Goal: Task Accomplishment & Management: Complete application form

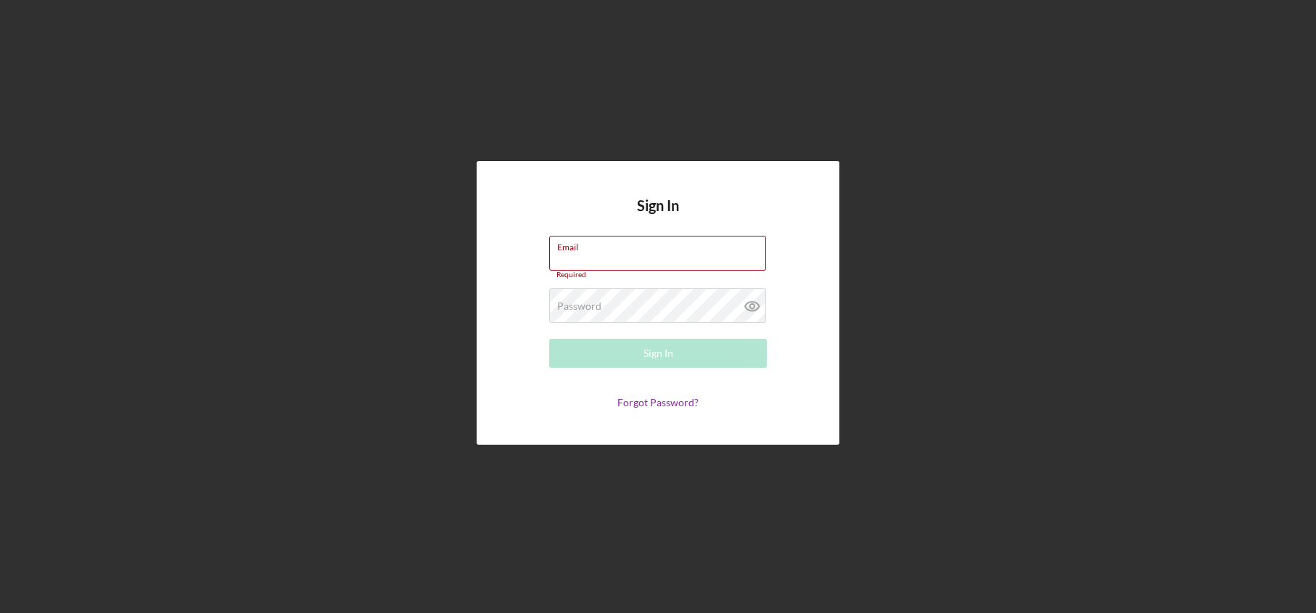
type input "underwriting+bva@theoleagroup.com"
click at [914, 194] on div "Sign In Email underwriting+bva@theoleagroup.com Required Password Required Sign…" at bounding box center [658, 303] width 1302 height 606
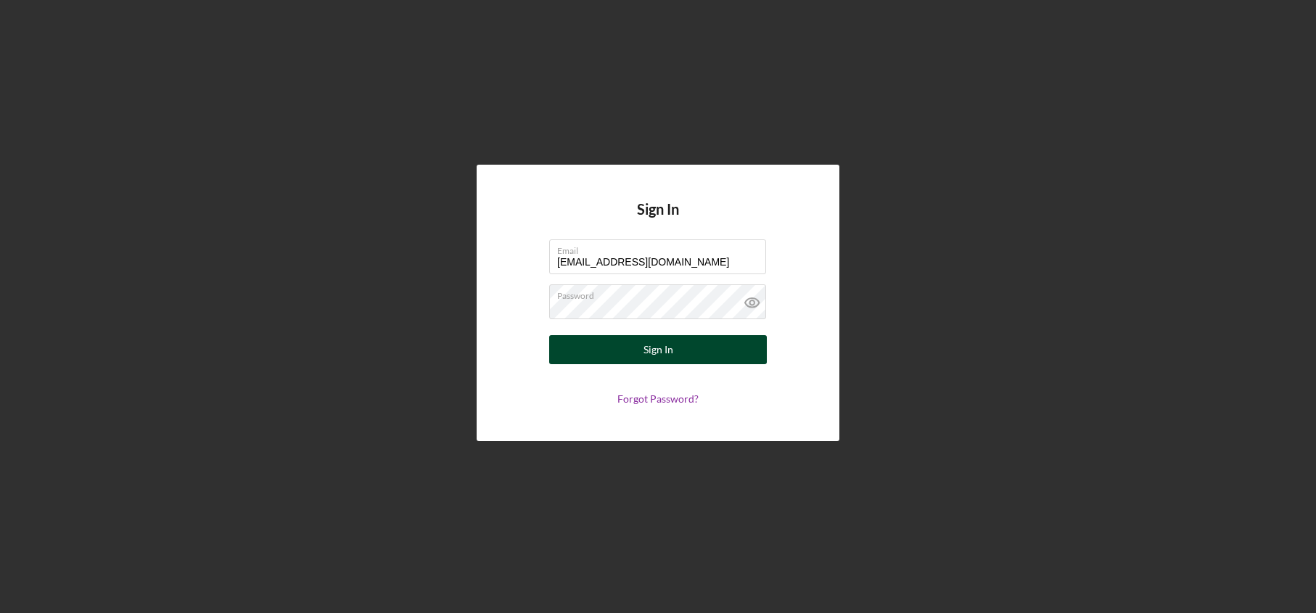
click at [721, 350] on button "Sign In" at bounding box center [658, 349] width 218 height 29
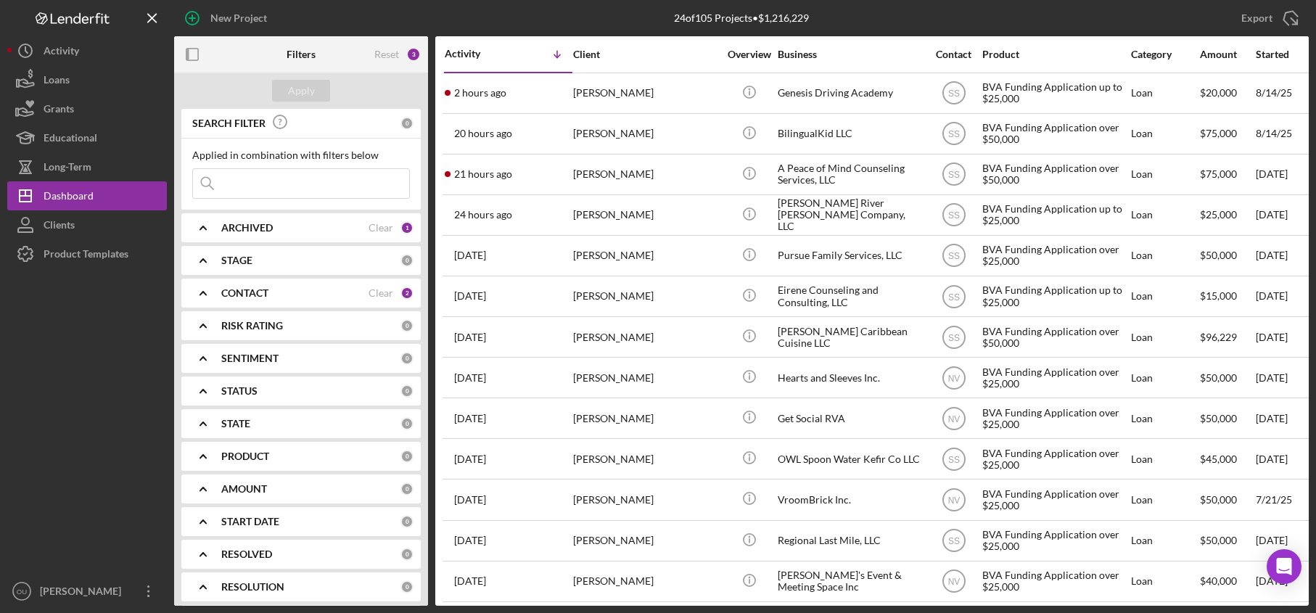
click at [234, 237] on div "ARCHIVED Clear 1" at bounding box center [317, 227] width 192 height 29
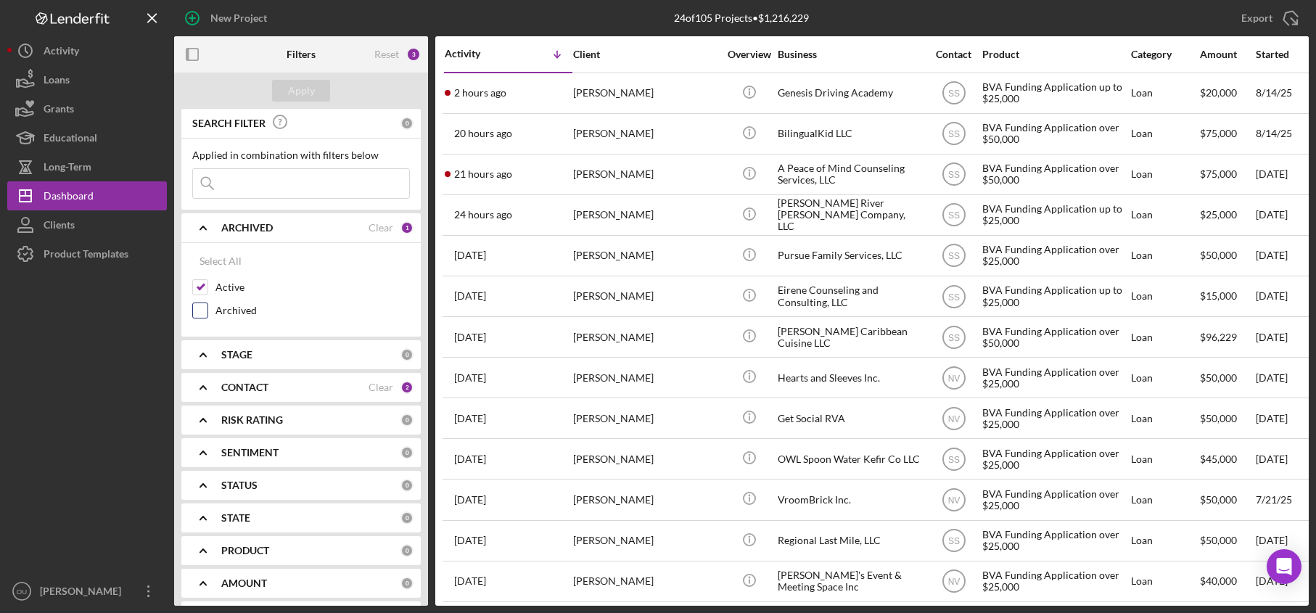
click at [200, 318] on div at bounding box center [200, 311] width 16 height 16
click at [234, 388] on b "CONTACT" at bounding box center [244, 388] width 47 height 12
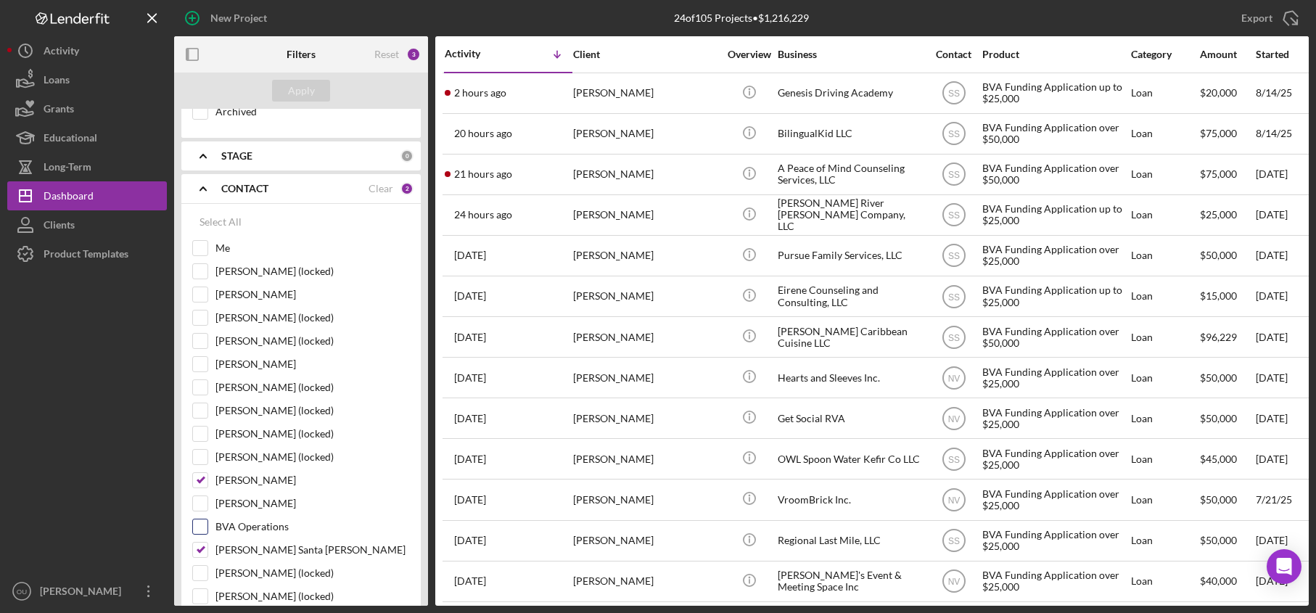
scroll to position [202, 0]
click at [196, 476] on input "Nihal Vasty" at bounding box center [200, 476] width 15 height 15
checkbox input "false"
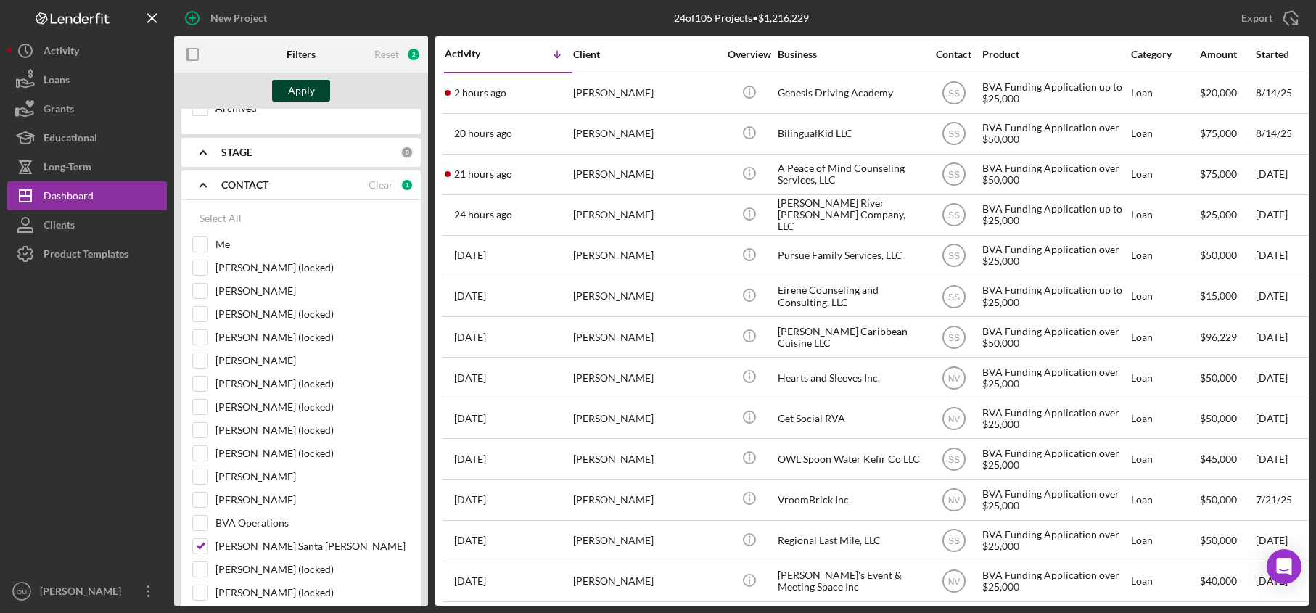
click at [315, 94] on button "Apply" at bounding box center [301, 91] width 58 height 22
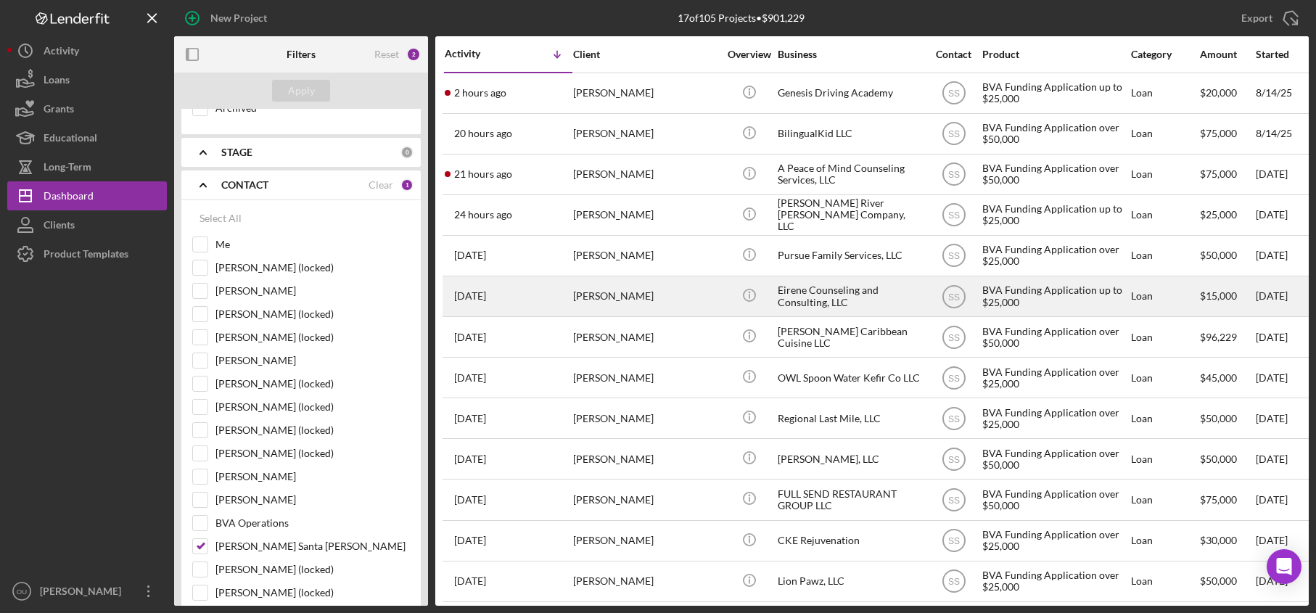
click at [607, 295] on div "[PERSON_NAME]" at bounding box center [645, 296] width 145 height 38
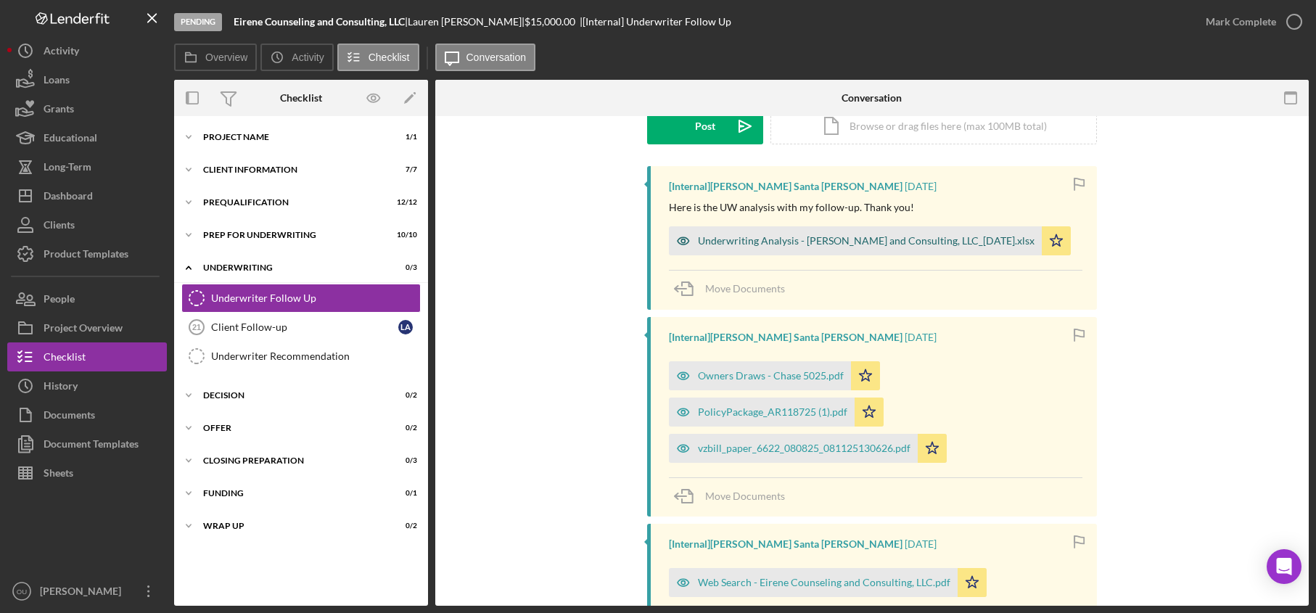
scroll to position [202, 0]
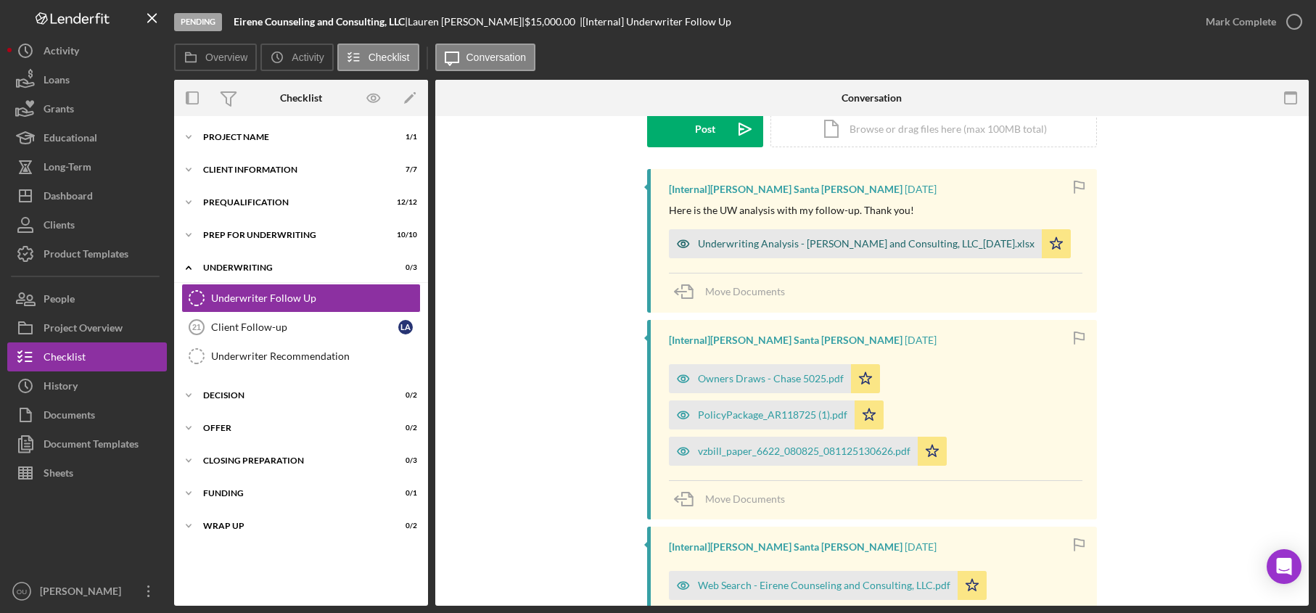
click at [947, 247] on div "Underwriting Analysis - Eirene Counseling and Consulting, LLC_08.12.25.xlsx" at bounding box center [866, 244] width 337 height 12
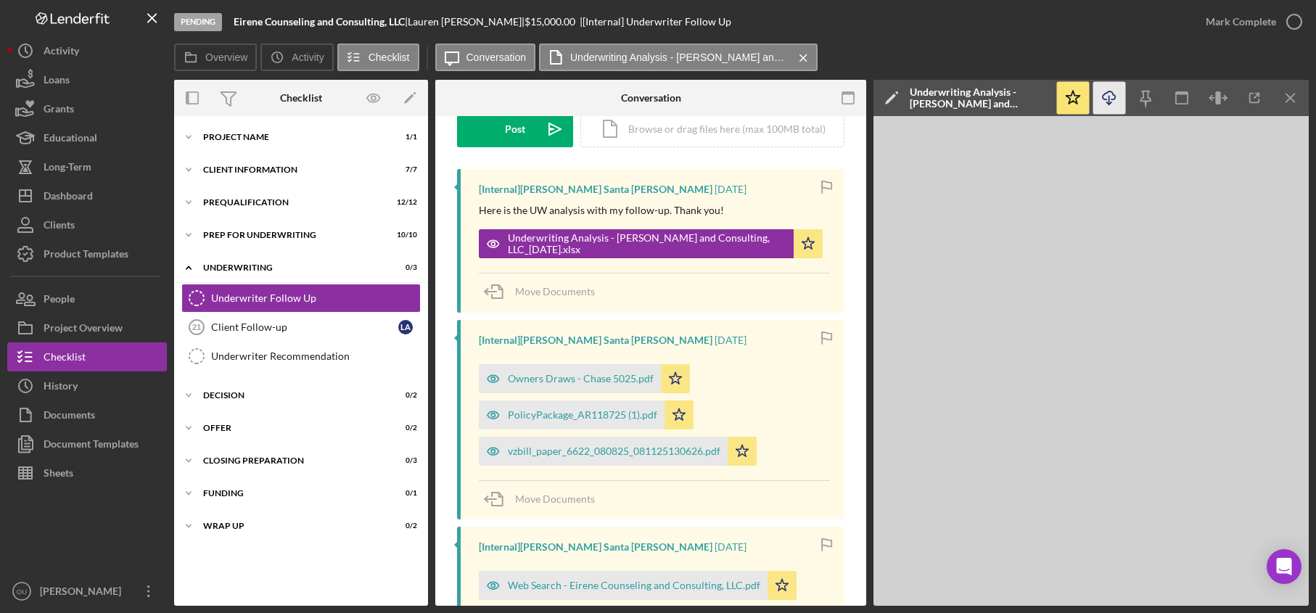
click at [1104, 97] on icon "Icon/Download" at bounding box center [1109, 98] width 33 height 33
click at [1286, 94] on line "button" at bounding box center [1290, 98] width 8 height 8
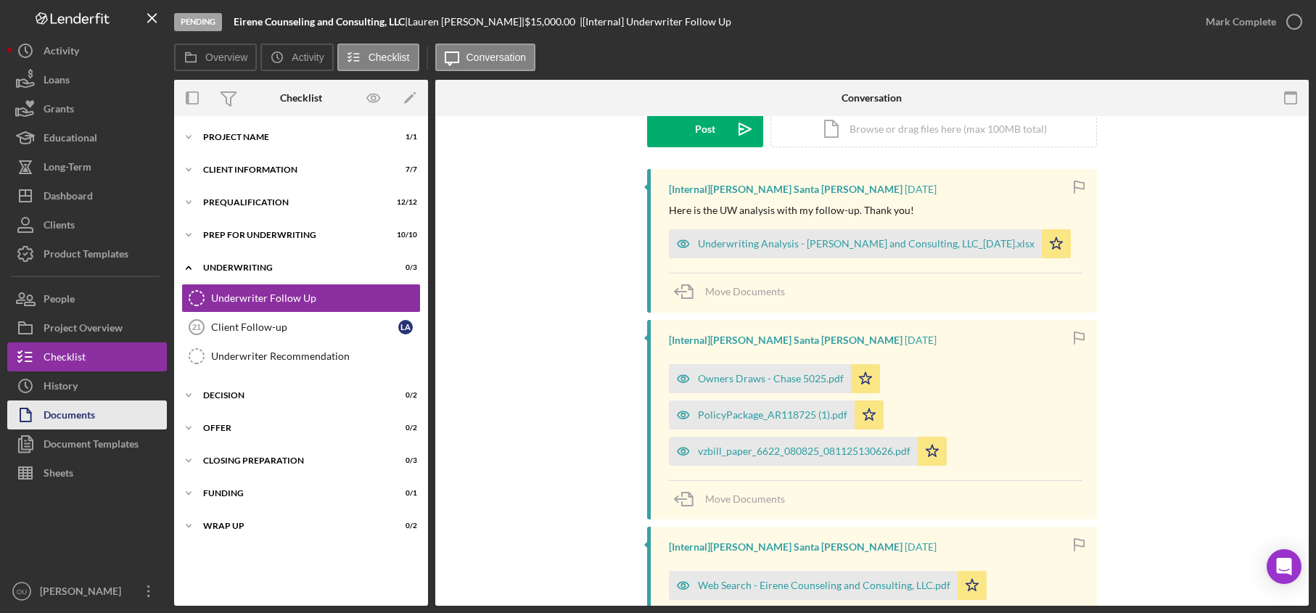
click at [85, 414] on div "Documents" at bounding box center [70, 417] width 52 height 33
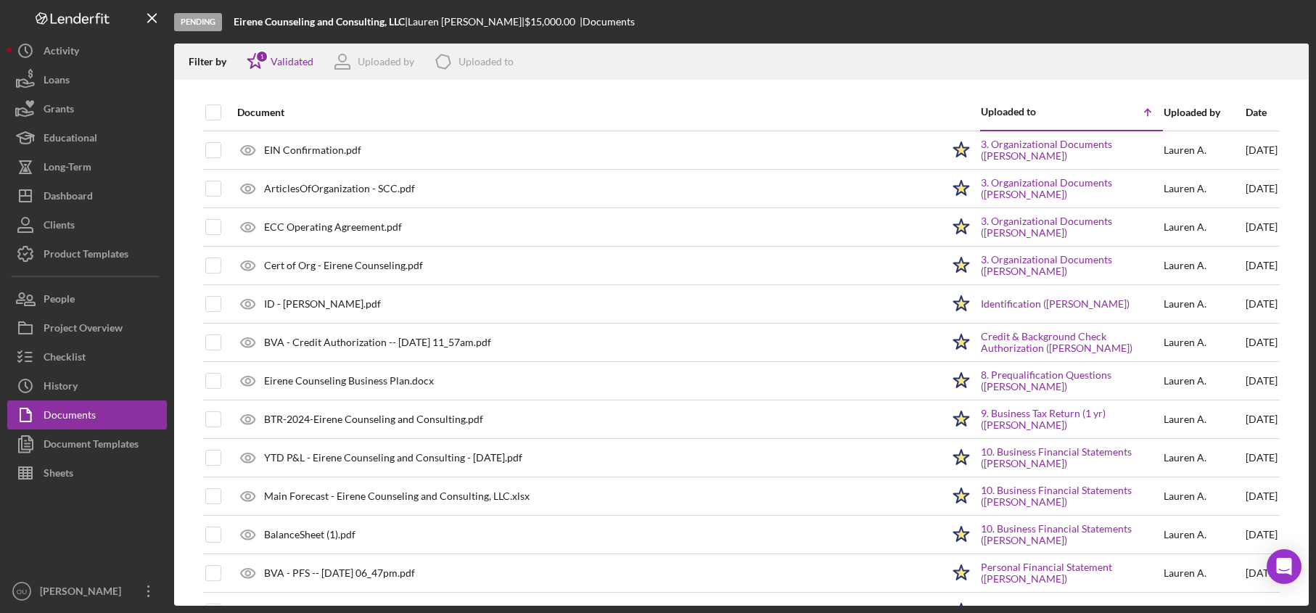
click at [1246, 107] on div "Date" at bounding box center [1262, 113] width 32 height 12
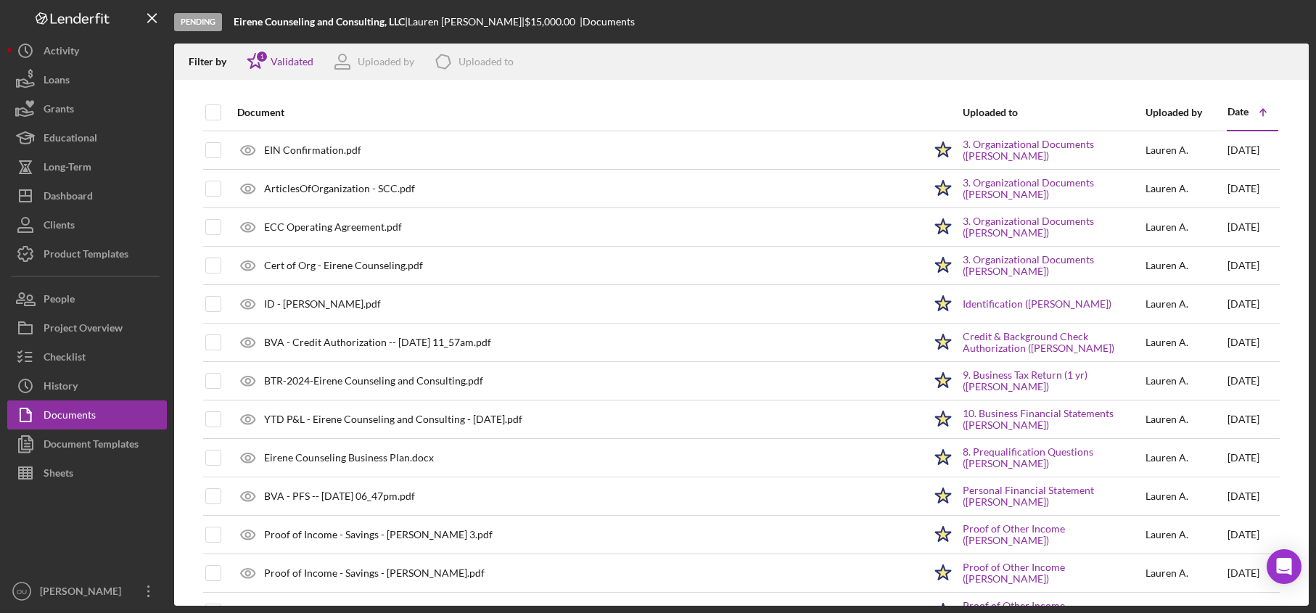
click at [1249, 107] on icon "Icon/Table Sort Arrow" at bounding box center [1263, 112] width 29 height 29
click at [1236, 110] on div "Date" at bounding box center [1238, 112] width 21 height 12
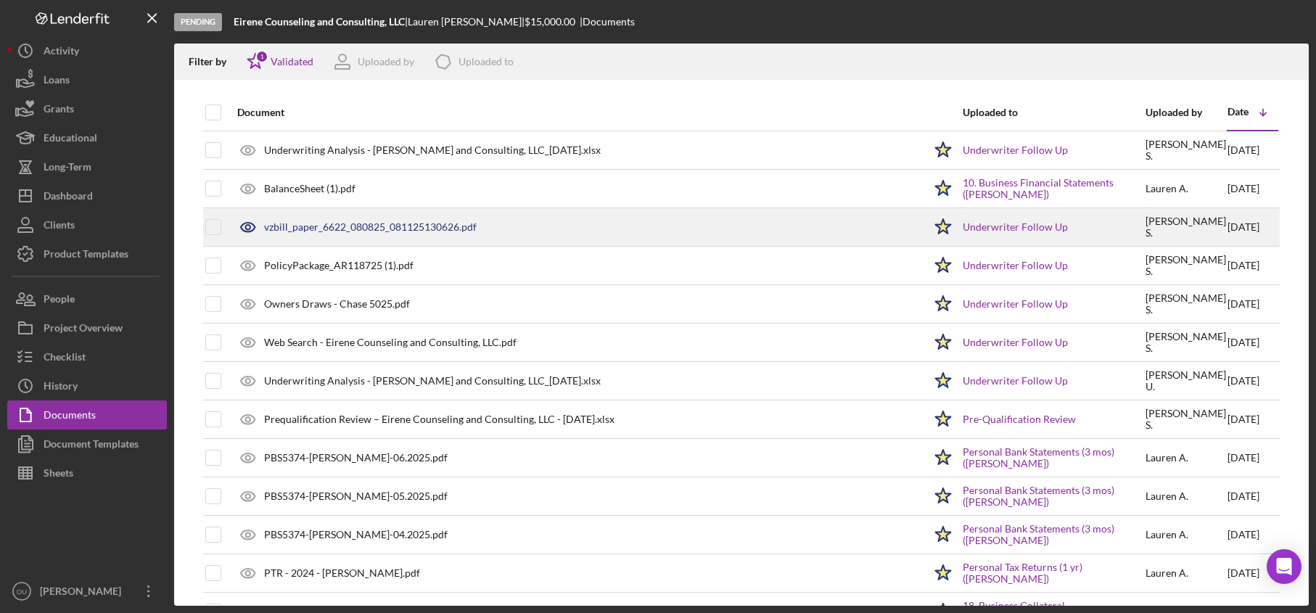
click at [435, 227] on div "vzbill_paper_6622_080825_081125130626.pdf" at bounding box center [370, 227] width 213 height 12
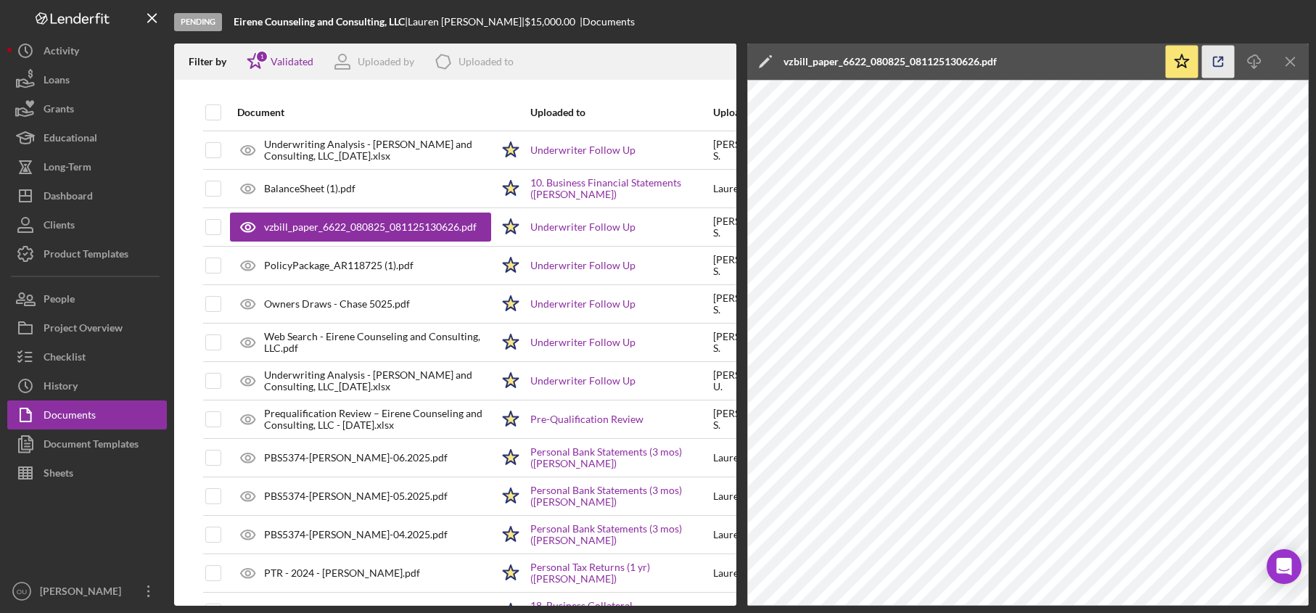
click at [1221, 67] on icon "button" at bounding box center [1218, 62] width 33 height 33
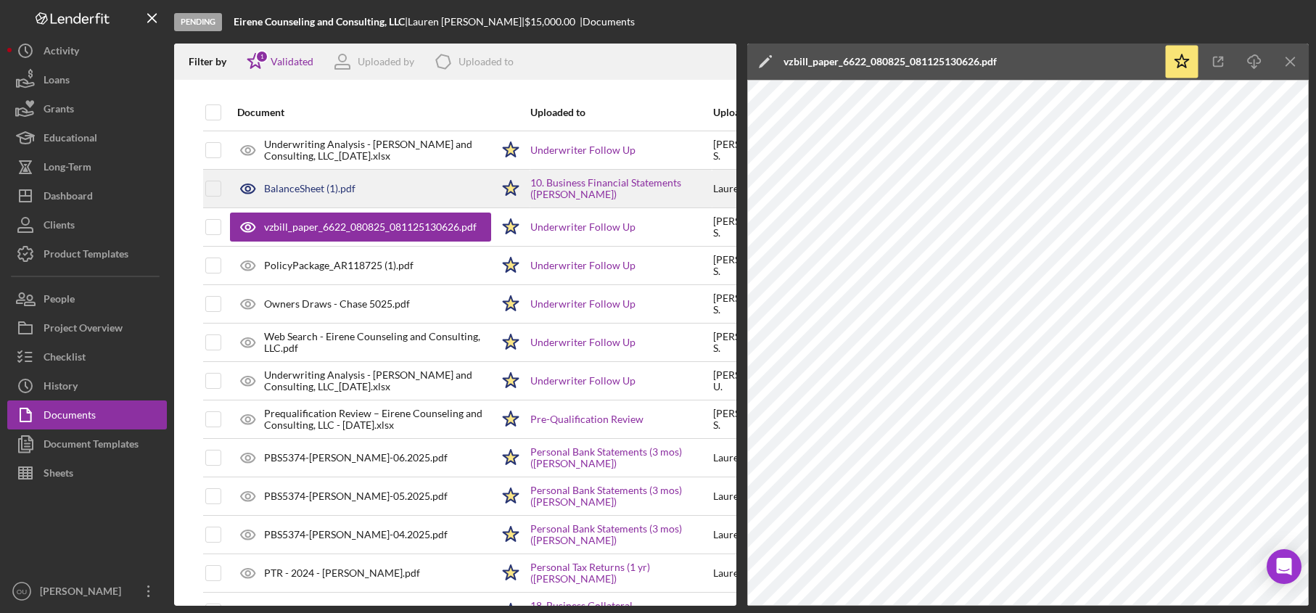
click at [335, 199] on div "BalanceSheet (1).pdf" at bounding box center [360, 189] width 261 height 36
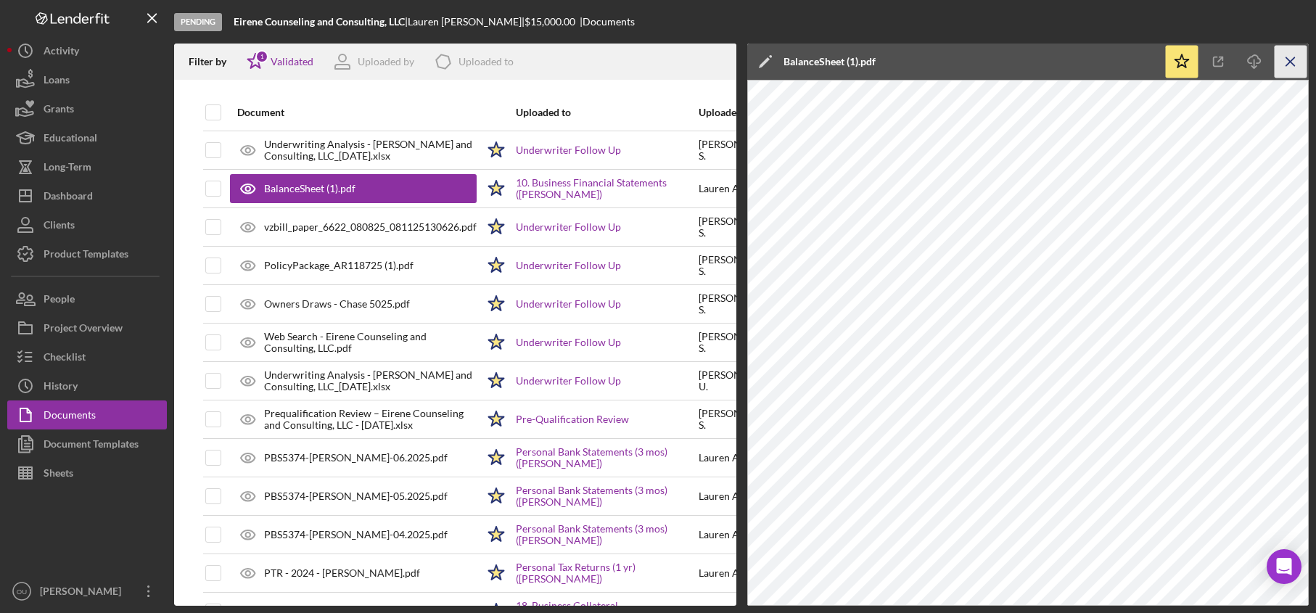
click at [1287, 60] on icon "Icon/Menu Close" at bounding box center [1291, 62] width 33 height 33
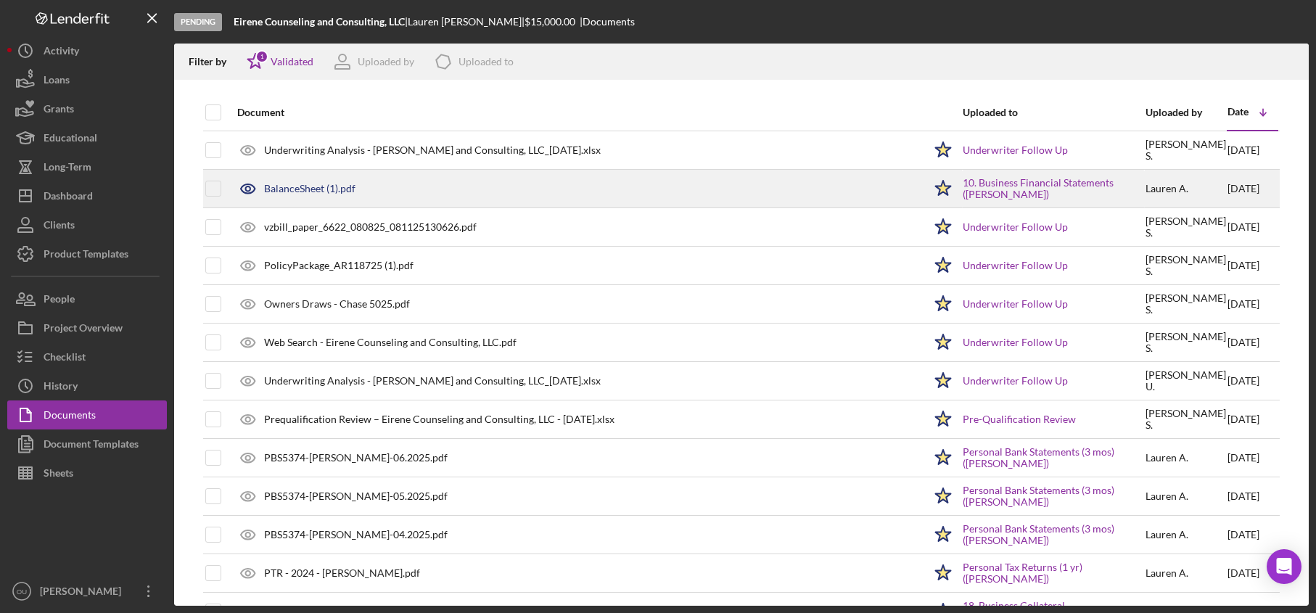
click at [321, 194] on div "BalanceSheet (1).pdf" at bounding box center [309, 189] width 91 height 12
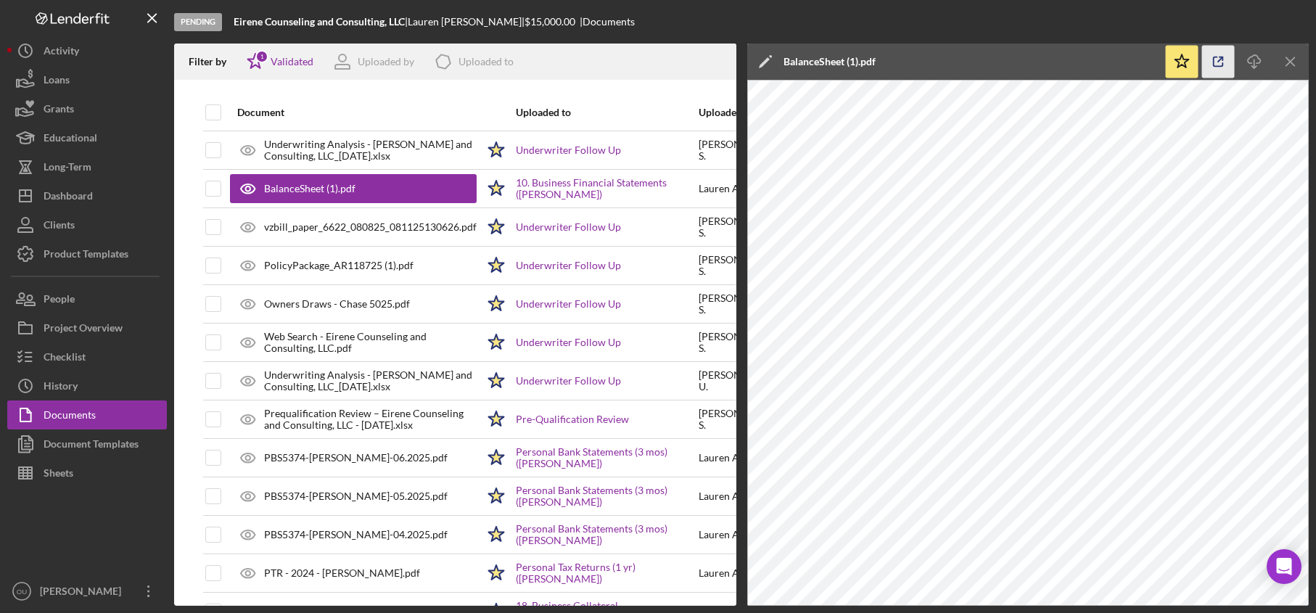
click at [1217, 52] on icon "button" at bounding box center [1218, 62] width 33 height 33
click at [1282, 59] on icon "Icon/Menu Close" at bounding box center [1291, 62] width 33 height 33
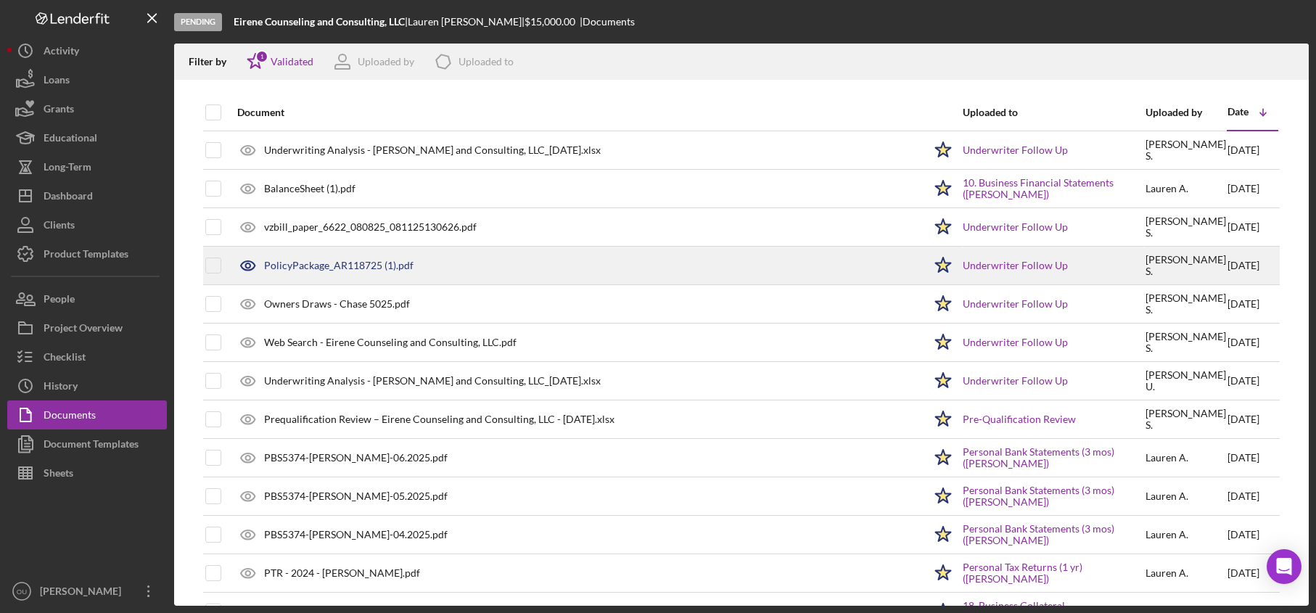
click at [359, 260] on div "PolicyPackage_AR118725 (1).pdf" at bounding box center [338, 266] width 149 height 12
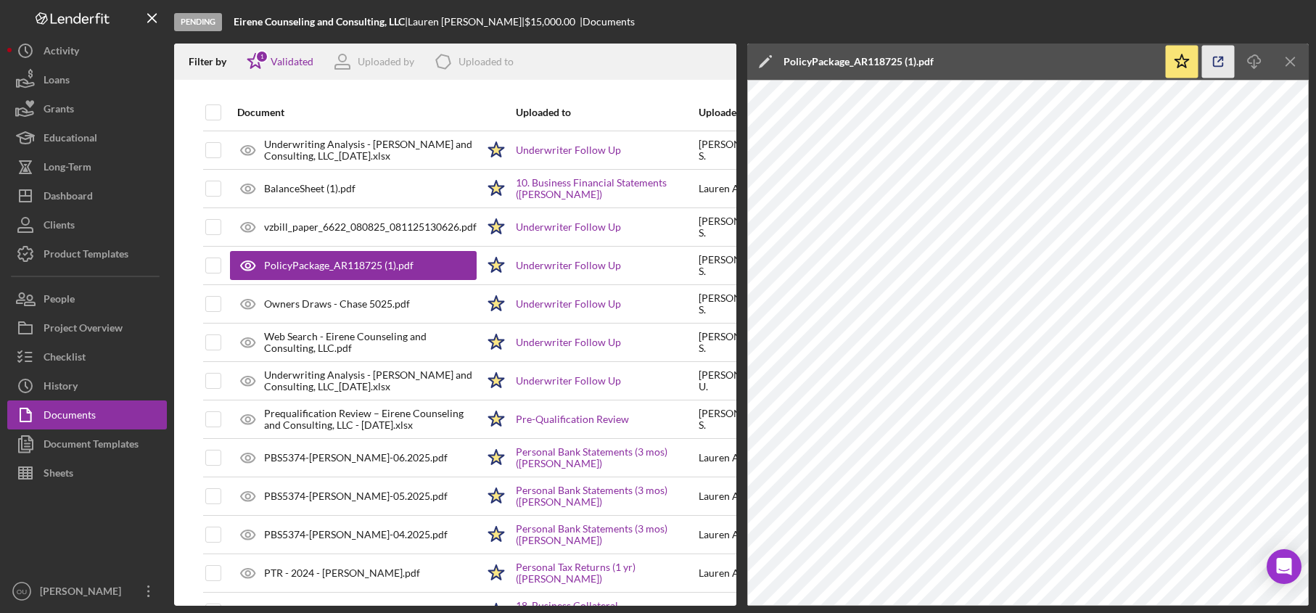
click at [1219, 54] on icon "button" at bounding box center [1218, 62] width 33 height 33
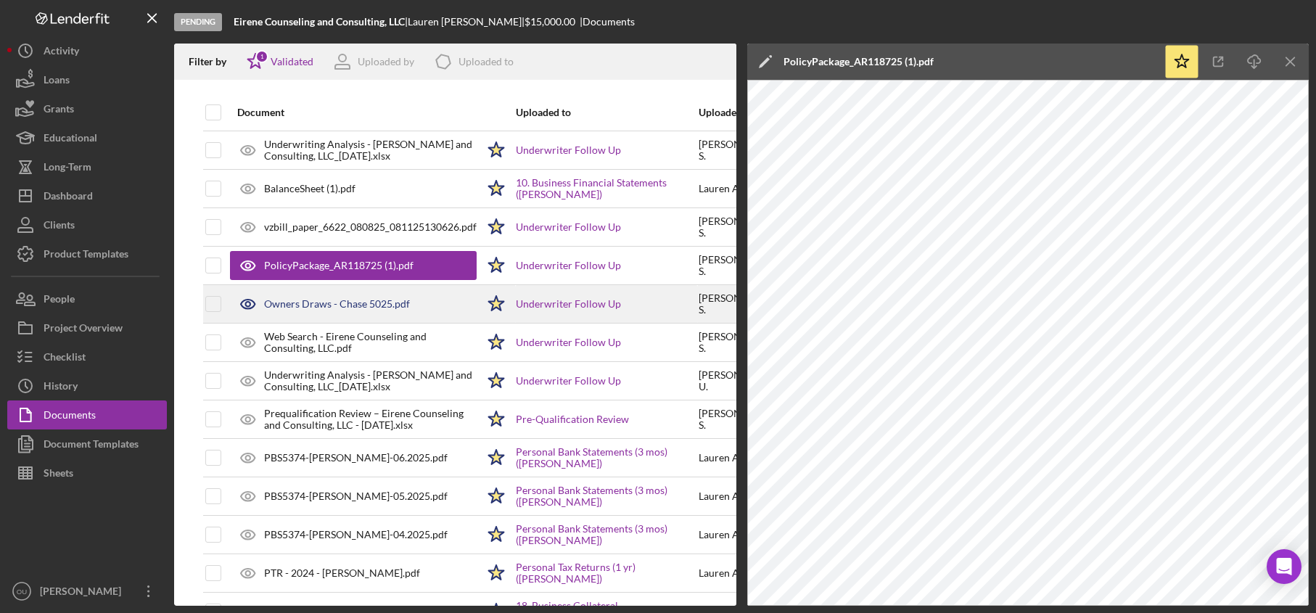
click at [327, 300] on div "Owners Draws - Chase 5025.pdf" at bounding box center [337, 304] width 146 height 12
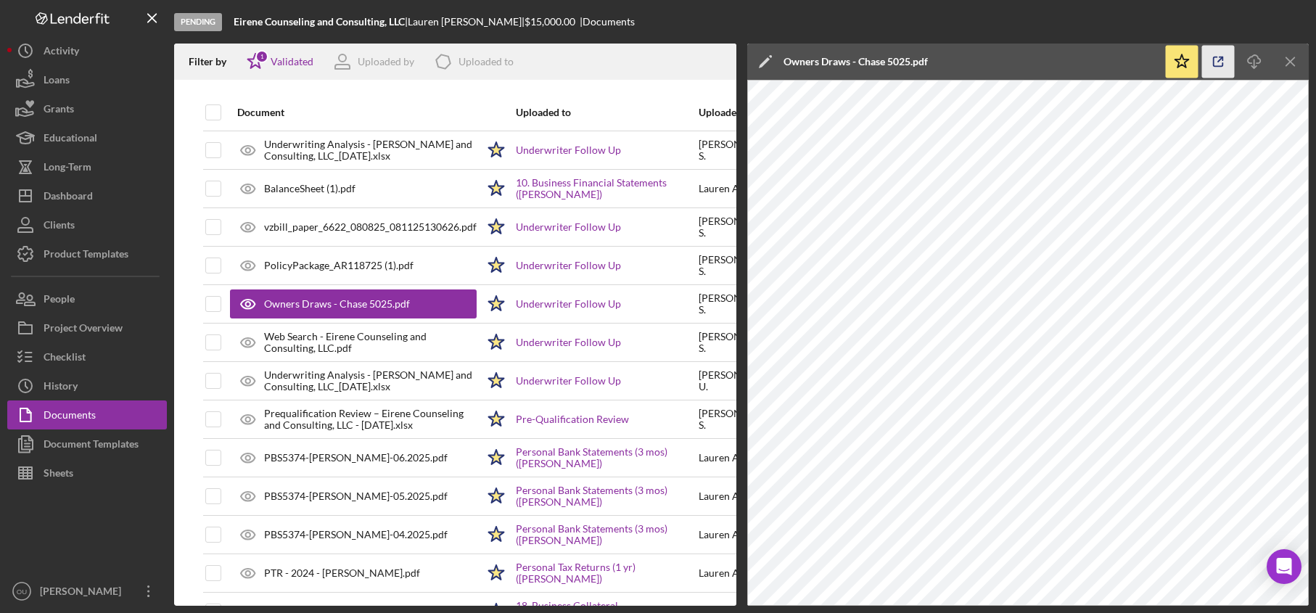
click at [1213, 56] on icon "button" at bounding box center [1218, 62] width 33 height 33
click at [1303, 59] on icon "Icon/Menu Close" at bounding box center [1291, 62] width 33 height 33
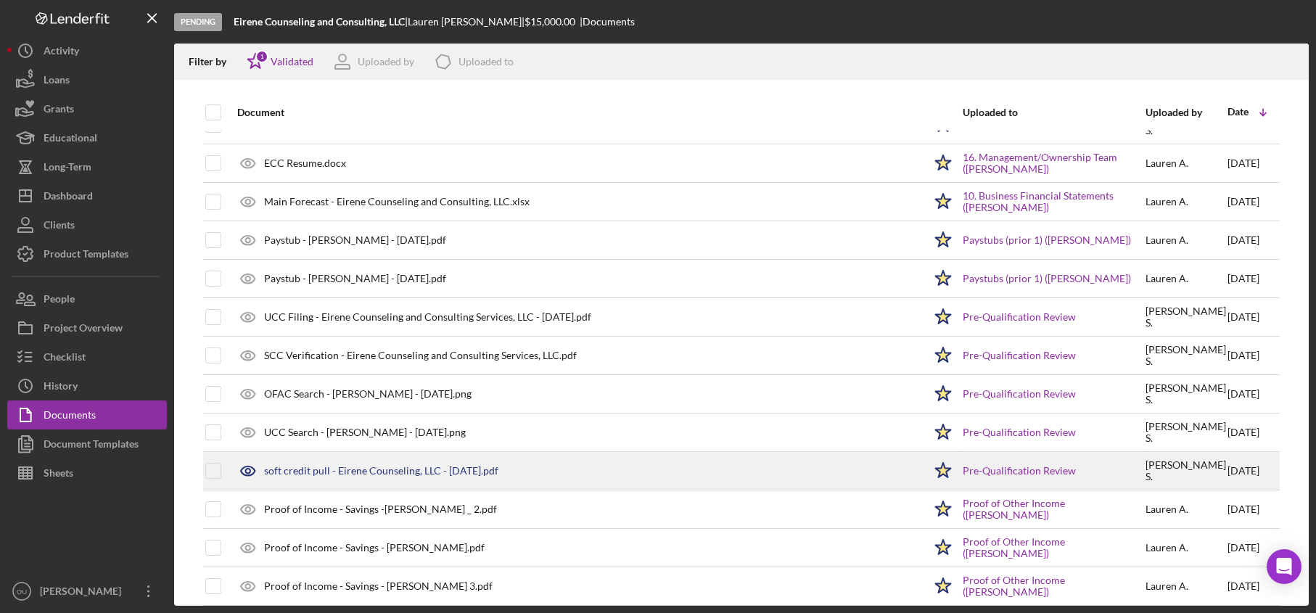
scroll to position [759, 0]
click at [451, 475] on div "soft credit pull - Eirene Counseling, LLC - 7.1.25.pdf" at bounding box center [577, 468] width 694 height 36
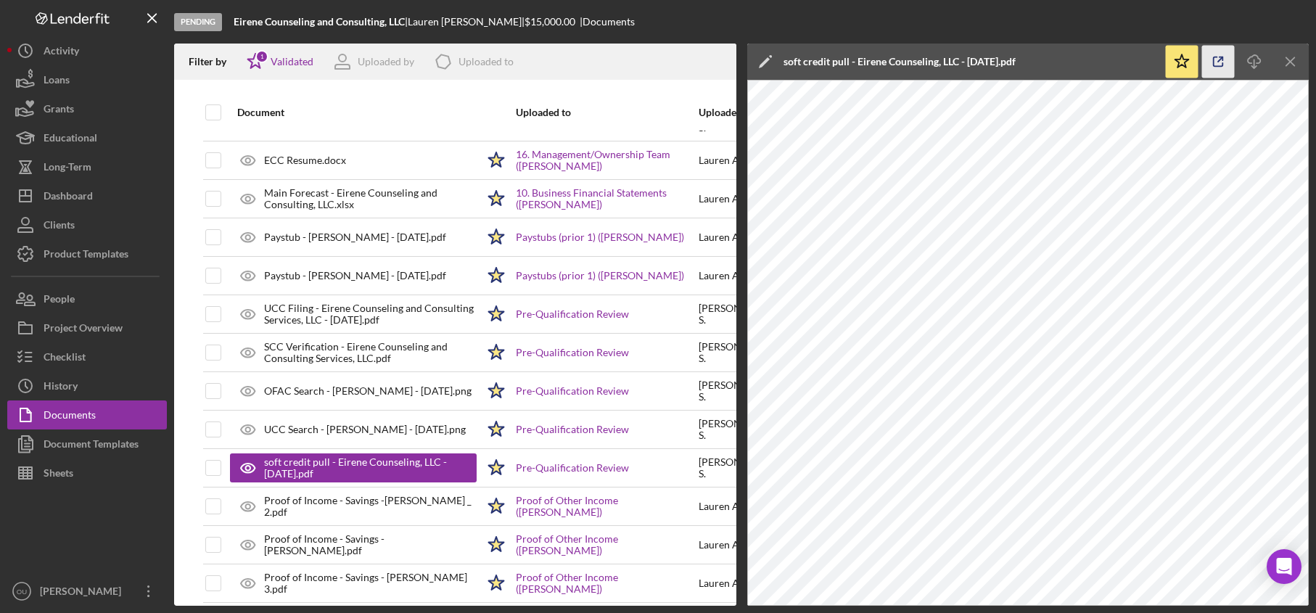
click at [1214, 59] on icon "button" at bounding box center [1218, 61] width 9 height 9
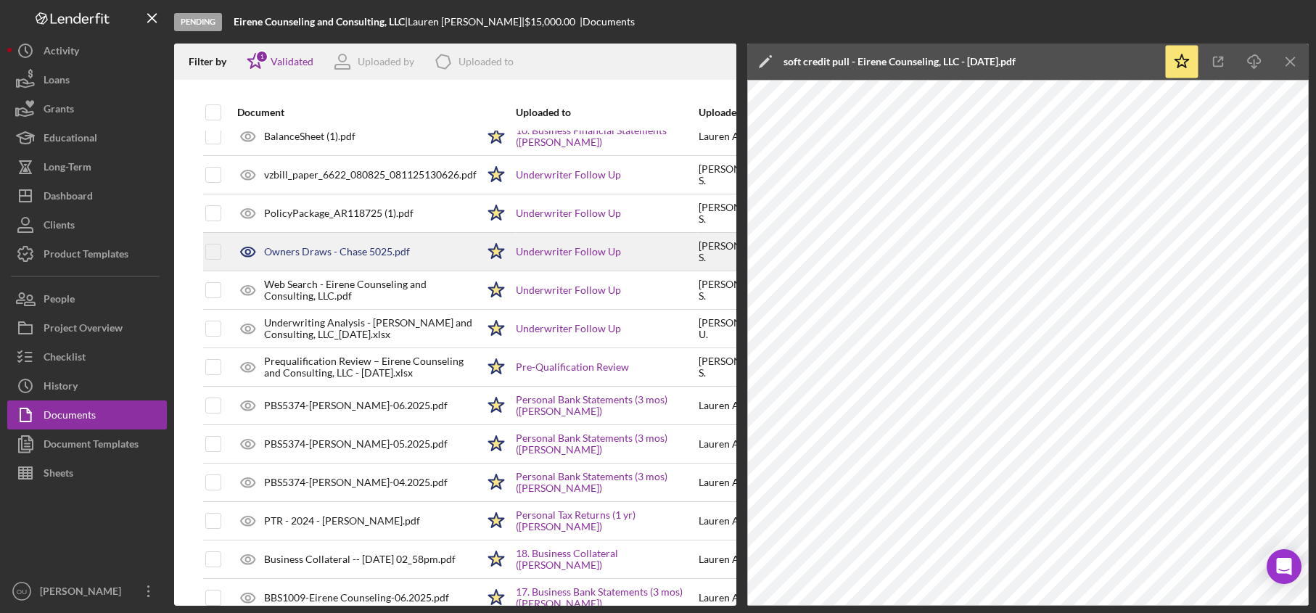
scroll to position [0, 0]
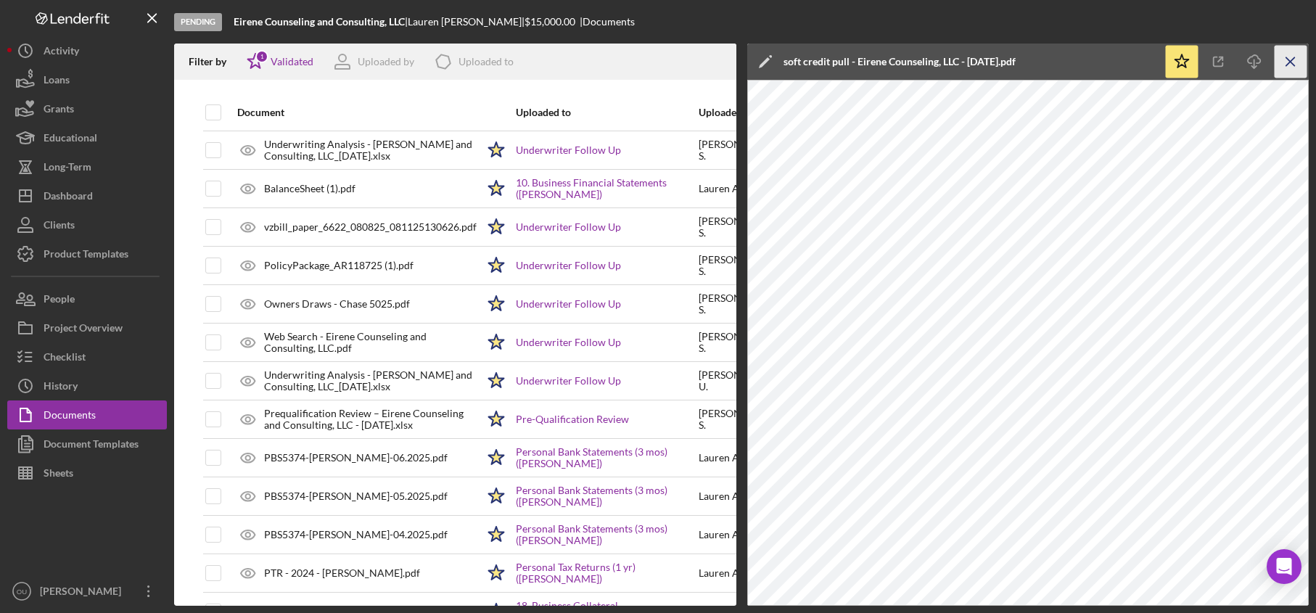
click at [1281, 59] on icon "Icon/Menu Close" at bounding box center [1291, 62] width 33 height 33
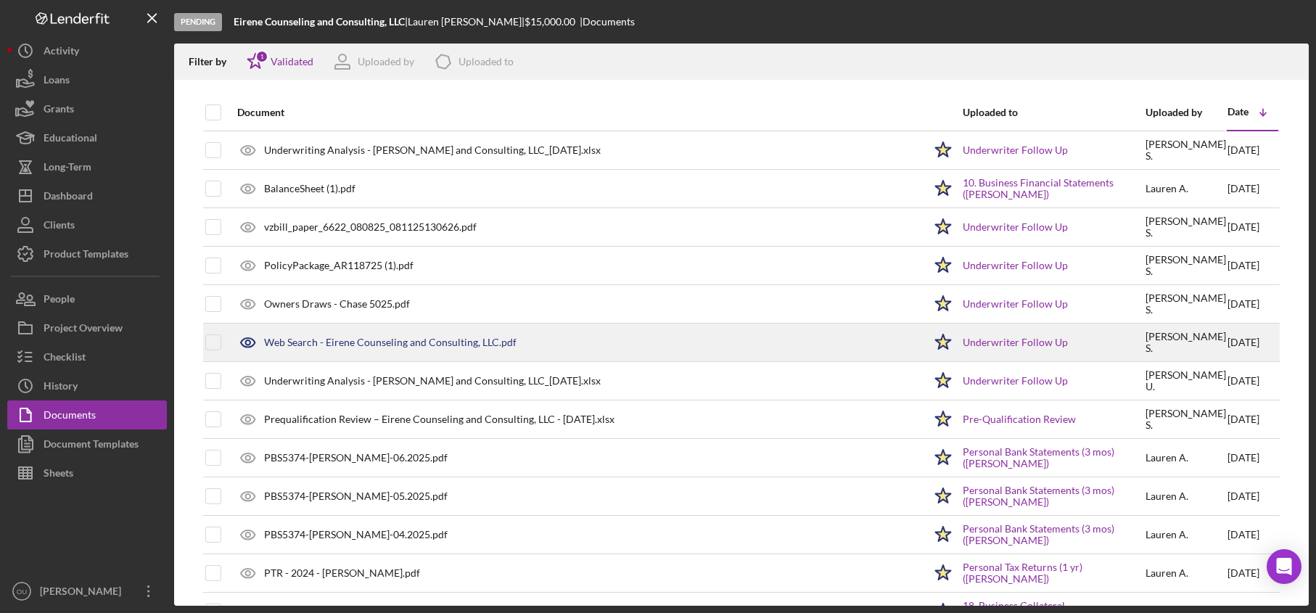
click at [409, 353] on div "Web Search - Eirene Counseling and Consulting, LLC.pdf" at bounding box center [577, 342] width 694 height 36
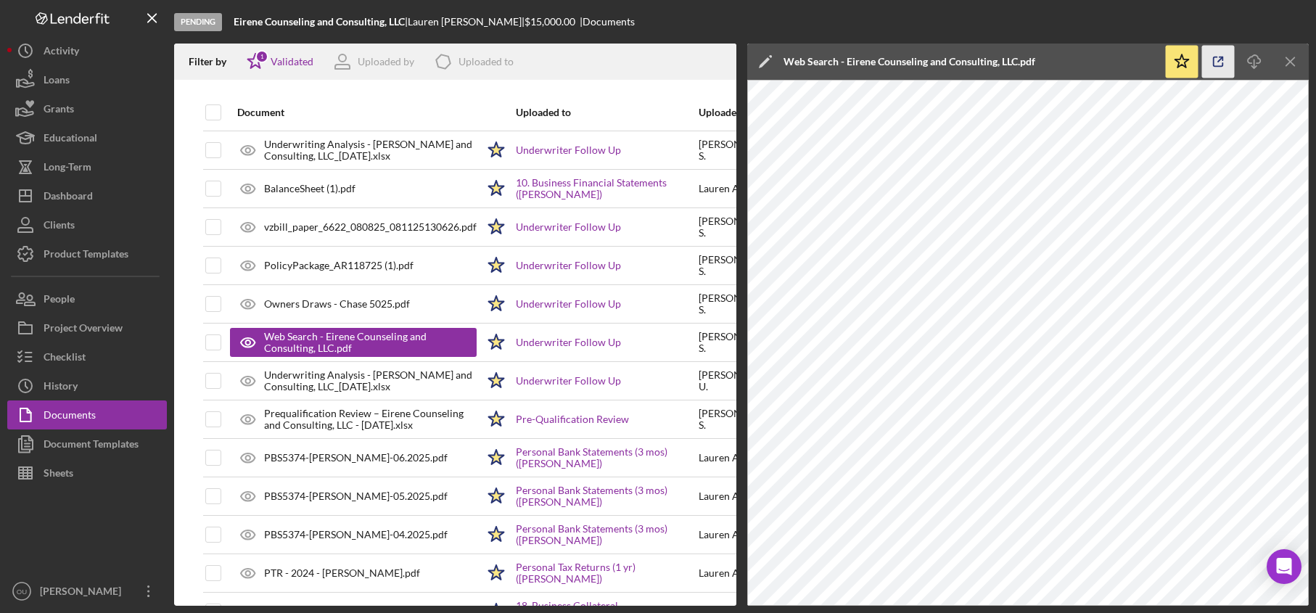
click at [1228, 59] on icon "button" at bounding box center [1218, 62] width 33 height 33
click at [1288, 55] on icon "Icon/Menu Close" at bounding box center [1291, 62] width 33 height 33
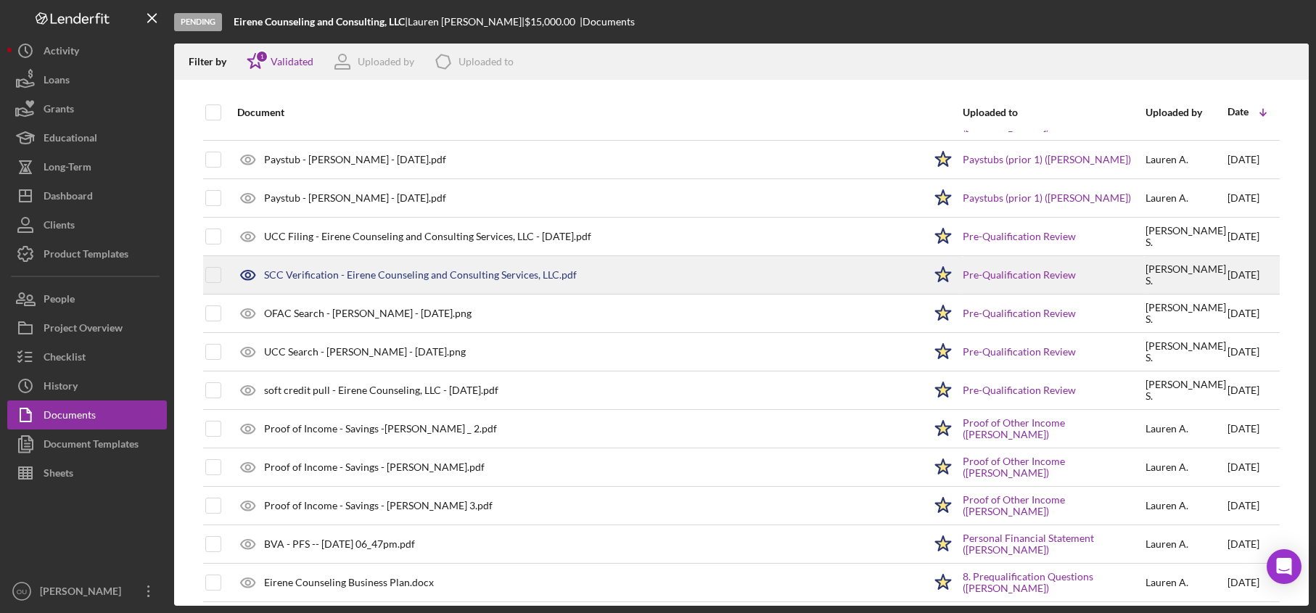
scroll to position [530, 0]
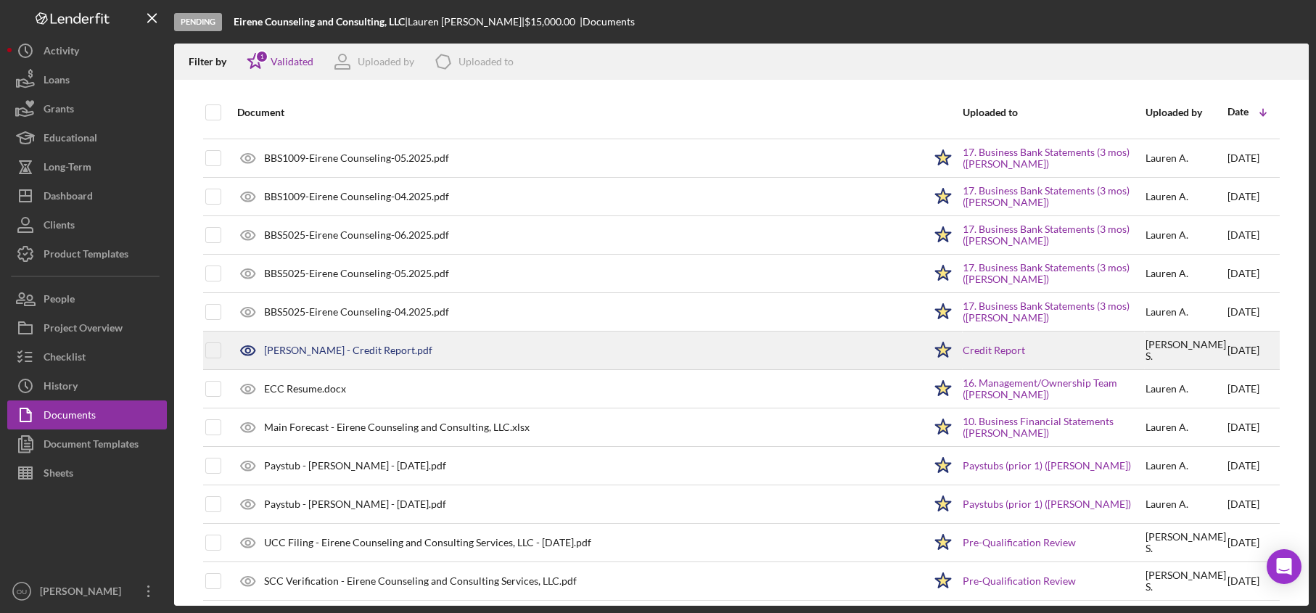
click at [366, 355] on div "Lauren Anderson - Credit Report.pdf" at bounding box center [348, 351] width 168 height 12
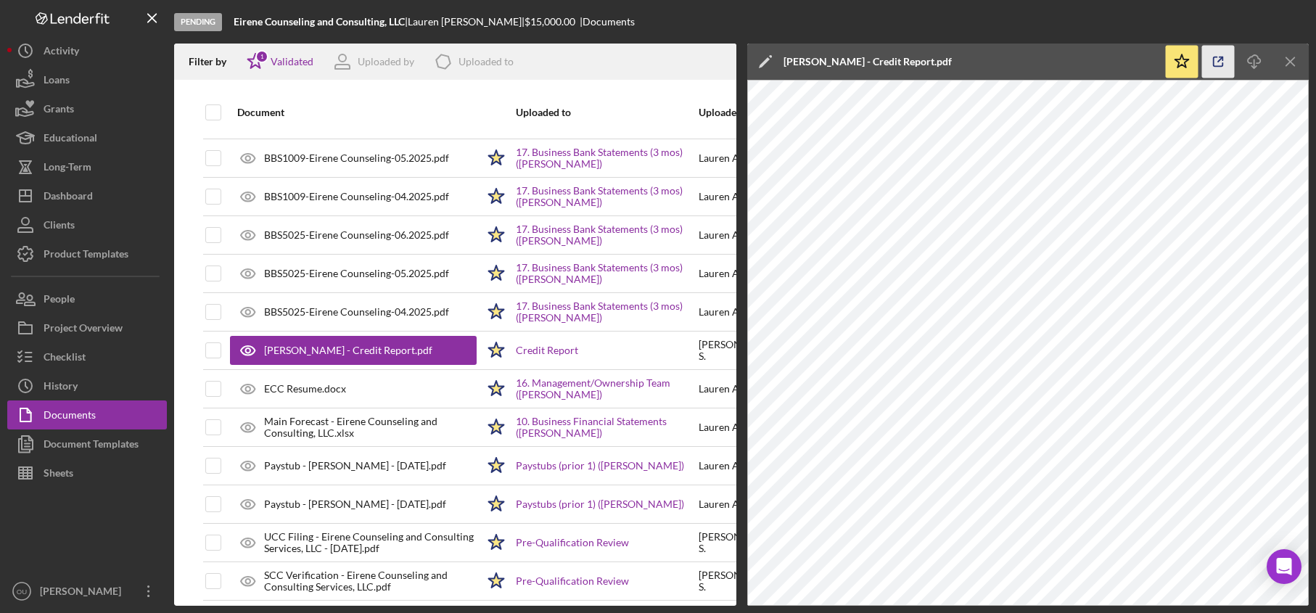
click at [1221, 71] on icon "button" at bounding box center [1218, 62] width 33 height 33
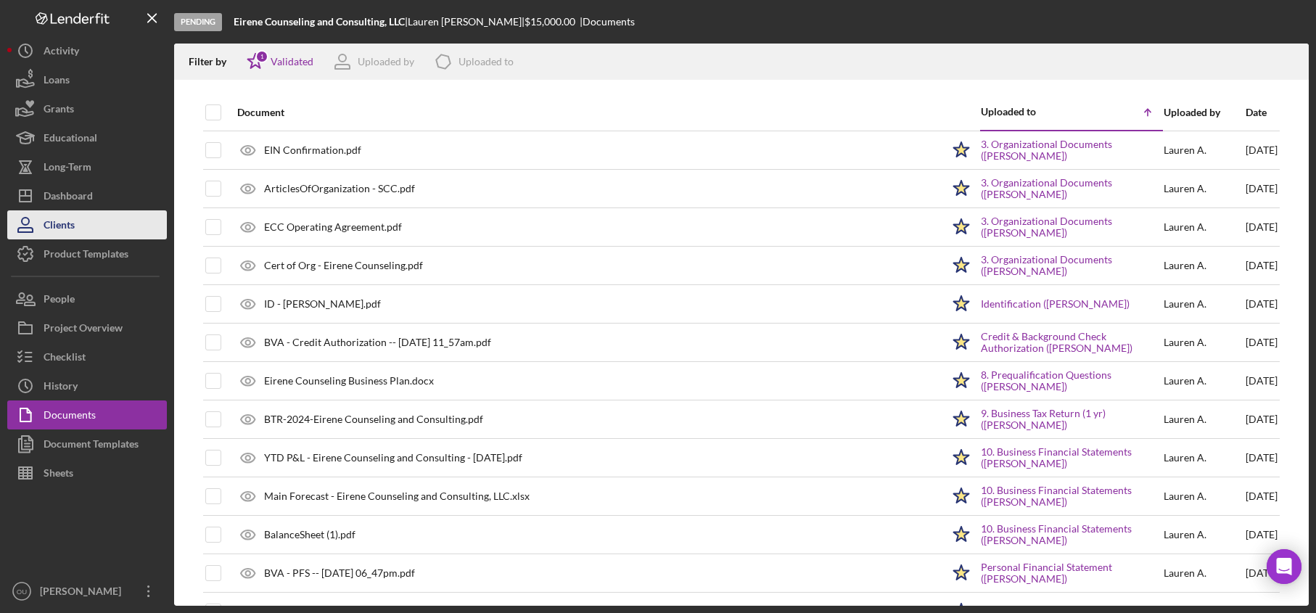
click at [92, 218] on button "Clients" at bounding box center [87, 224] width 160 height 29
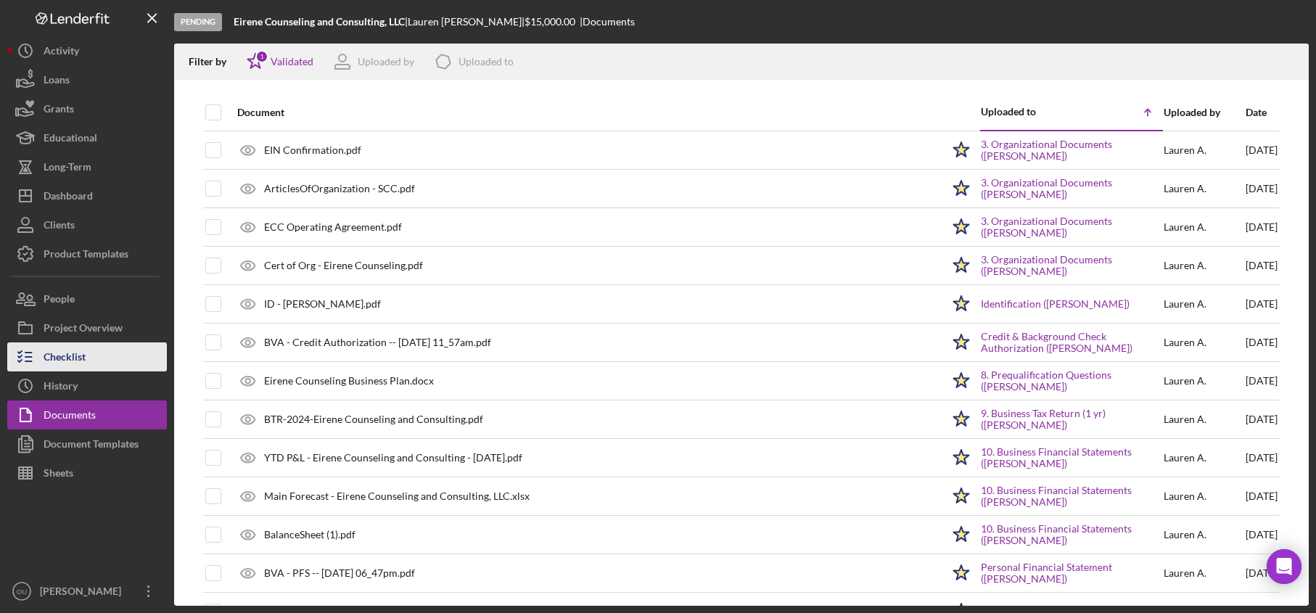
click at [80, 361] on div "Checklist" at bounding box center [65, 358] width 42 height 33
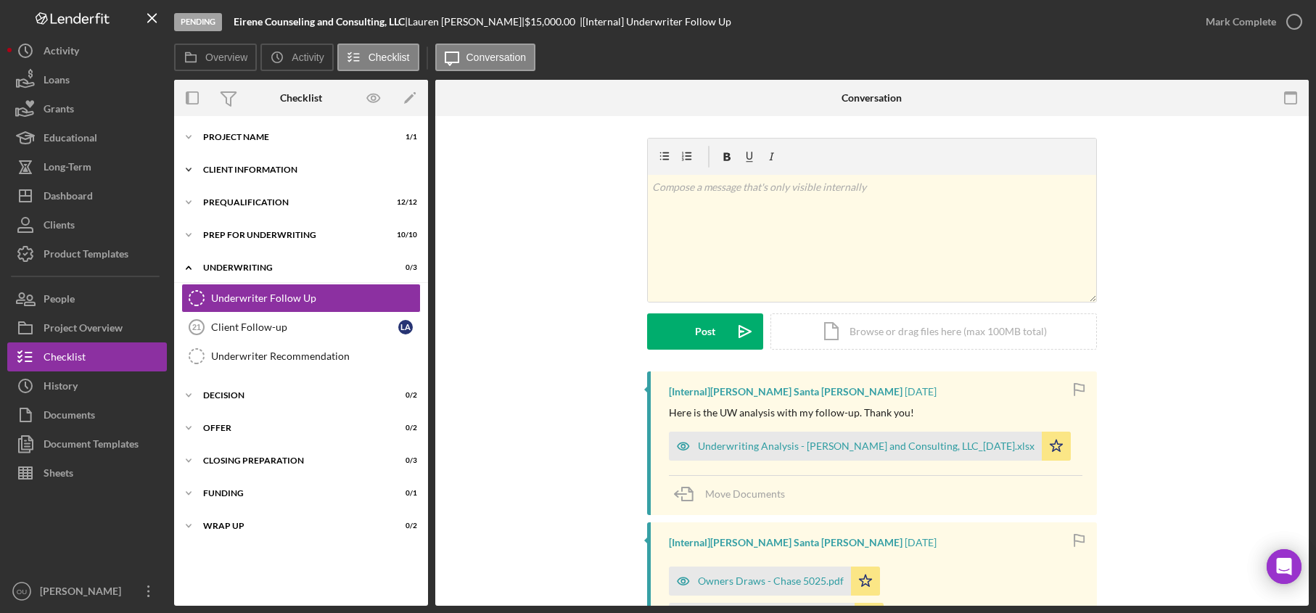
click at [264, 161] on div "Icon/Expander Client Information 7 / 7" at bounding box center [301, 169] width 254 height 29
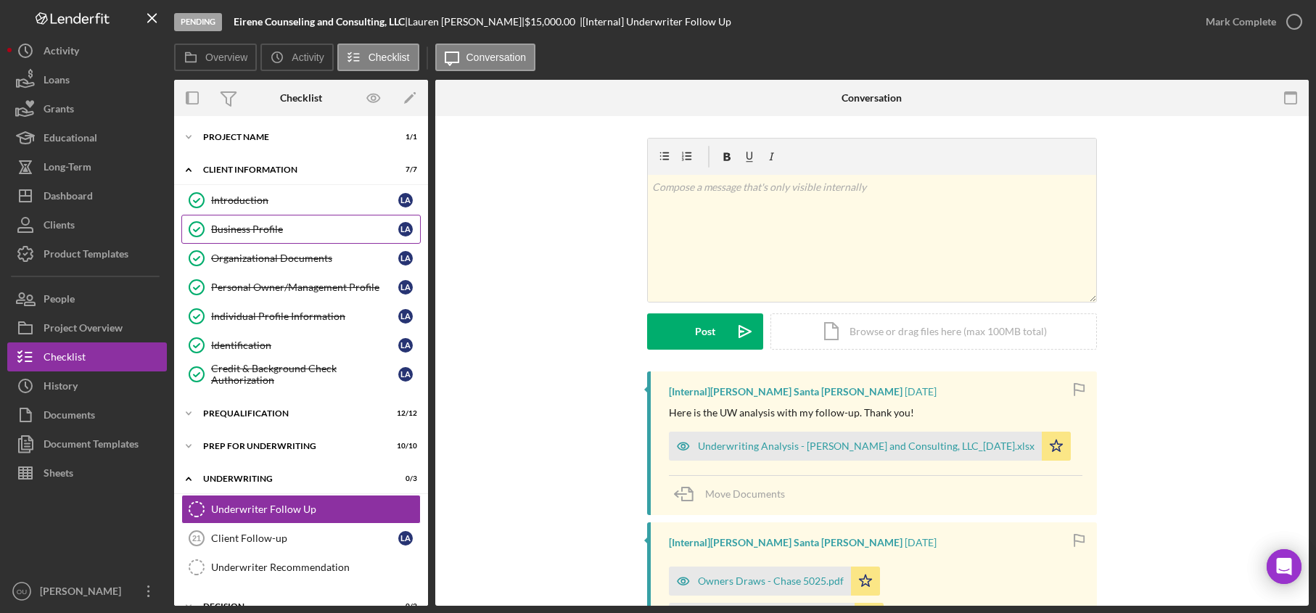
click at [258, 223] on div "Business Profile" at bounding box center [304, 229] width 187 height 12
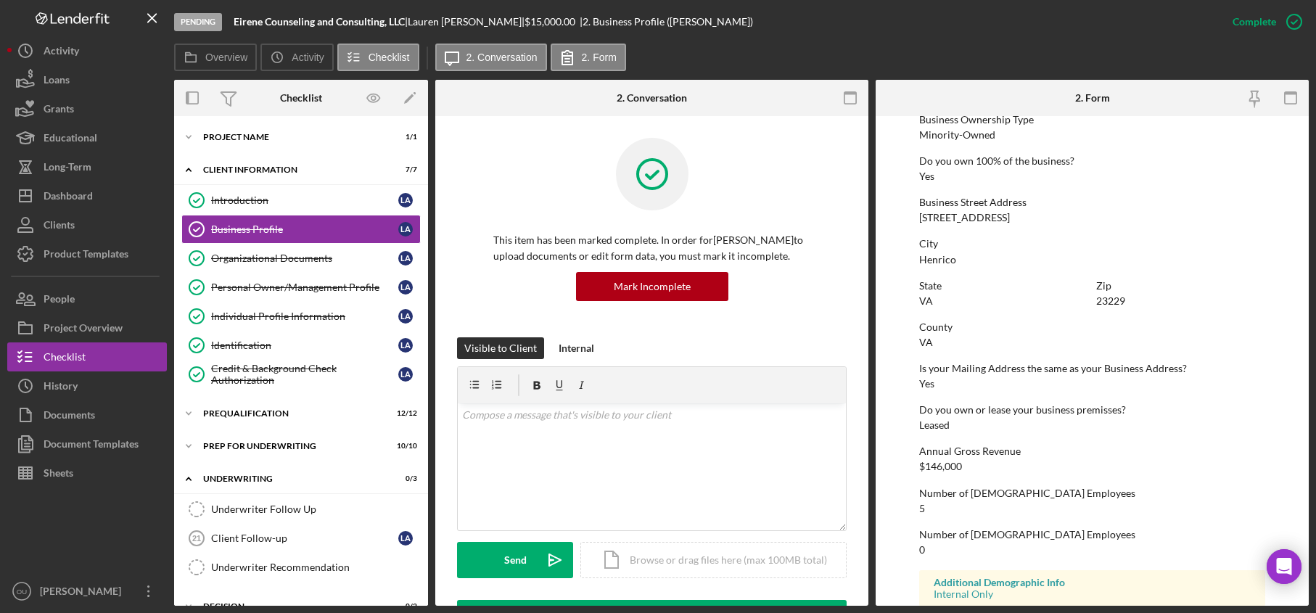
scroll to position [541, 0]
click at [77, 415] on div "Documents" at bounding box center [70, 417] width 52 height 33
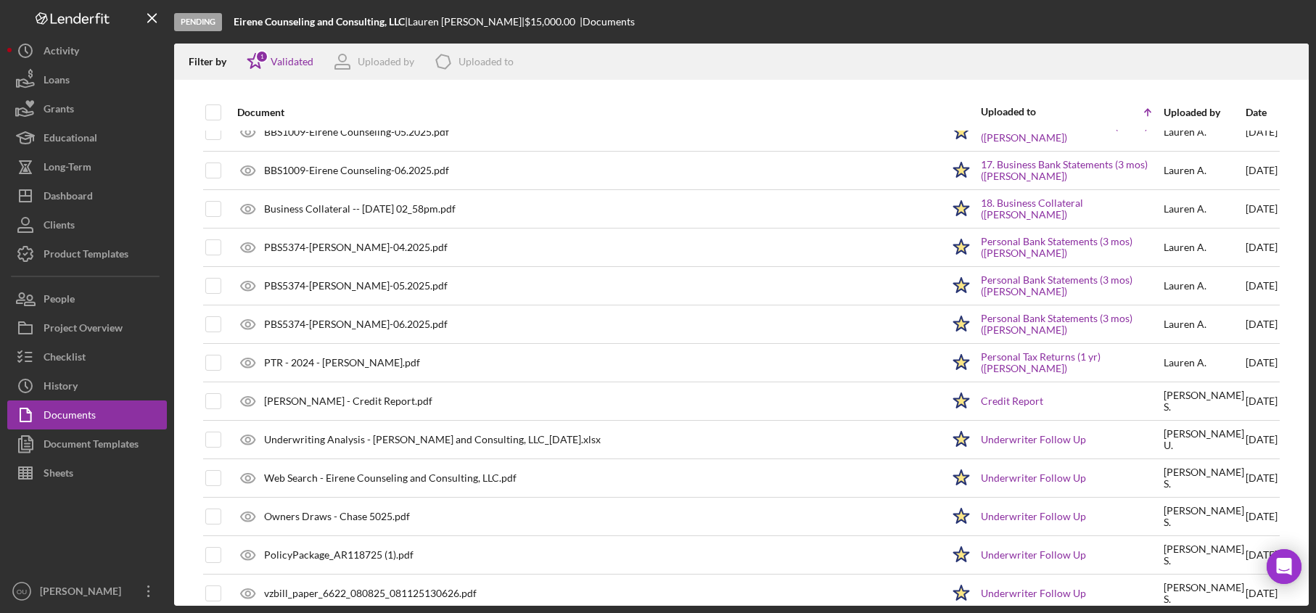
scroll to position [1135, 0]
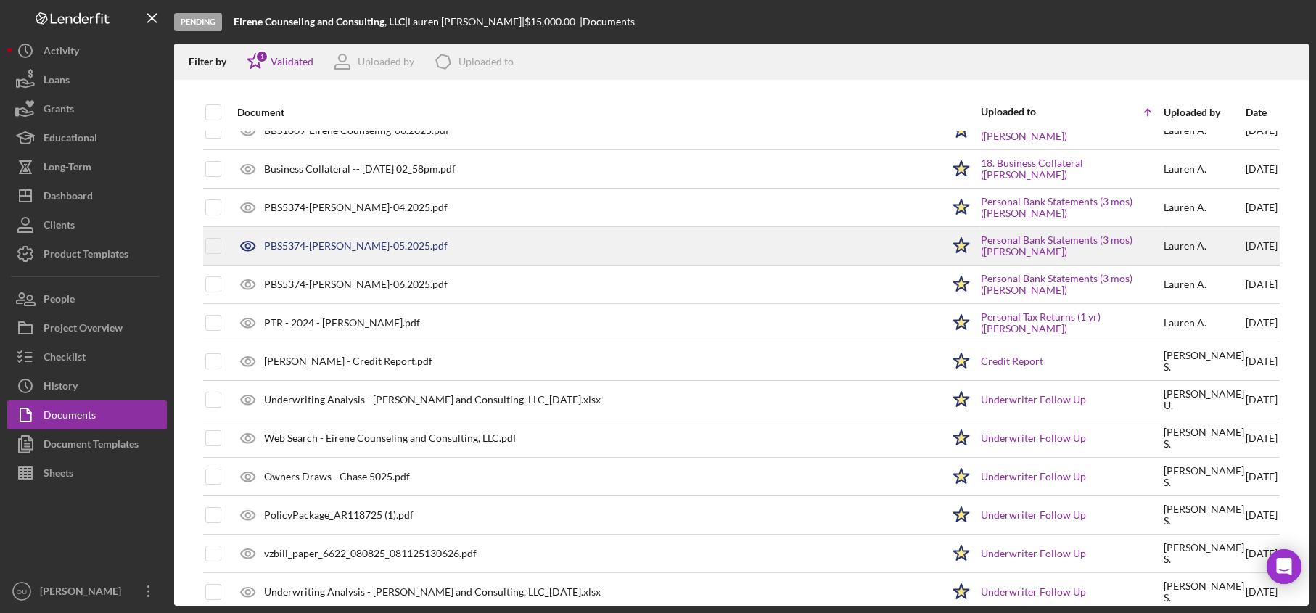
click at [369, 242] on div "PBS5374-Lauren Anderson-05.2025.pdf" at bounding box center [356, 246] width 184 height 12
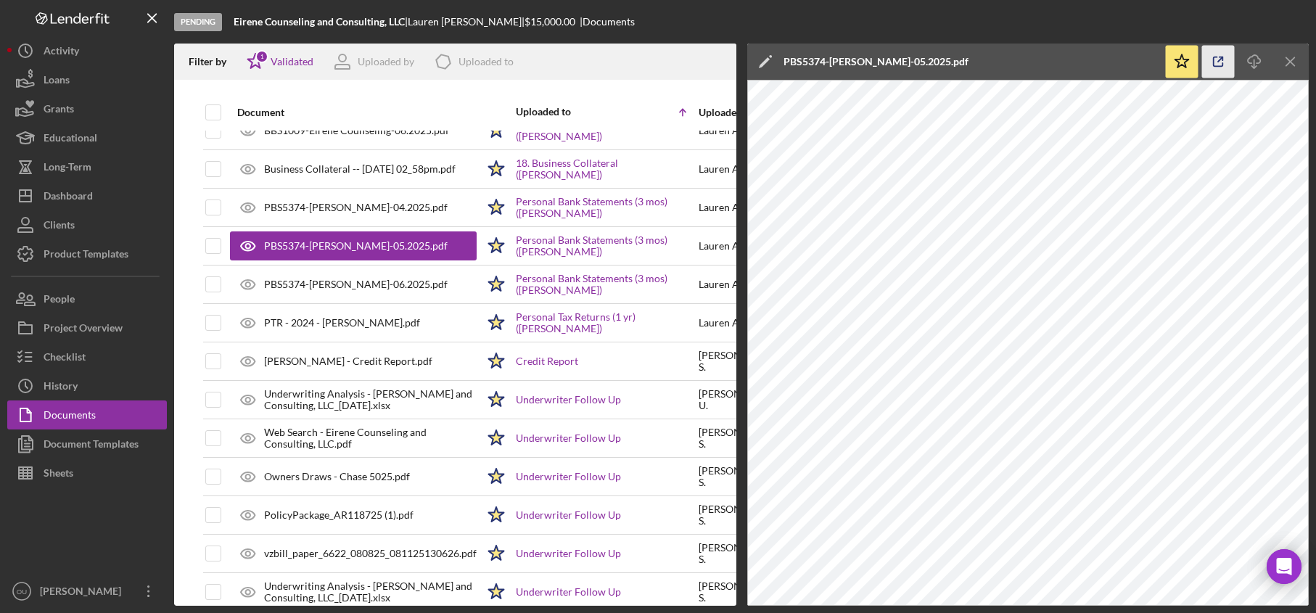
click at [1215, 63] on icon "button" at bounding box center [1218, 62] width 33 height 33
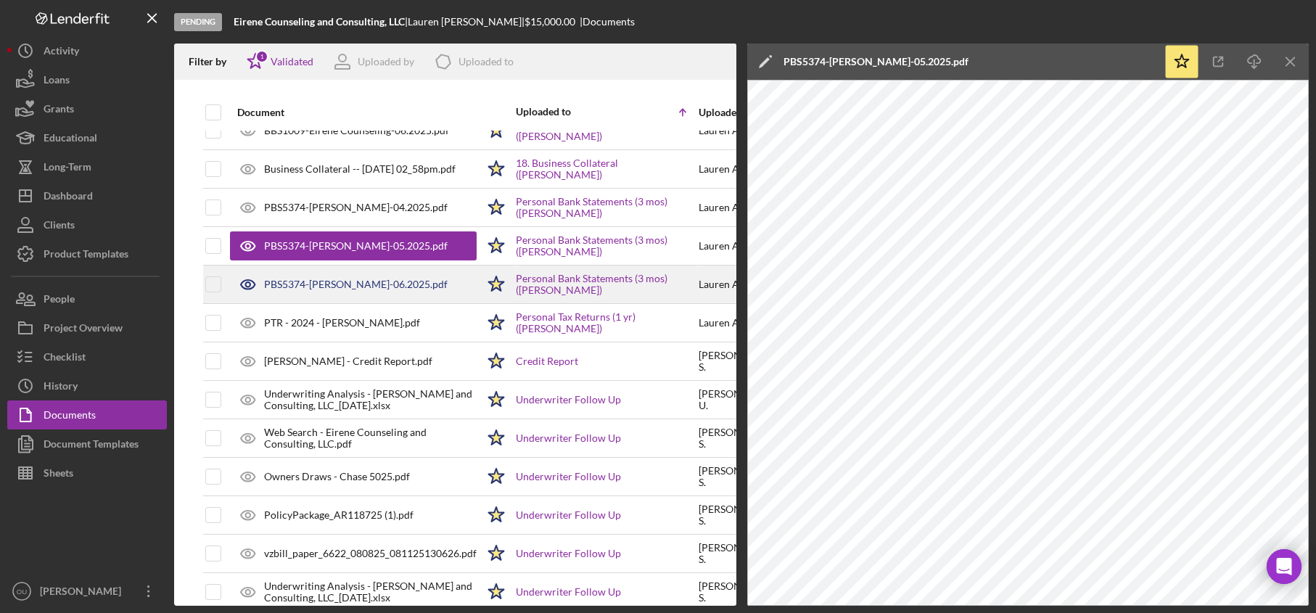
click at [409, 287] on div "PBS5374-Lauren Anderson-06.2025.pdf" at bounding box center [356, 285] width 184 height 12
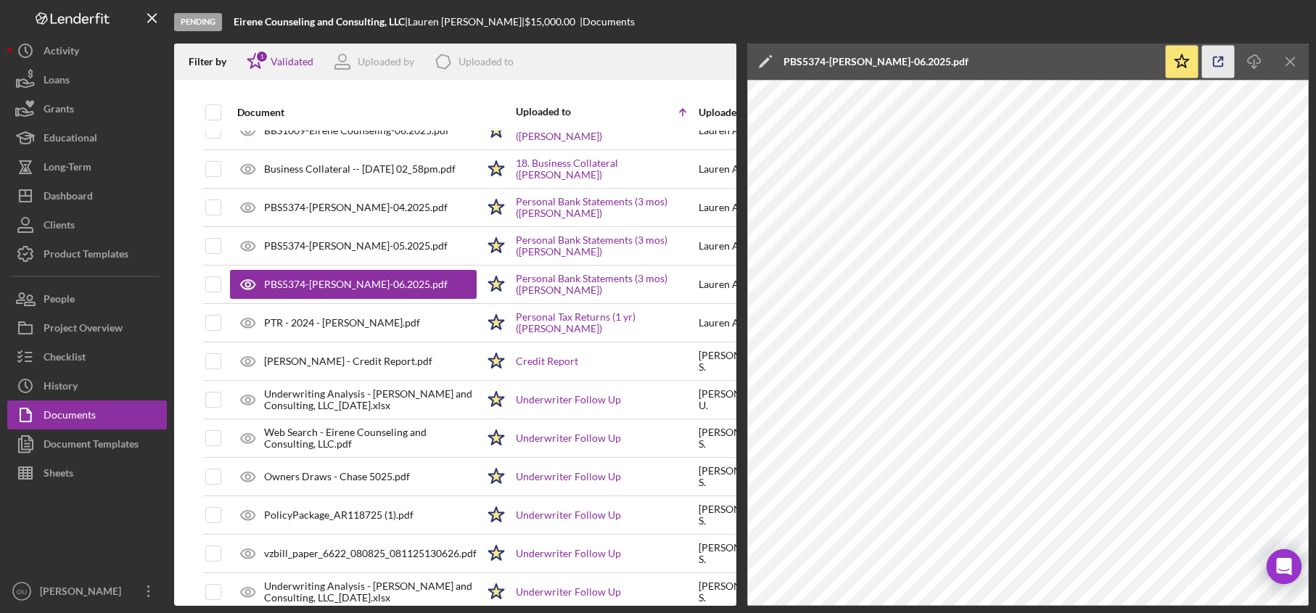
click at [1215, 62] on icon "button" at bounding box center [1218, 62] width 33 height 33
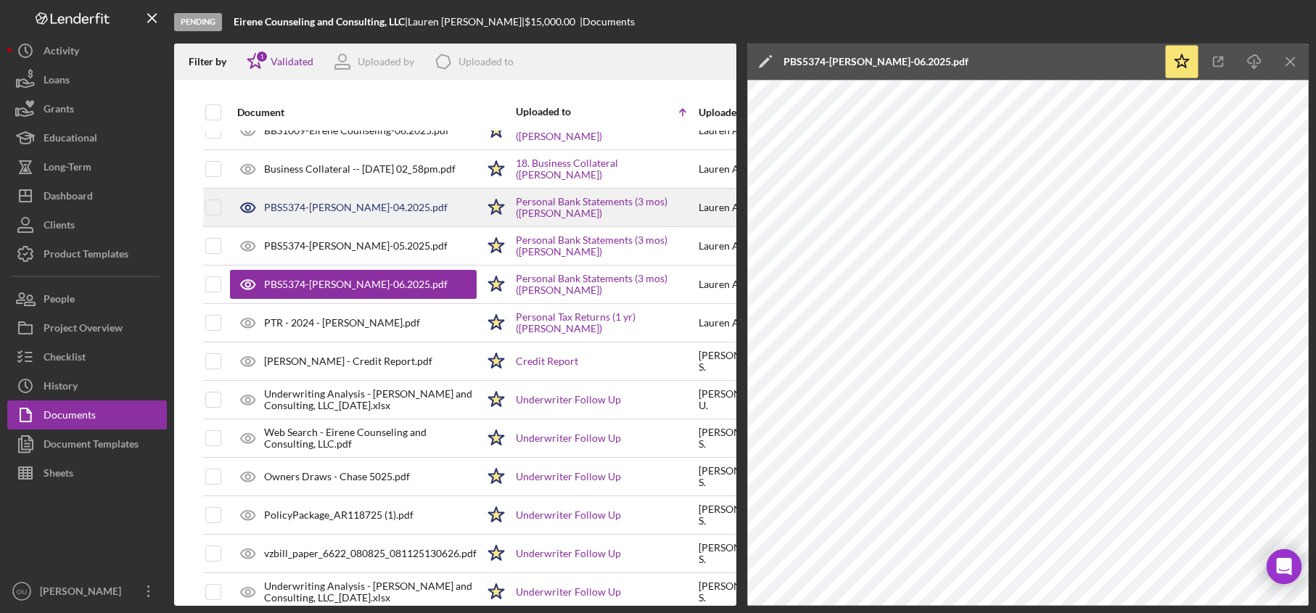
click at [395, 209] on div "PBS5374-Lauren Anderson-04.2025.pdf" at bounding box center [356, 208] width 184 height 12
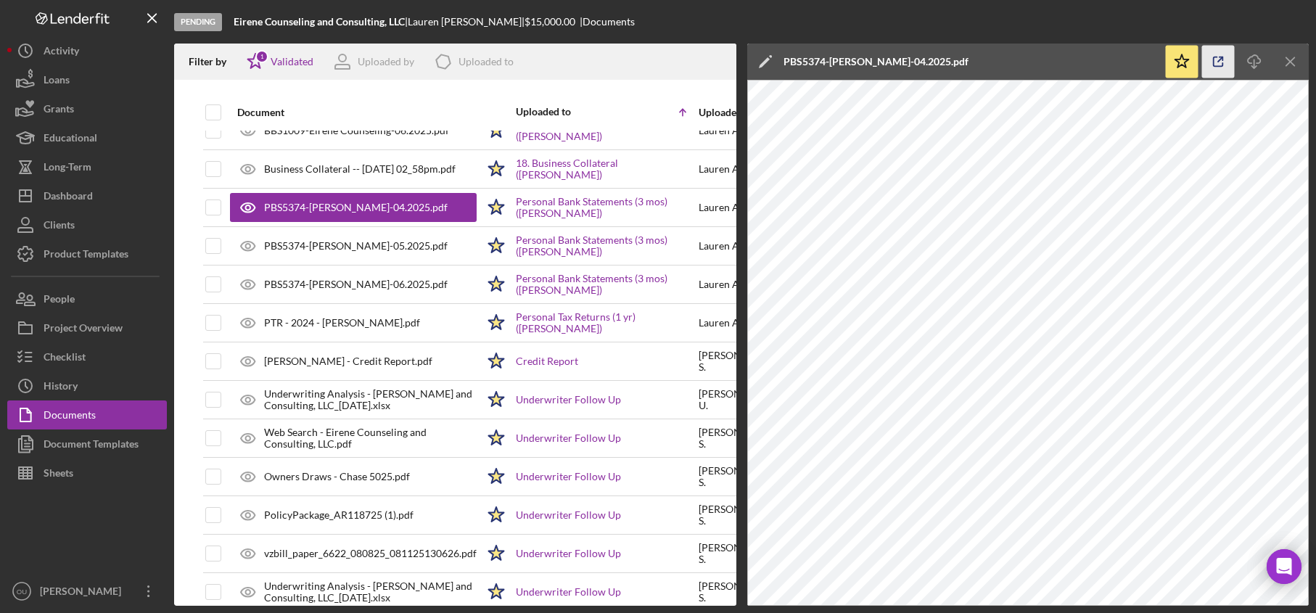
click at [1216, 66] on icon "button" at bounding box center [1218, 61] width 9 height 9
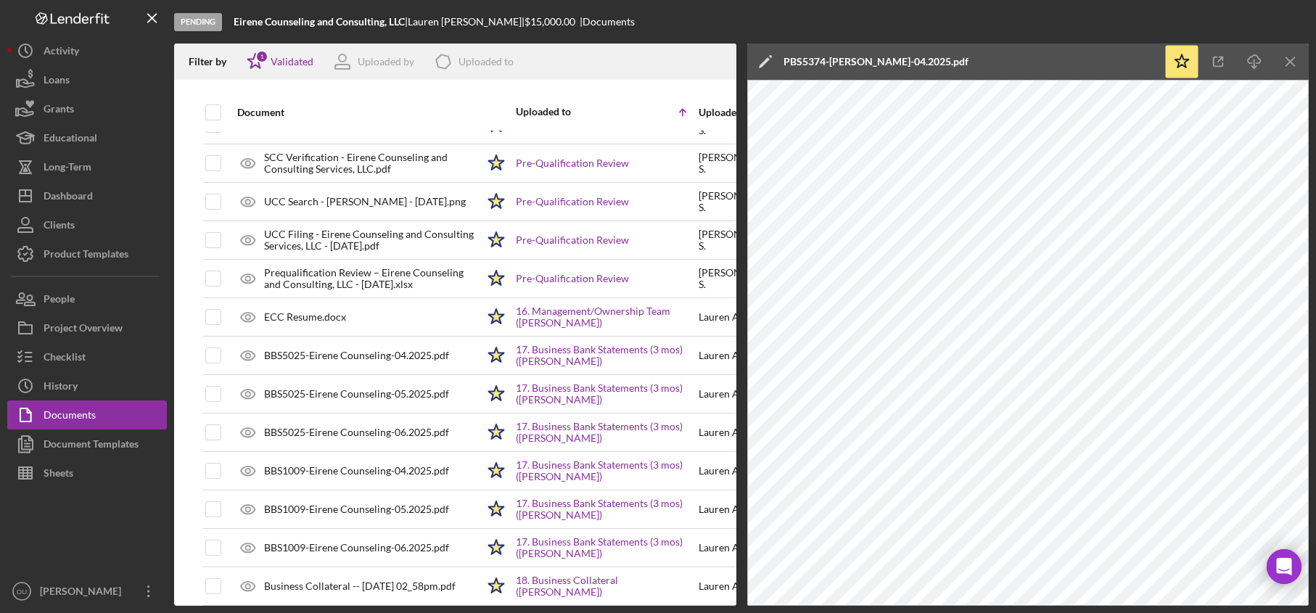
scroll to position [715, 0]
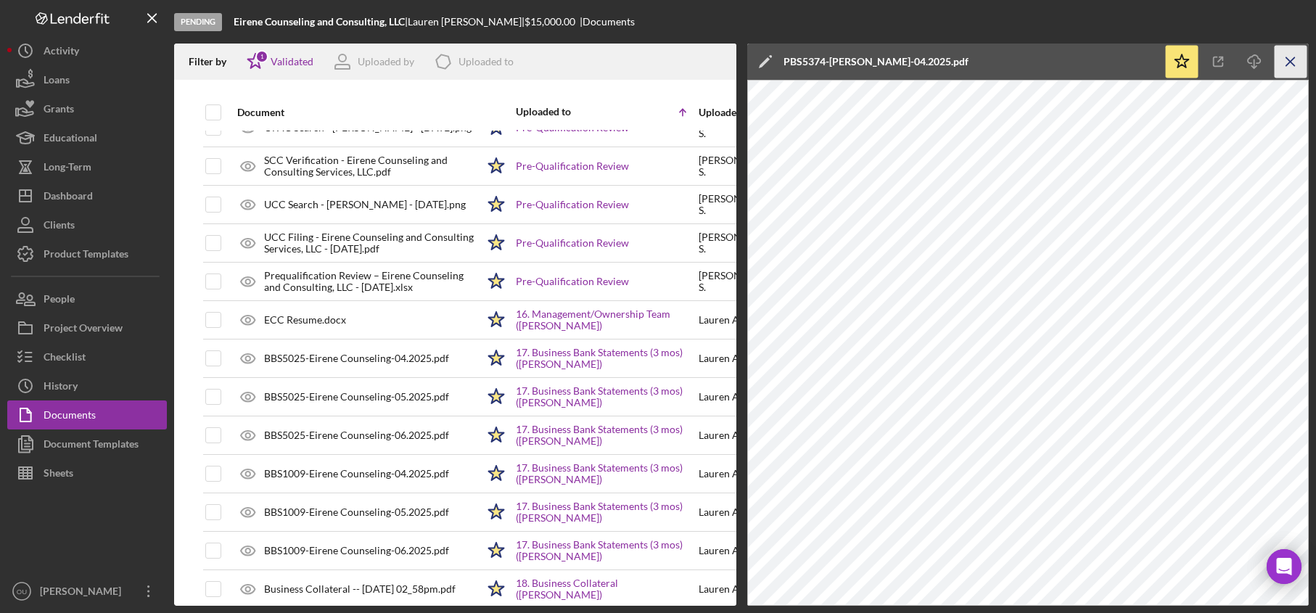
click at [1292, 71] on icon "Icon/Menu Close" at bounding box center [1291, 62] width 33 height 33
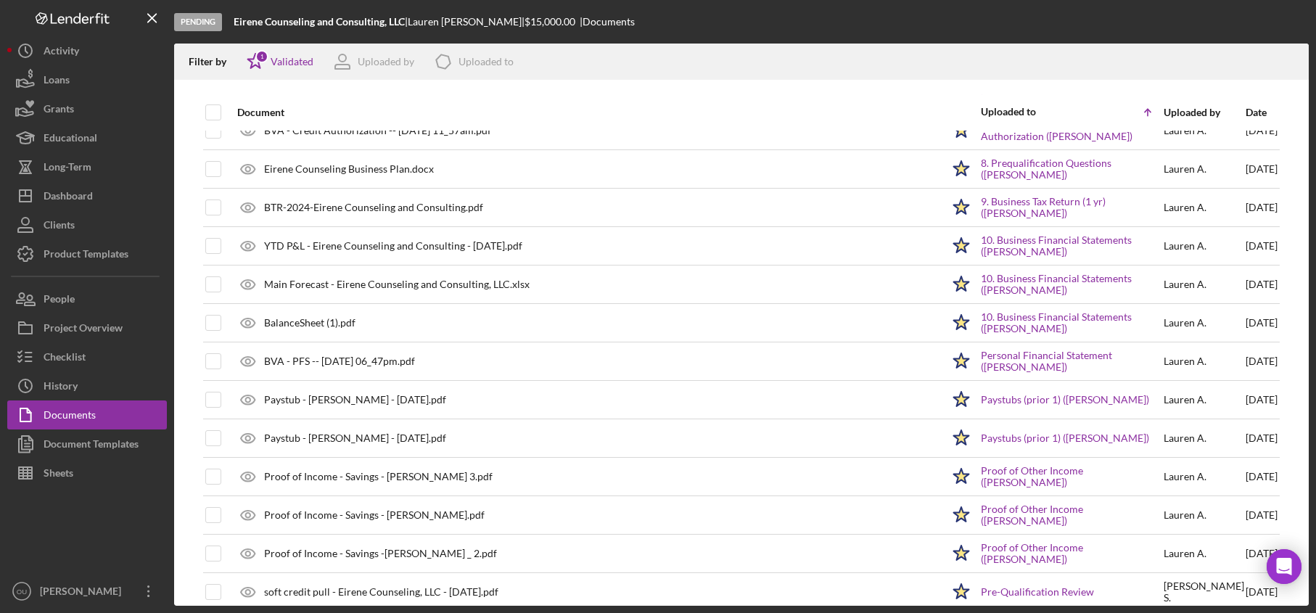
scroll to position [214, 0]
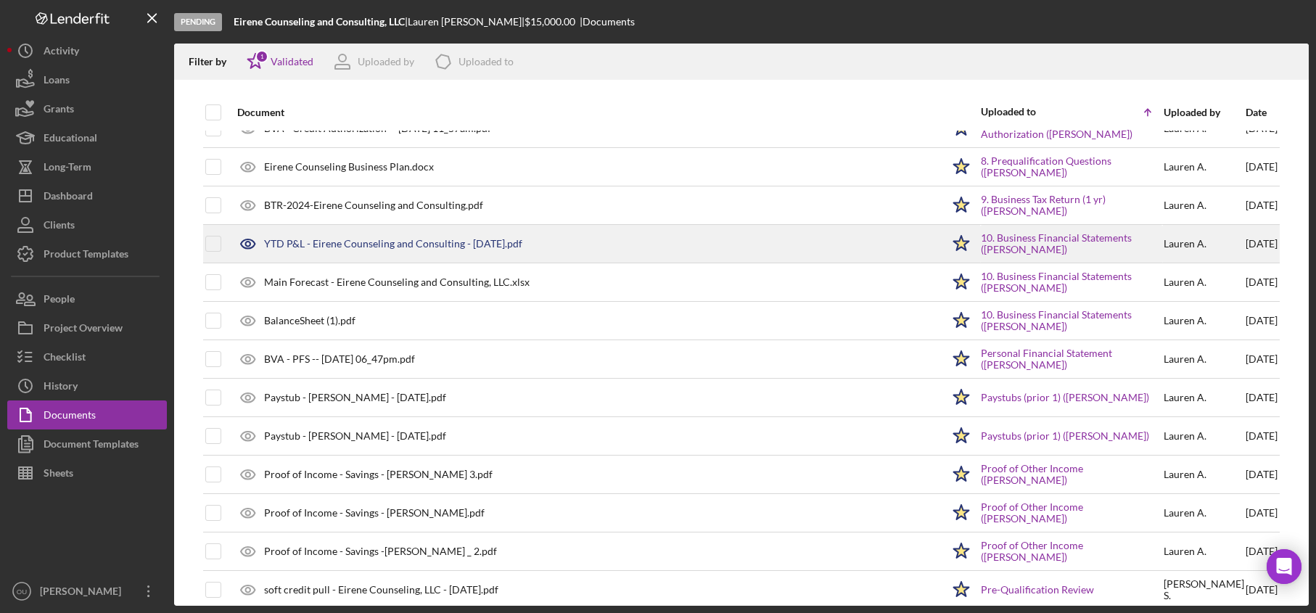
click at [493, 242] on div "YTD P&L - Eirene Counseling and Consulting - 06.25.25.pdf" at bounding box center [393, 244] width 258 height 12
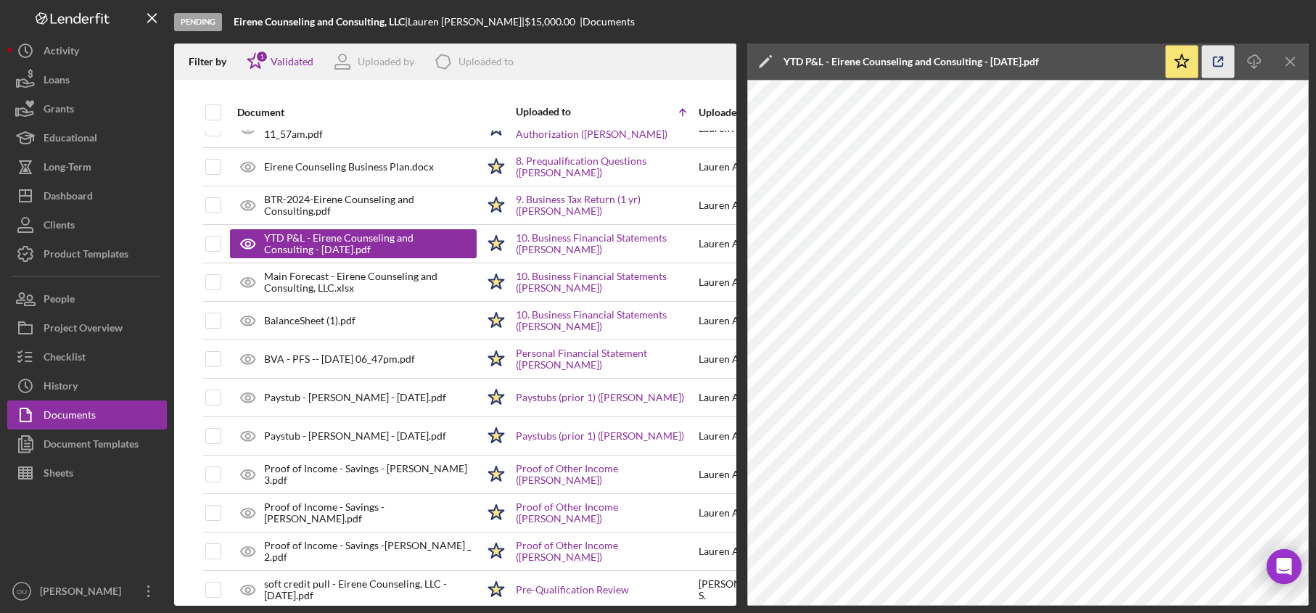
click at [1220, 62] on icon "button" at bounding box center [1218, 62] width 33 height 33
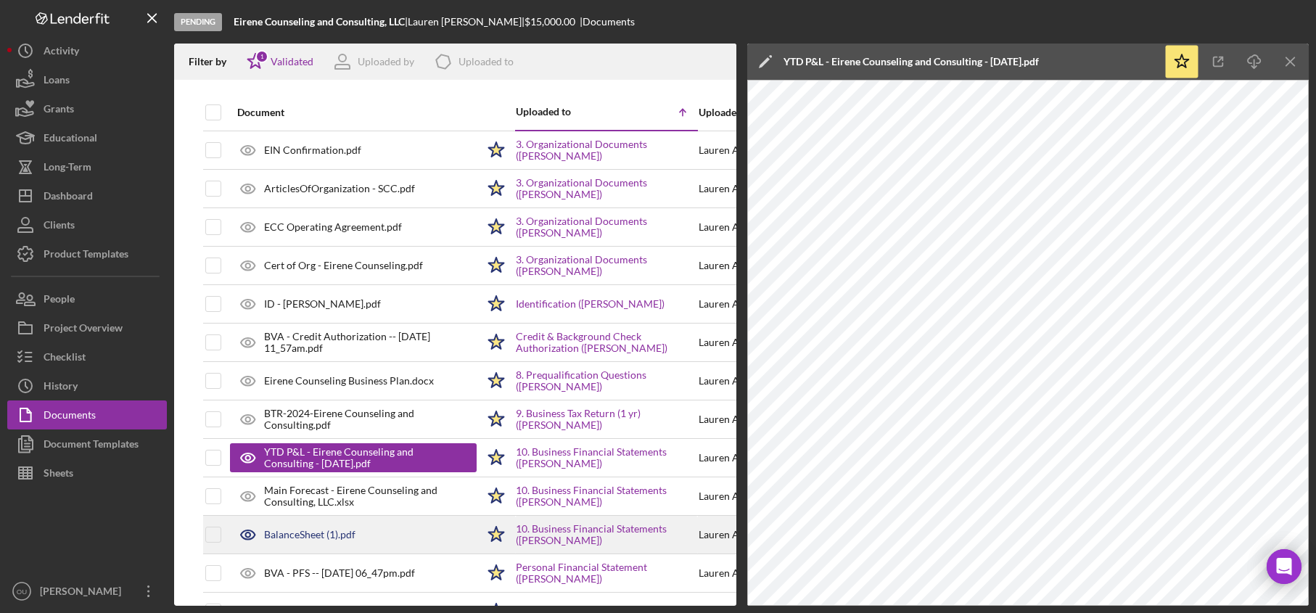
scroll to position [3, 0]
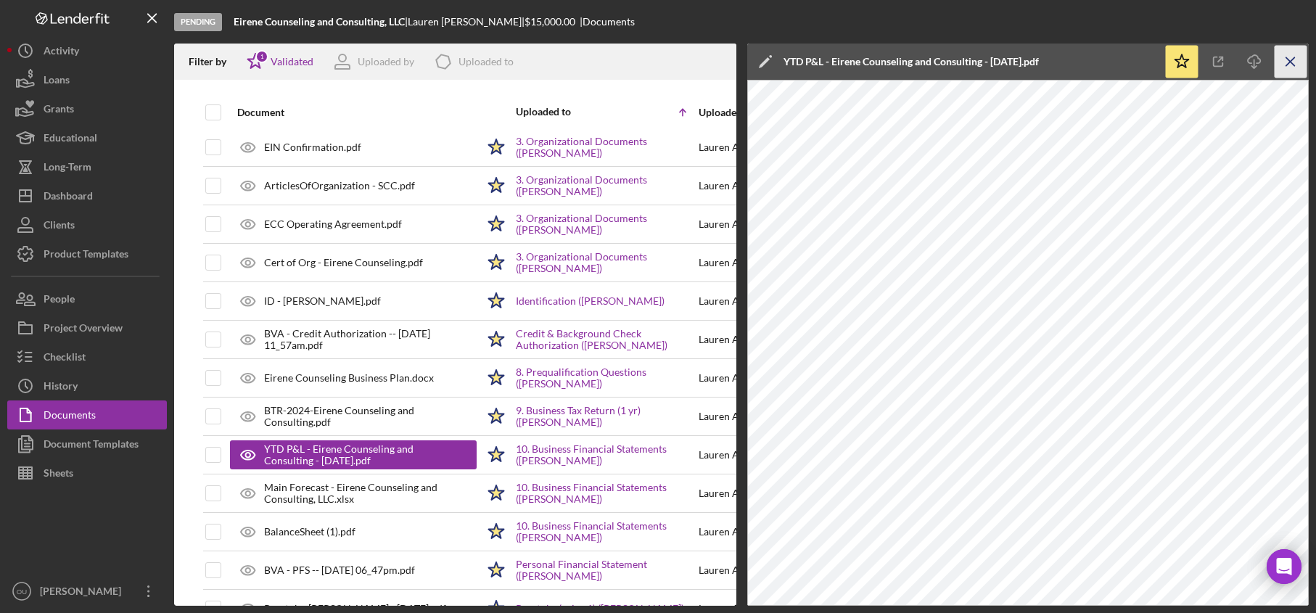
click at [1287, 54] on icon "Icon/Menu Close" at bounding box center [1291, 62] width 33 height 33
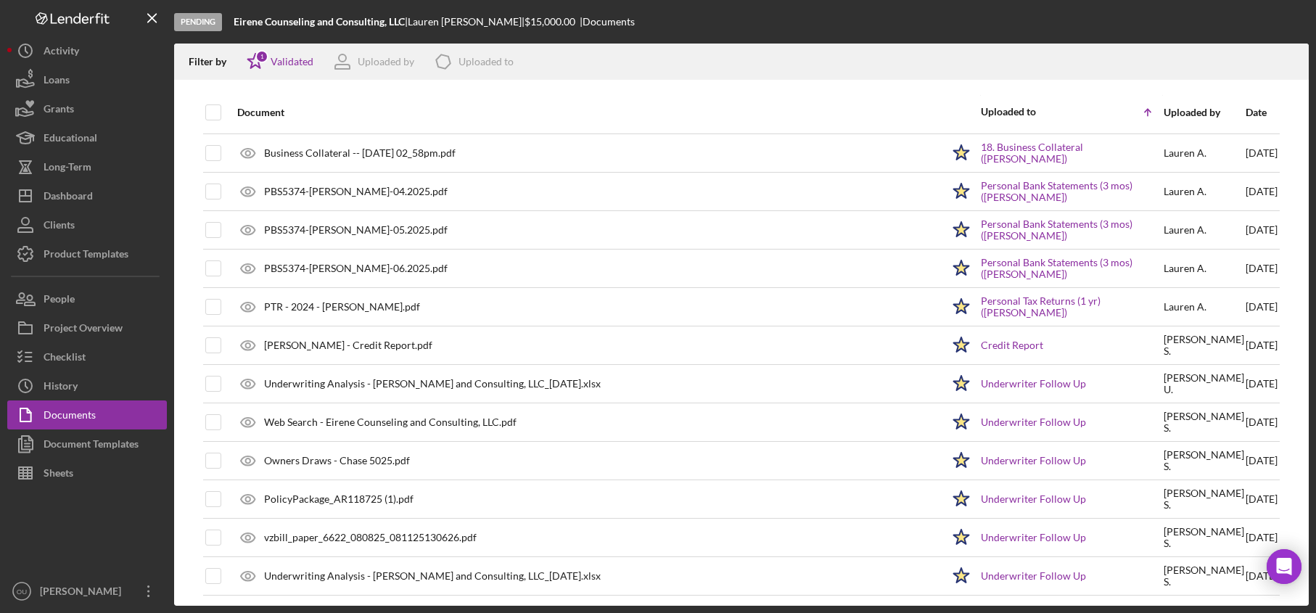
scroll to position [1144, 0]
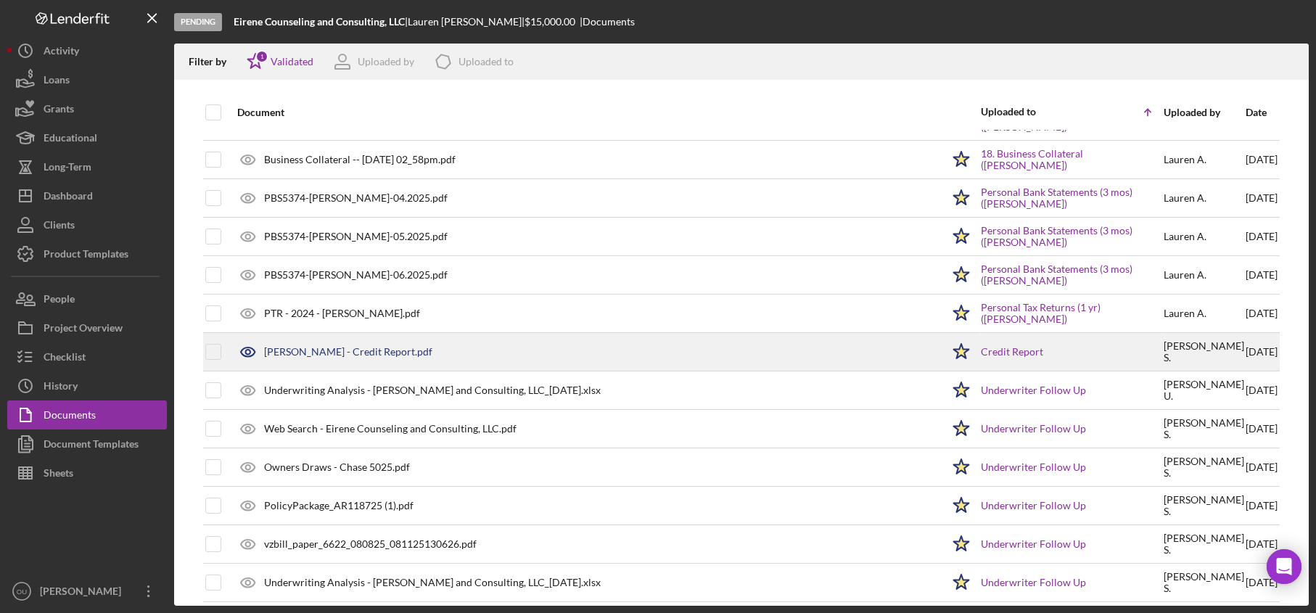
click at [346, 352] on div "Lauren Anderson - Credit Report.pdf" at bounding box center [348, 352] width 168 height 12
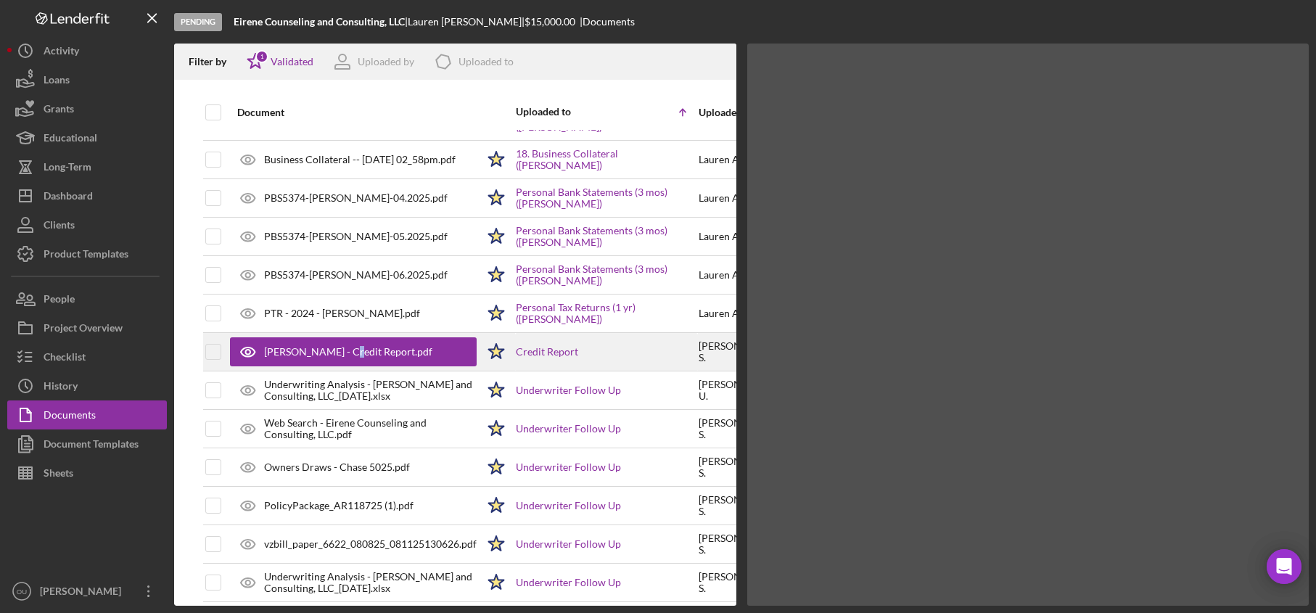
click at [346, 352] on div "Lauren Anderson - Credit Report.pdf" at bounding box center [348, 352] width 168 height 12
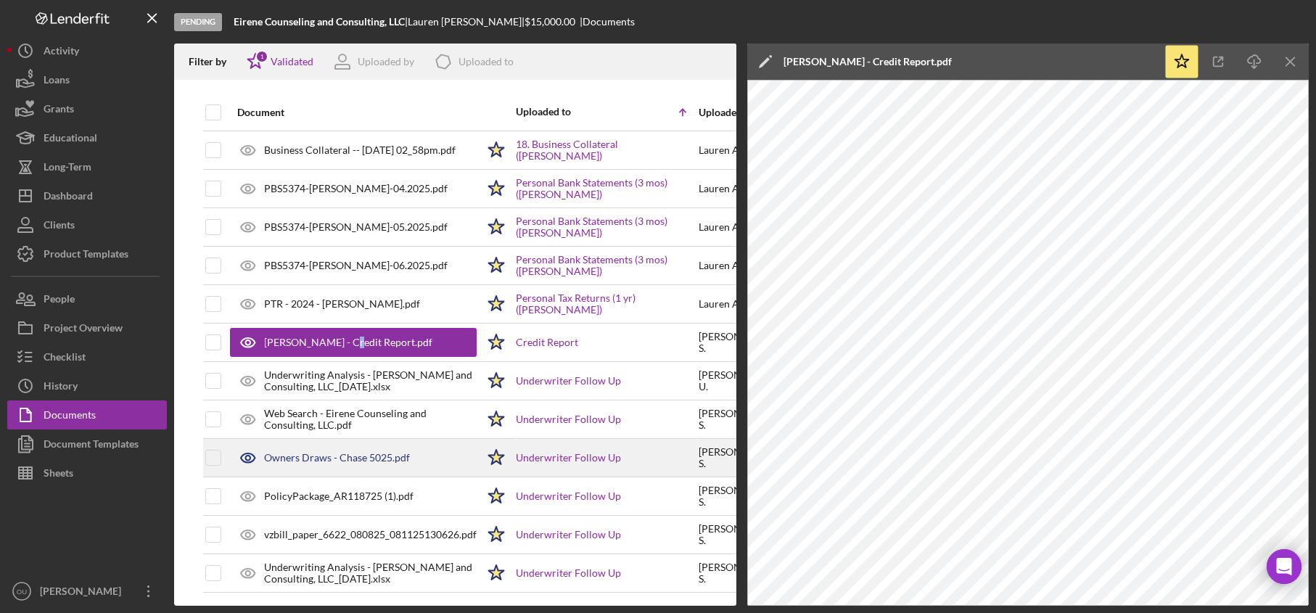
scroll to position [1166, 0]
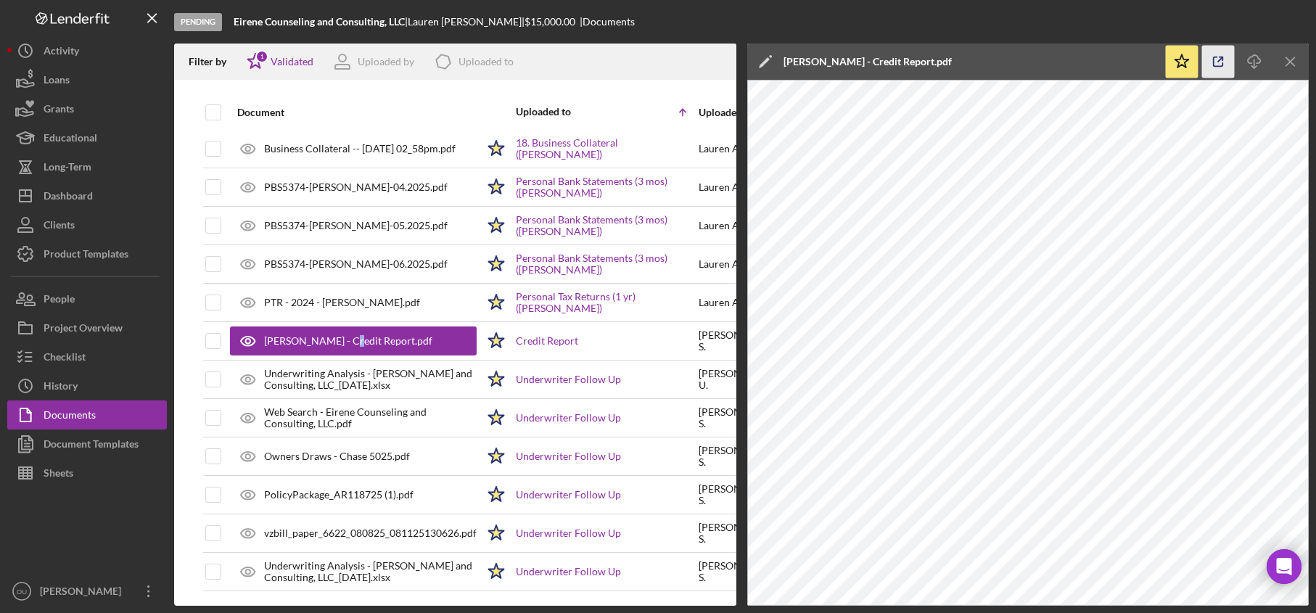
click at [1220, 62] on icon "button" at bounding box center [1218, 62] width 33 height 33
click at [1275, 53] on icon "Icon/Menu Close" at bounding box center [1291, 62] width 33 height 33
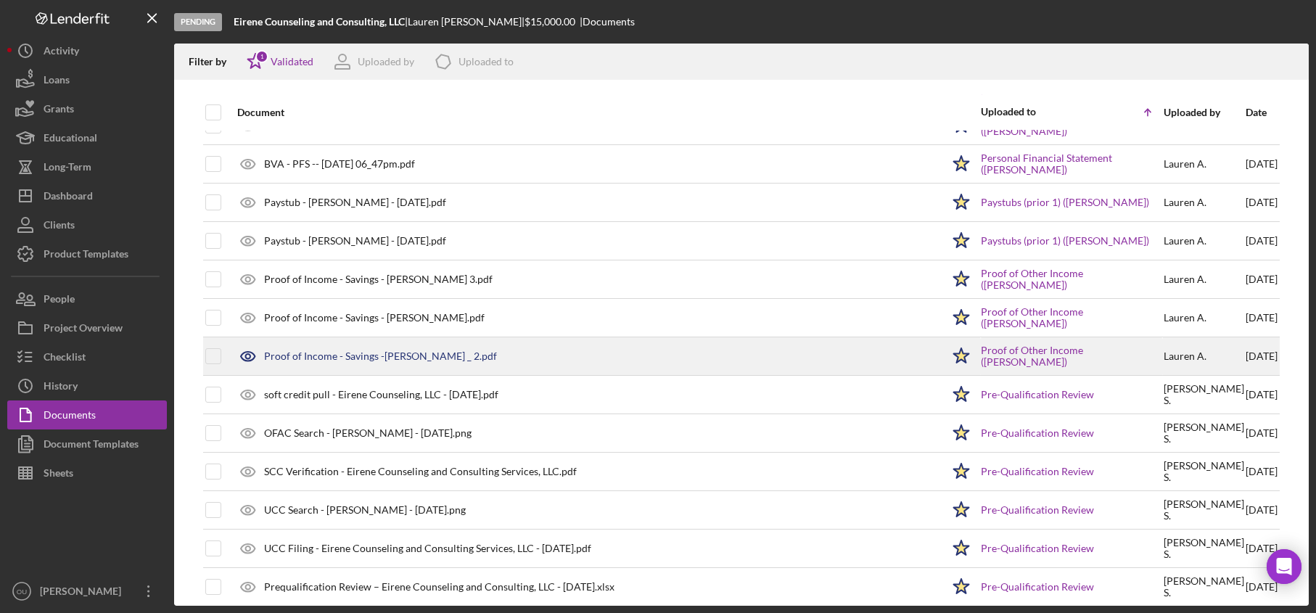
scroll to position [398, 0]
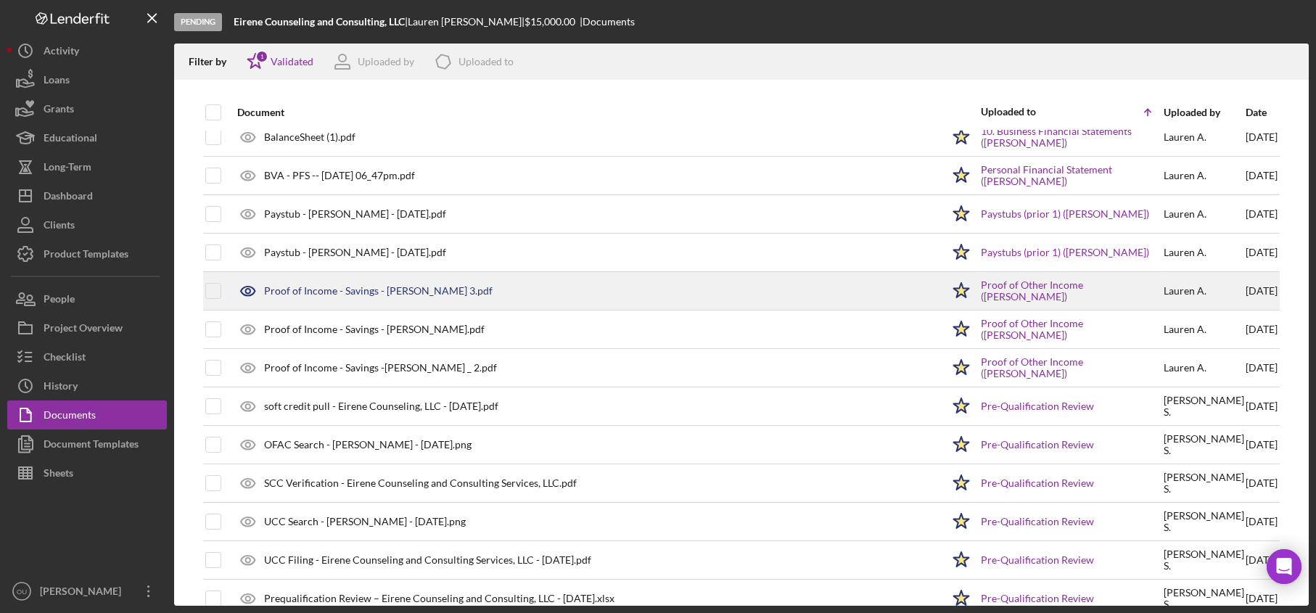
click at [402, 290] on div "Proof of Income - Savings - [PERSON_NAME] 3.pdf" at bounding box center [378, 291] width 229 height 12
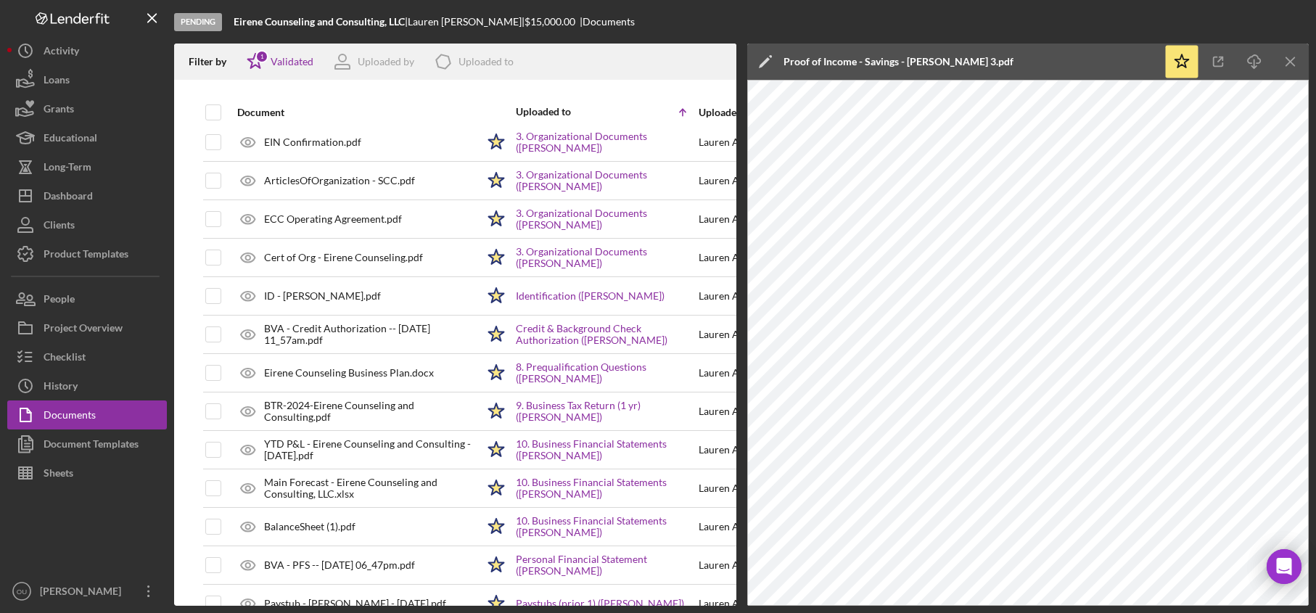
scroll to position [0, 0]
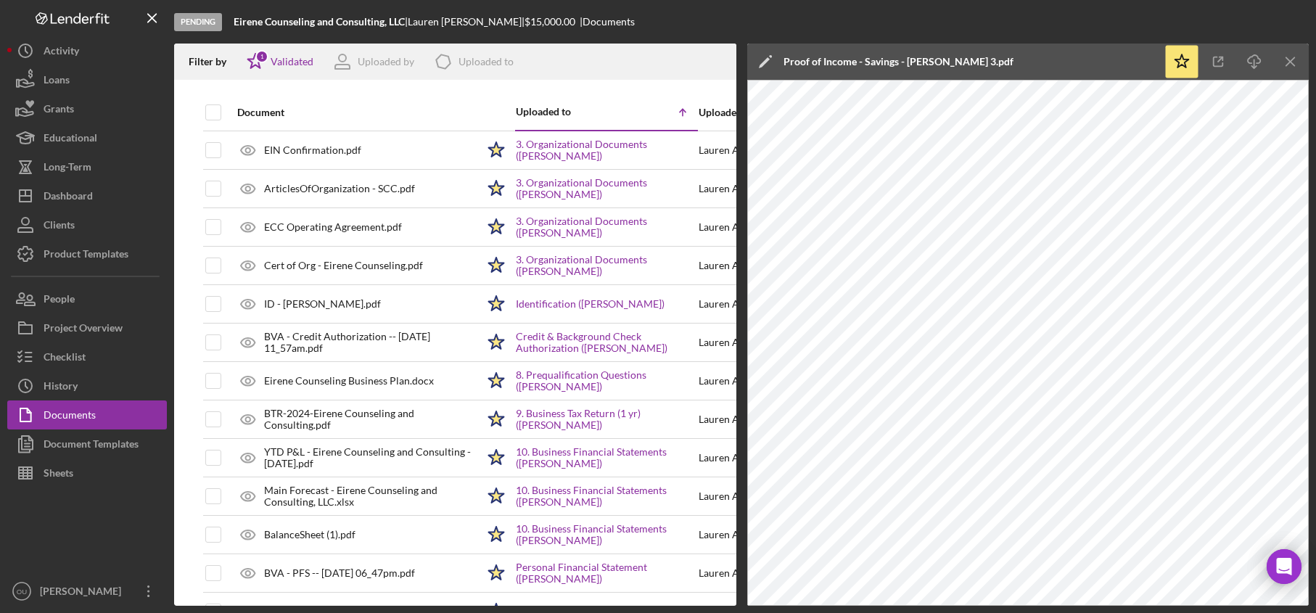
drag, startPoint x: 1290, startPoint y: 65, endPoint x: 1281, endPoint y: 70, distance: 9.7
click at [1290, 65] on icon "Icon/Menu Close" at bounding box center [1291, 62] width 33 height 33
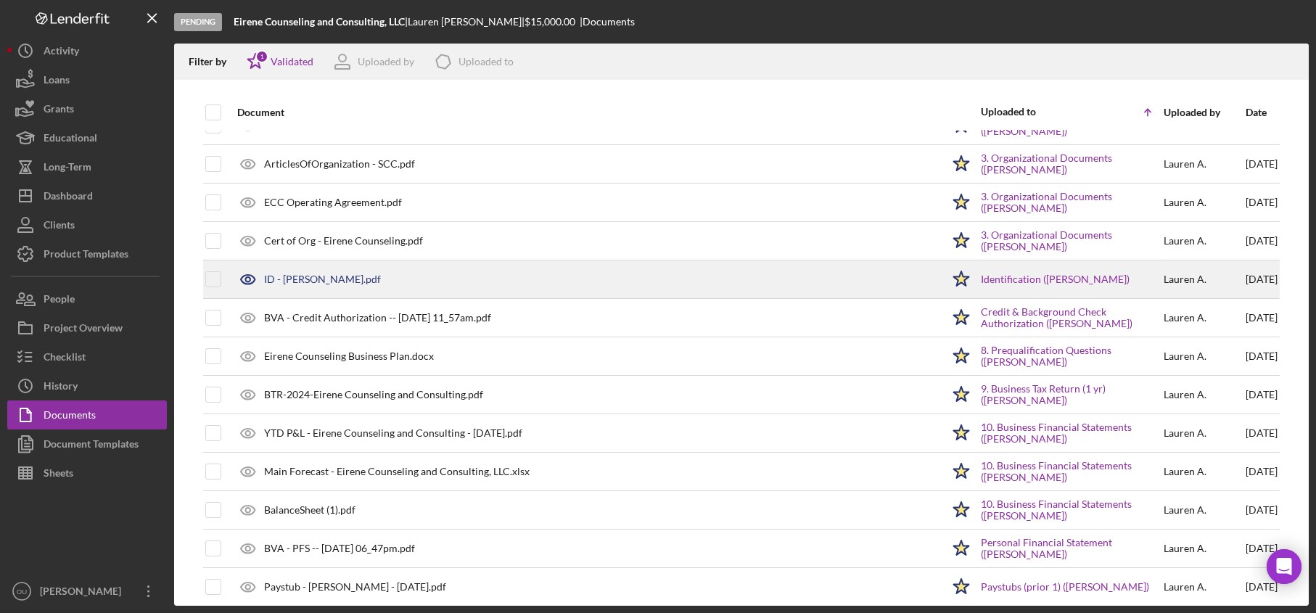
scroll to position [453, 0]
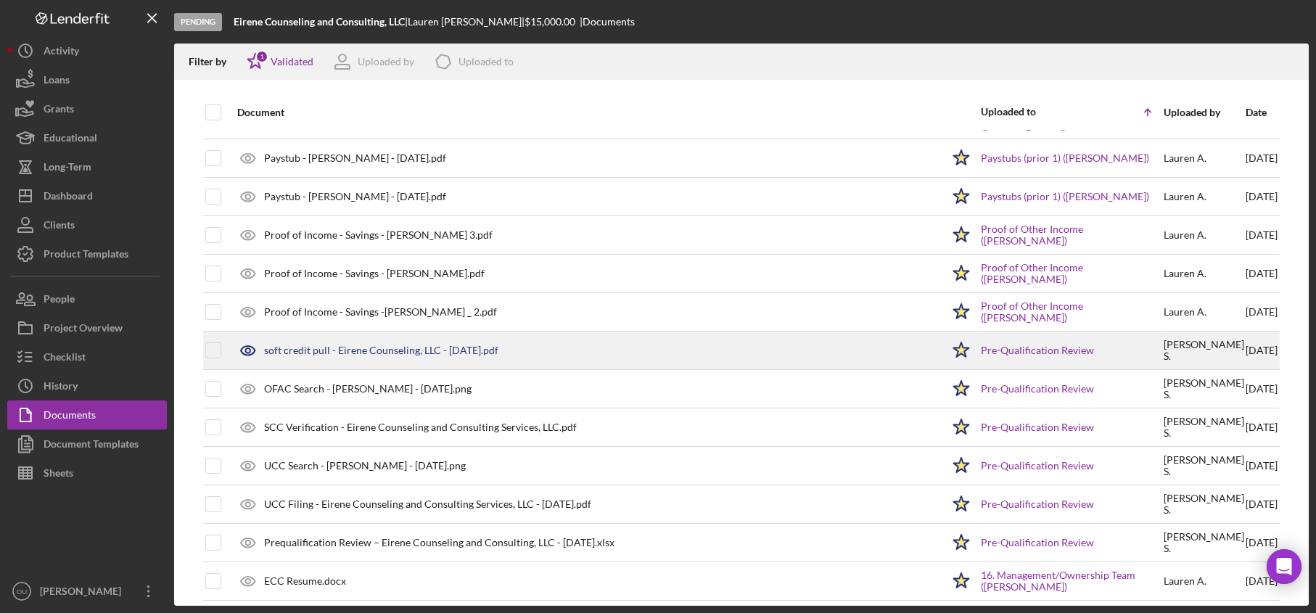
click at [486, 353] on div "soft credit pull - Eirene Counseling, LLC - 7.1.25.pdf" at bounding box center [381, 351] width 234 height 12
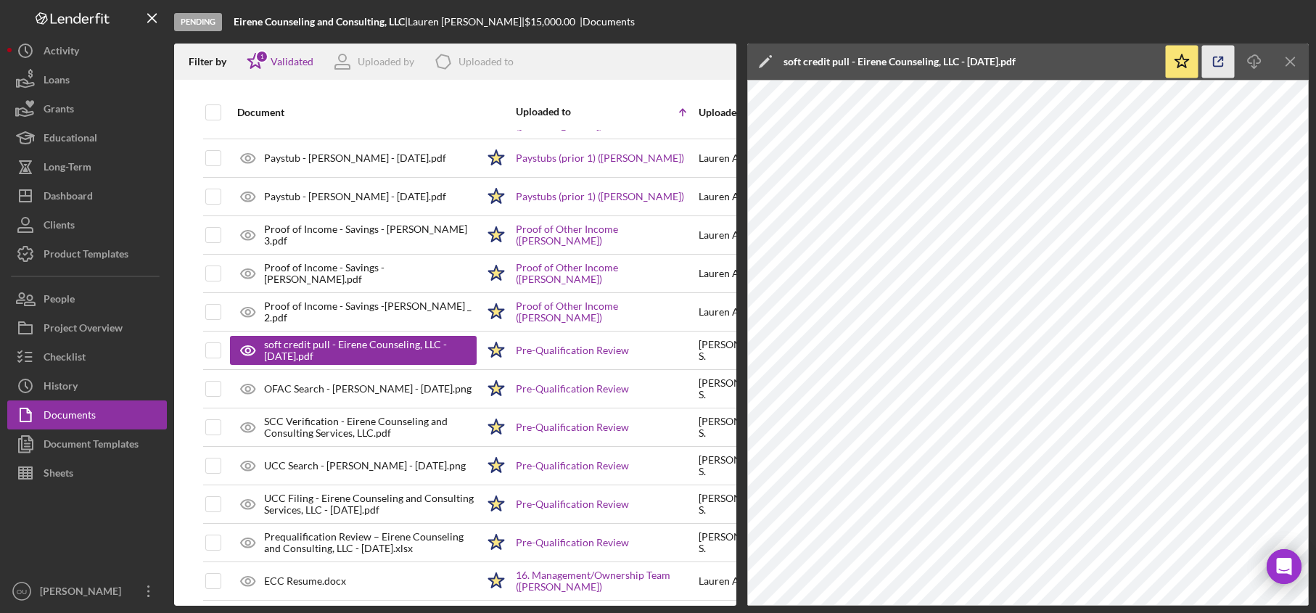
click at [1211, 63] on icon "button" at bounding box center [1218, 62] width 33 height 33
click at [1293, 66] on icon "Icon/Menu Close" at bounding box center [1291, 62] width 33 height 33
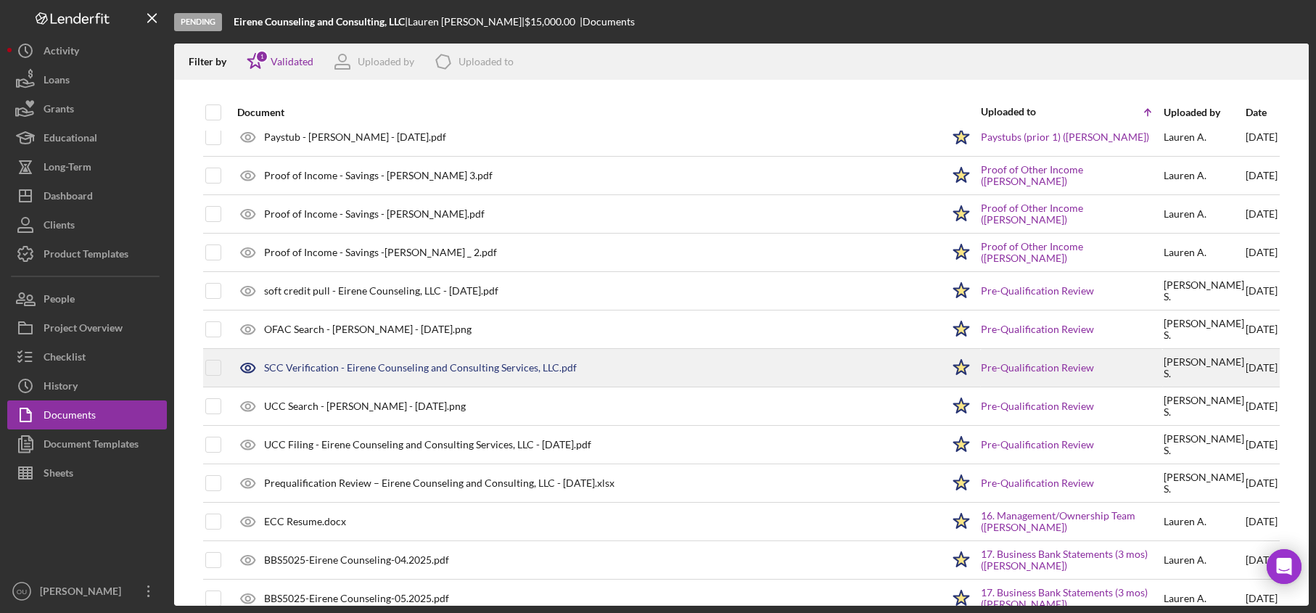
scroll to position [512, 0]
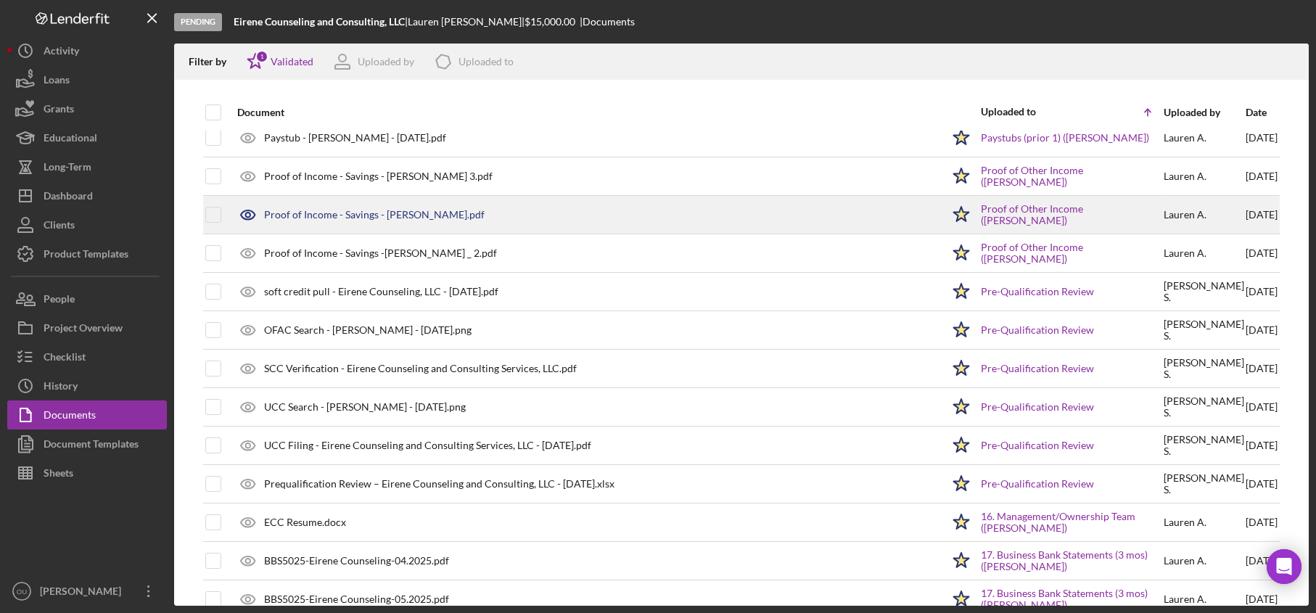
click at [443, 220] on div "Proof of Income - Savings - [PERSON_NAME].pdf" at bounding box center [374, 215] width 221 height 12
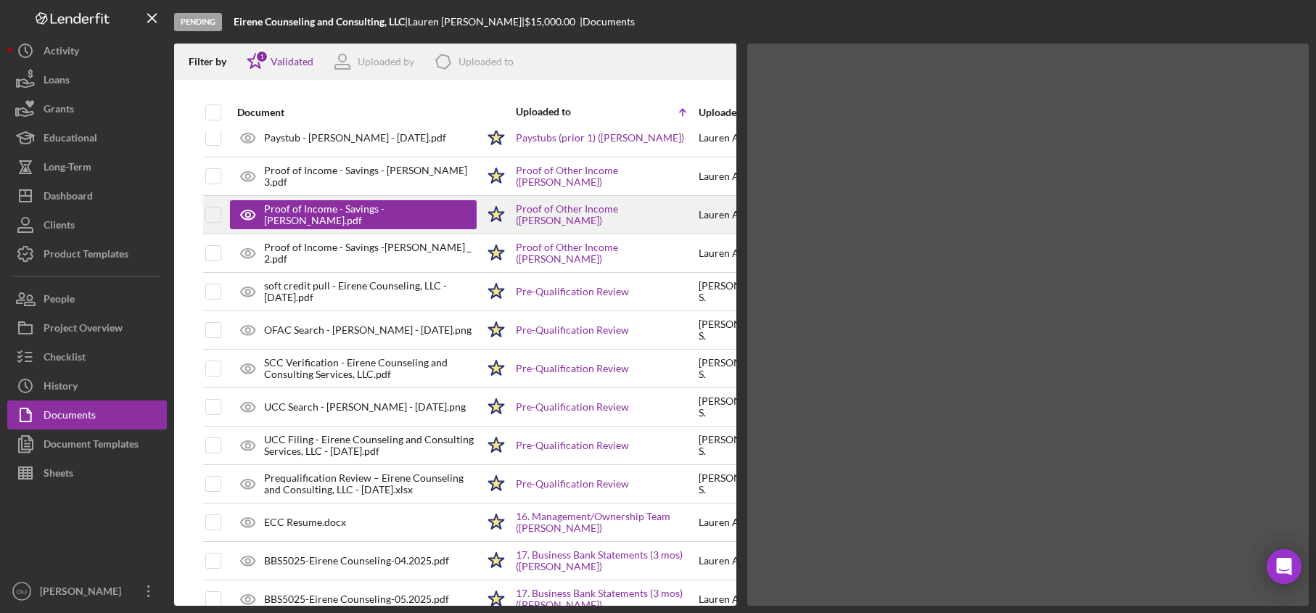
scroll to position [506, 0]
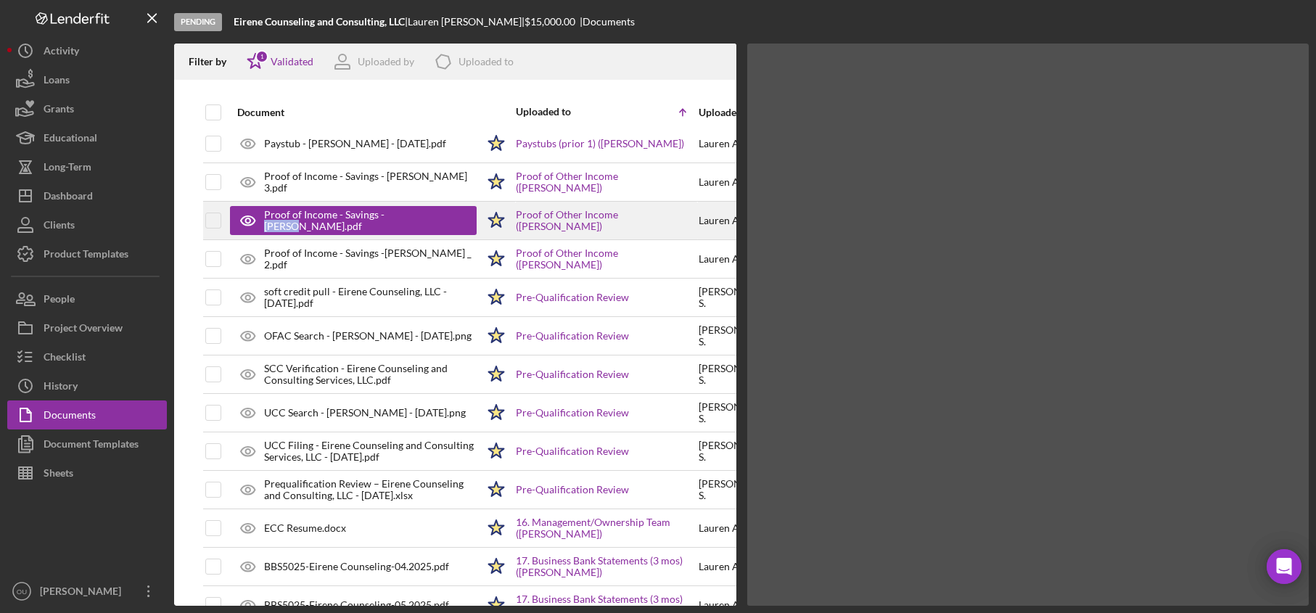
click at [443, 220] on div "Proof of Income - Savings - [PERSON_NAME].pdf" at bounding box center [363, 220] width 198 height 23
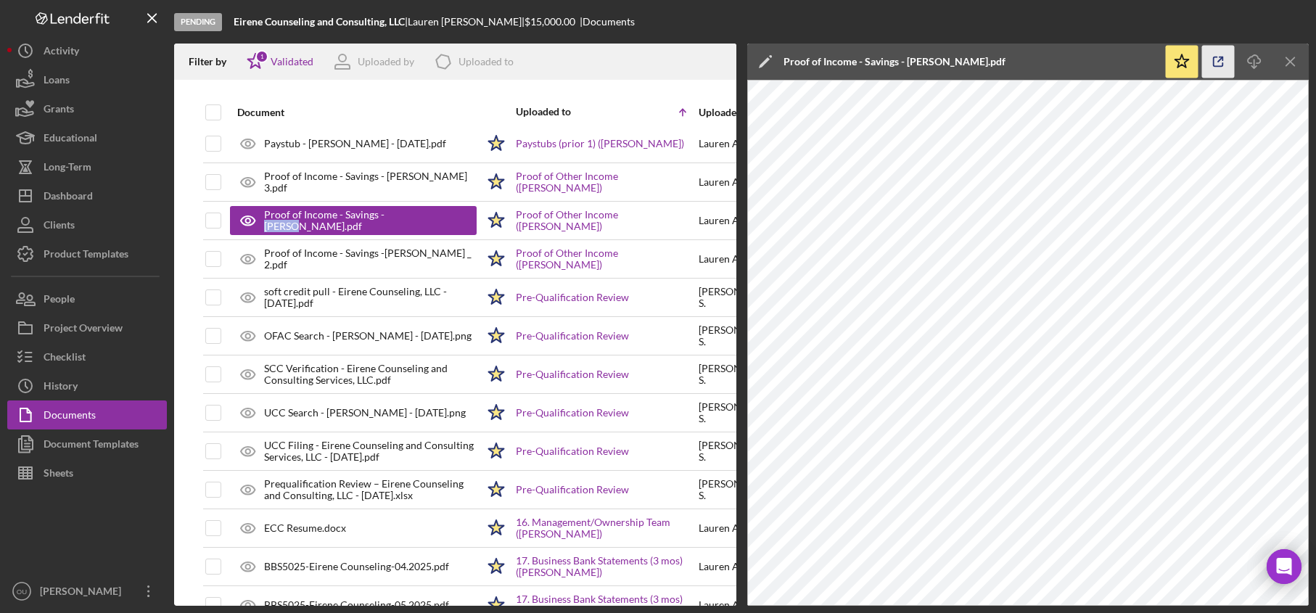
click at [1212, 66] on icon "button" at bounding box center [1218, 62] width 33 height 33
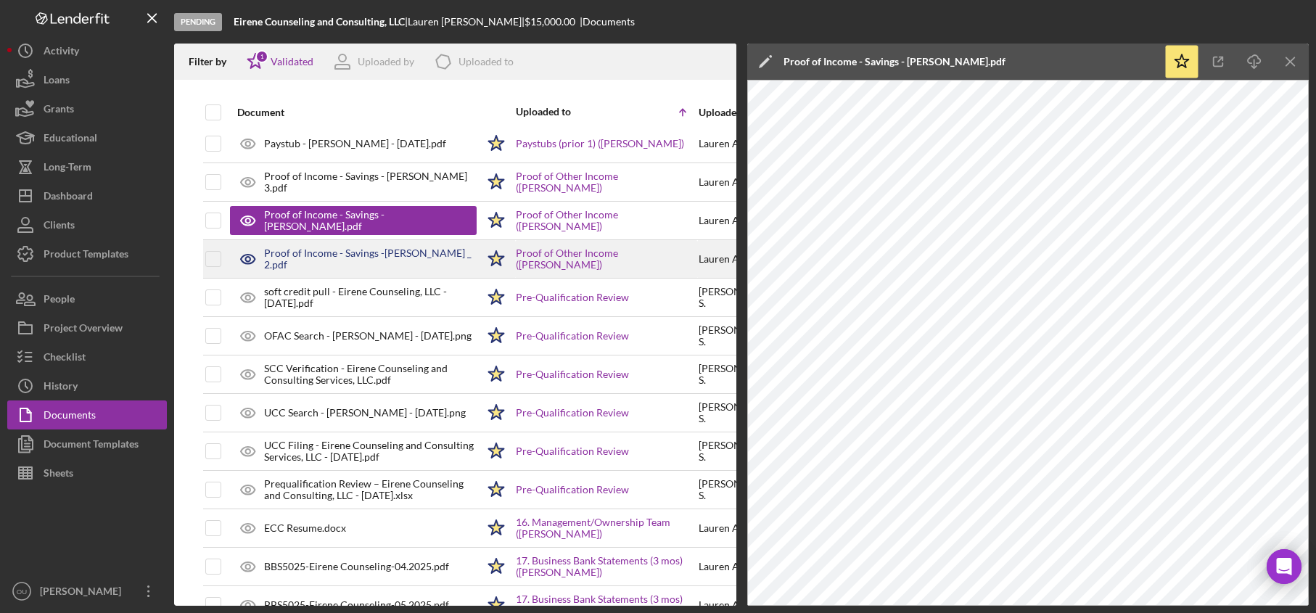
click at [366, 258] on div "Proof of Income - Savings -[PERSON_NAME] _ 2.pdf" at bounding box center [370, 258] width 213 height 23
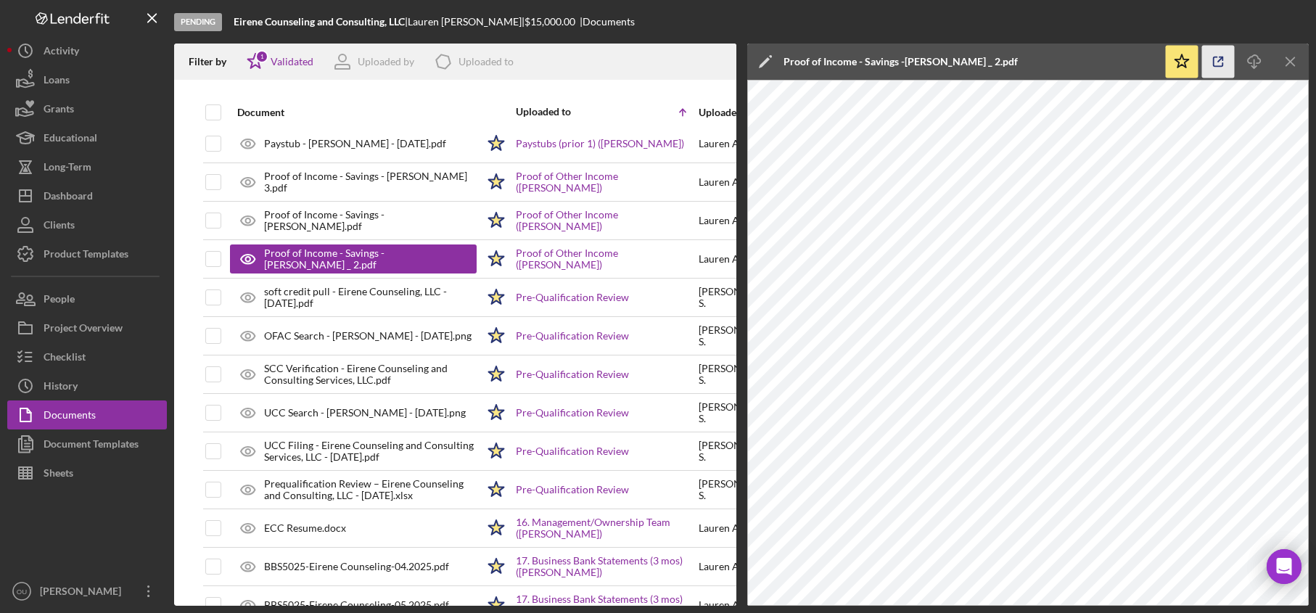
click at [1211, 65] on icon "button" at bounding box center [1218, 62] width 33 height 33
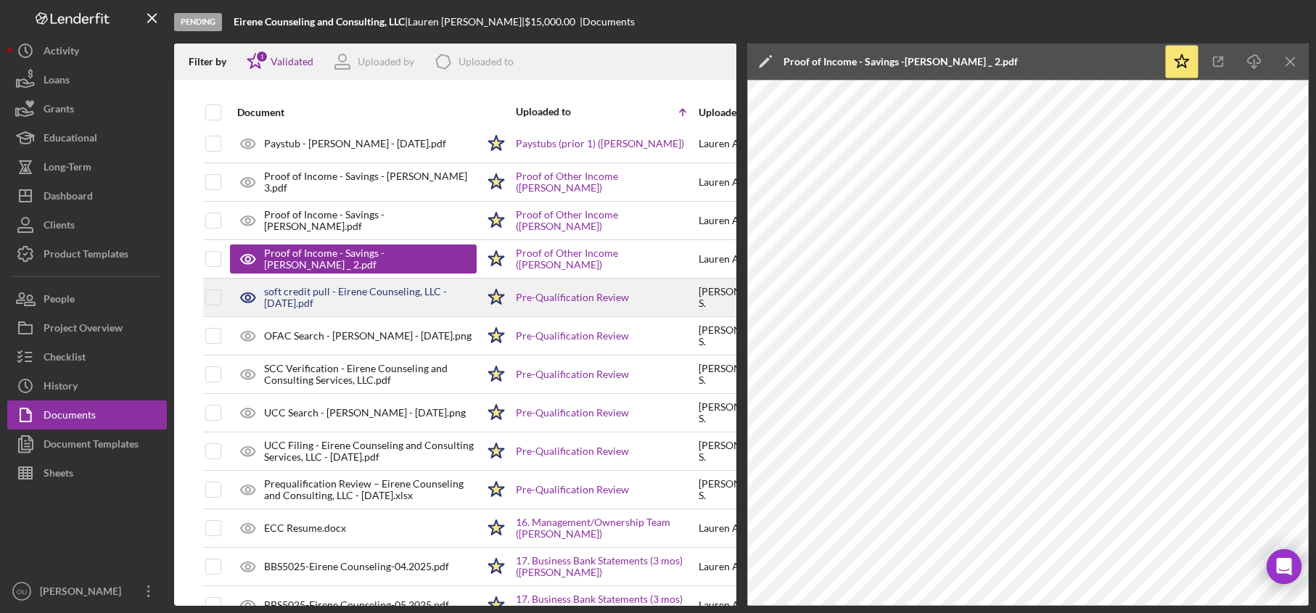
scroll to position [504, 0]
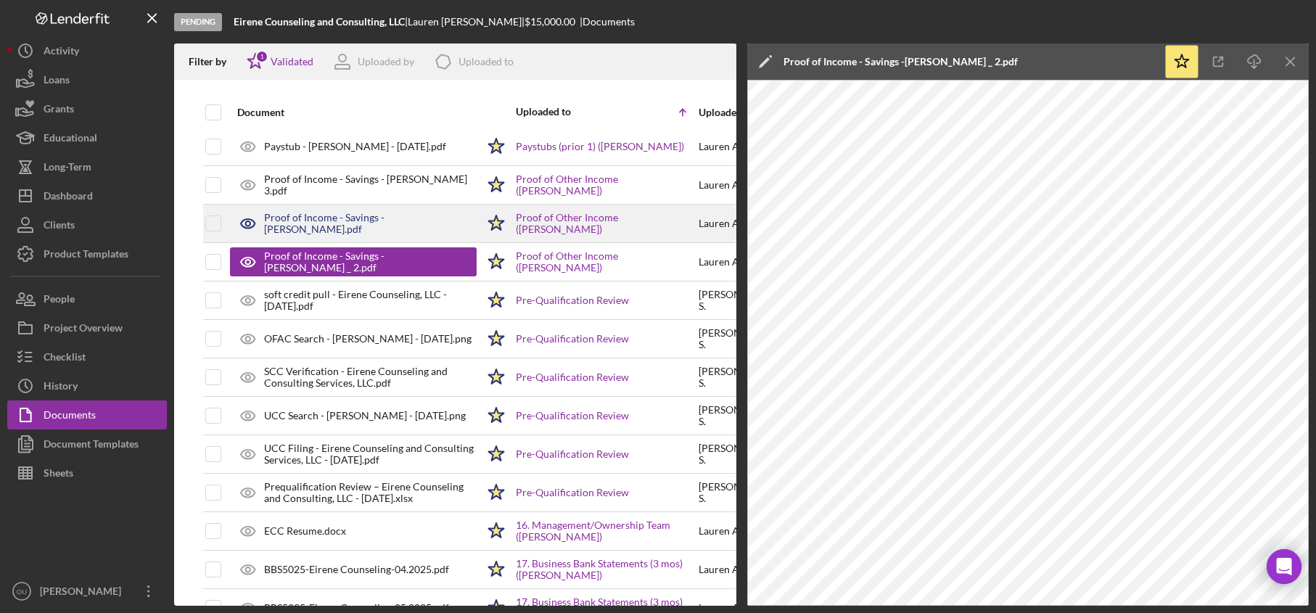
click at [348, 233] on div "Proof of Income - Savings - [PERSON_NAME].pdf" at bounding box center [370, 223] width 213 height 23
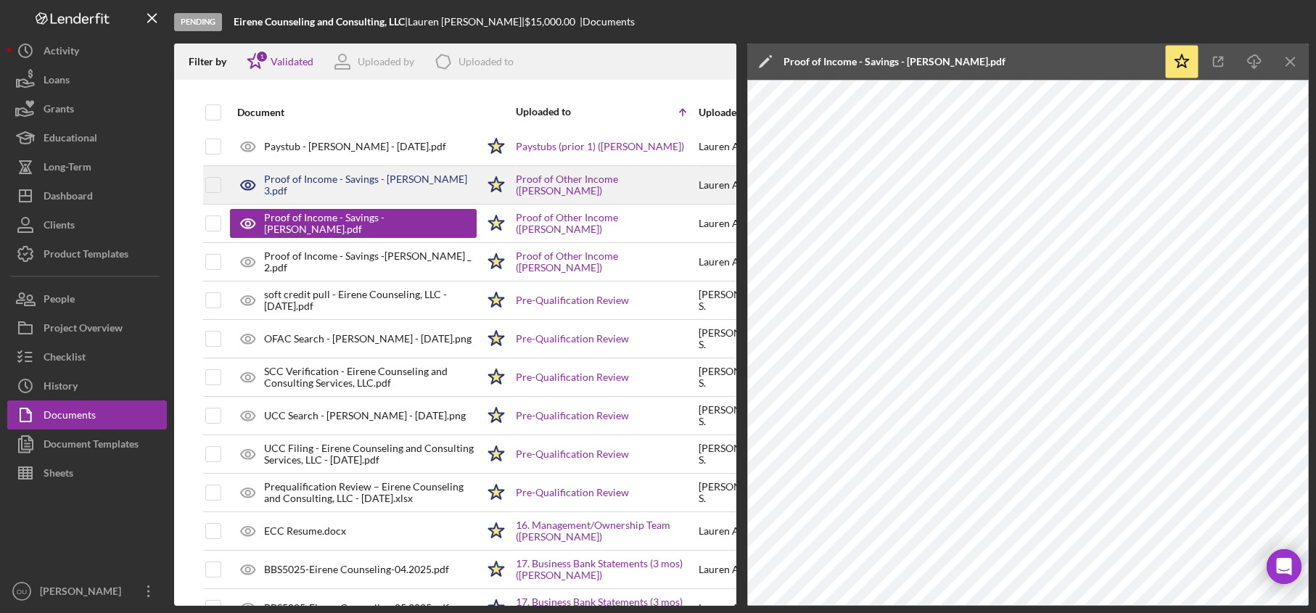
click at [342, 186] on div "Proof of Income - Savings - [PERSON_NAME] 3.pdf" at bounding box center [370, 184] width 213 height 23
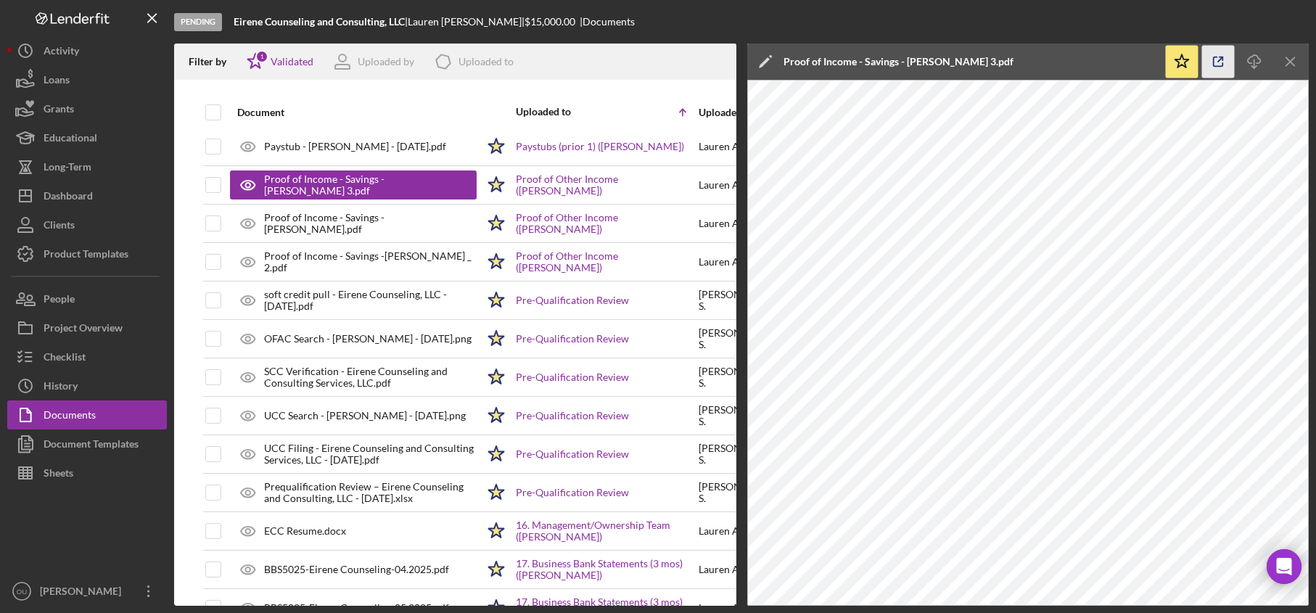
click at [1228, 69] on icon "button" at bounding box center [1218, 62] width 33 height 33
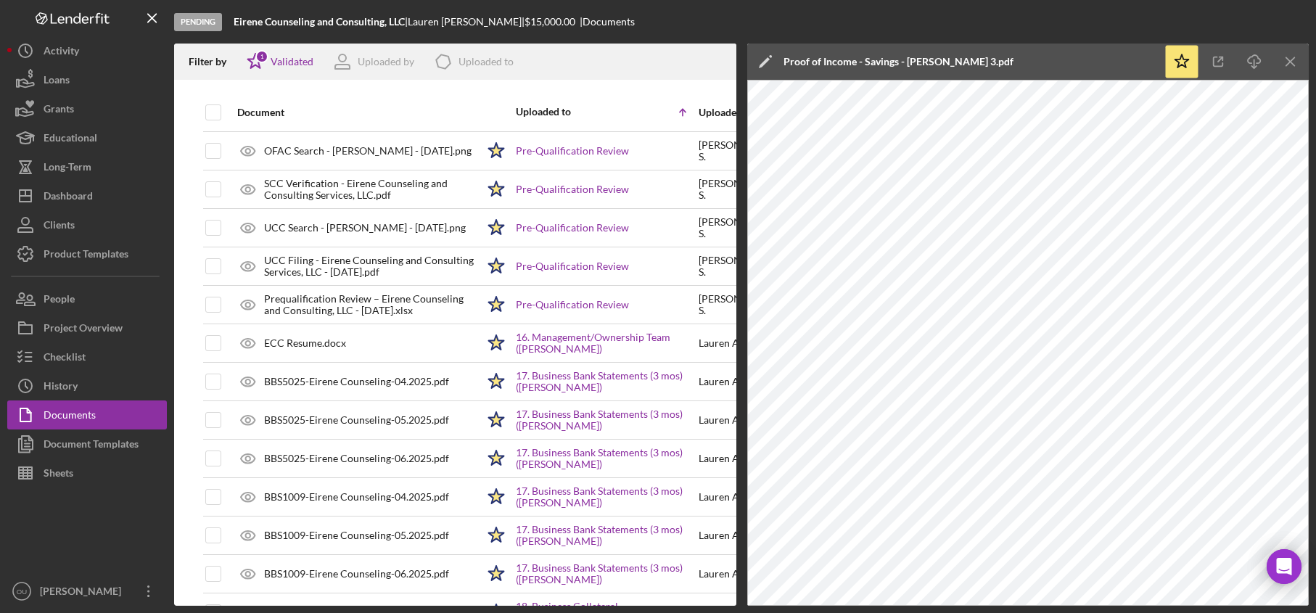
scroll to position [707, 0]
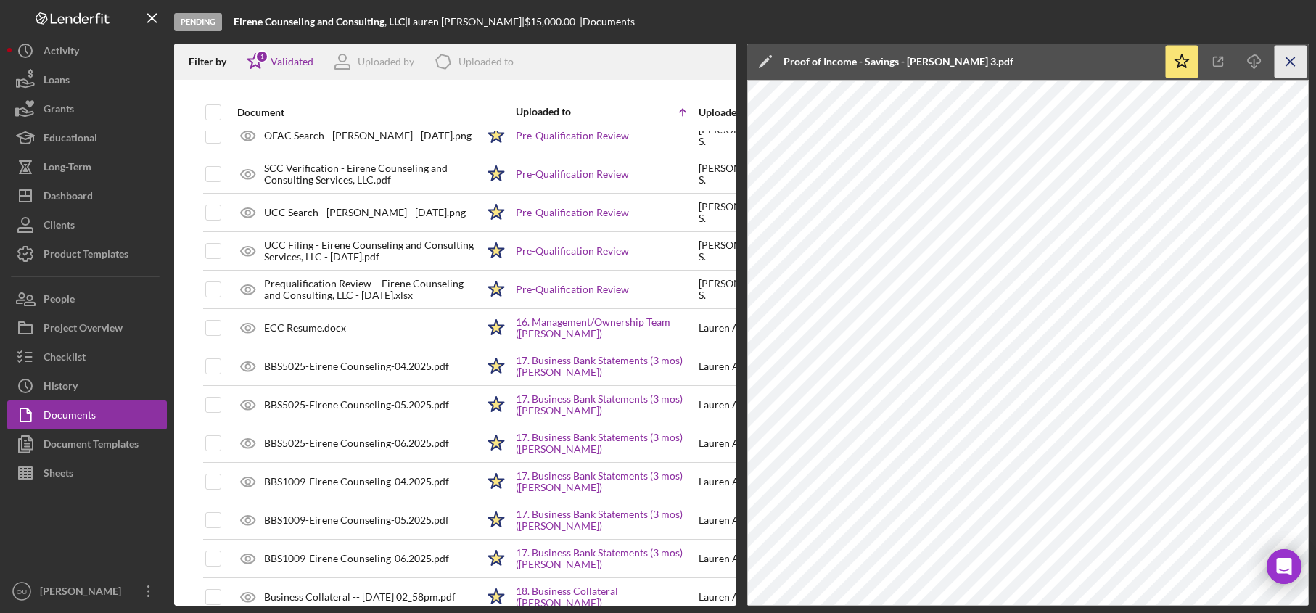
click at [1303, 66] on icon "Icon/Menu Close" at bounding box center [1291, 62] width 33 height 33
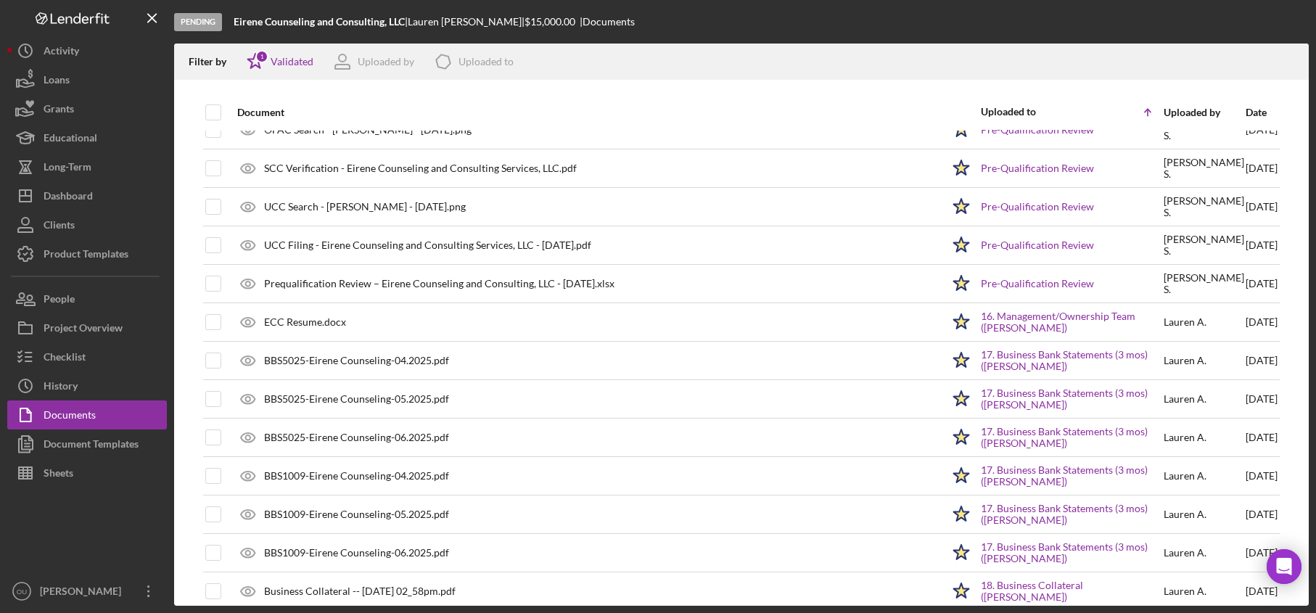
scroll to position [107, 0]
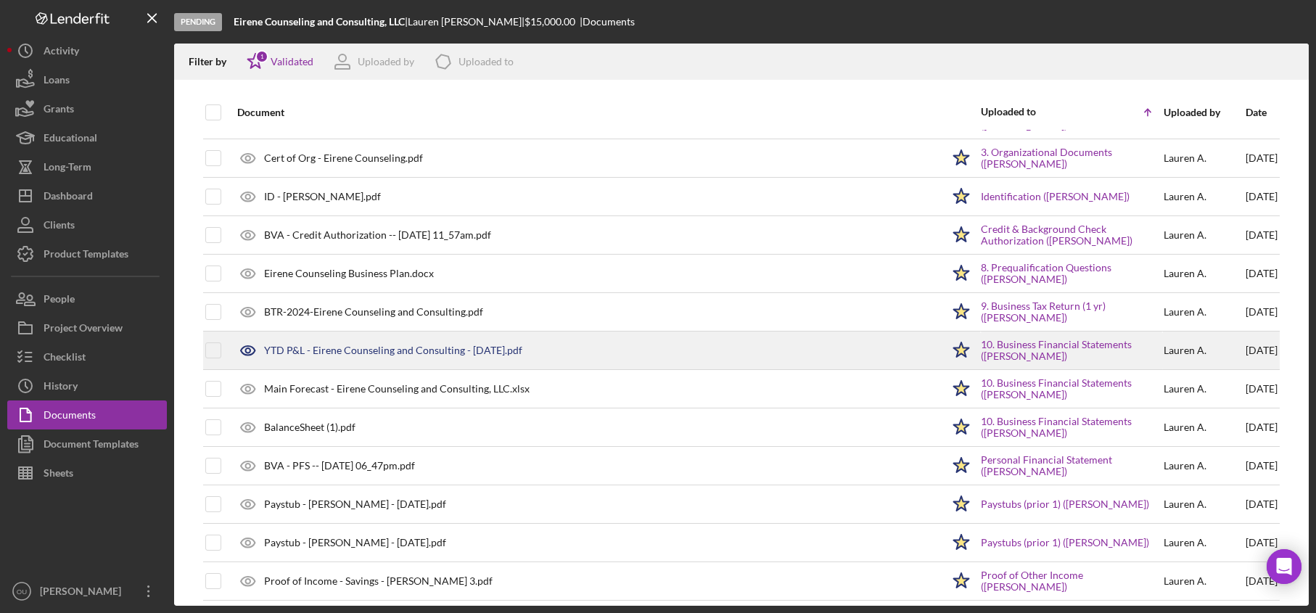
click at [447, 356] on div "YTD P&L - Eirene Counseling and Consulting - 06.25.25.pdf" at bounding box center [393, 351] width 258 height 12
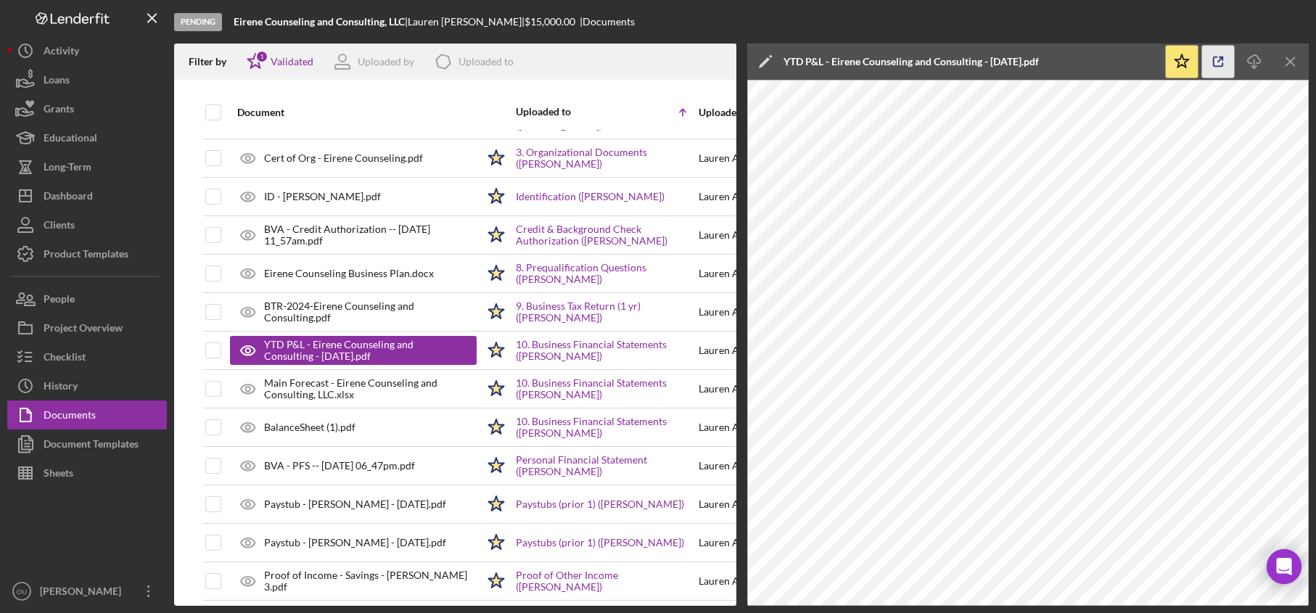
click at [1214, 63] on icon "button" at bounding box center [1218, 61] width 9 height 9
click at [1283, 62] on icon "Icon/Menu Close" at bounding box center [1291, 62] width 33 height 33
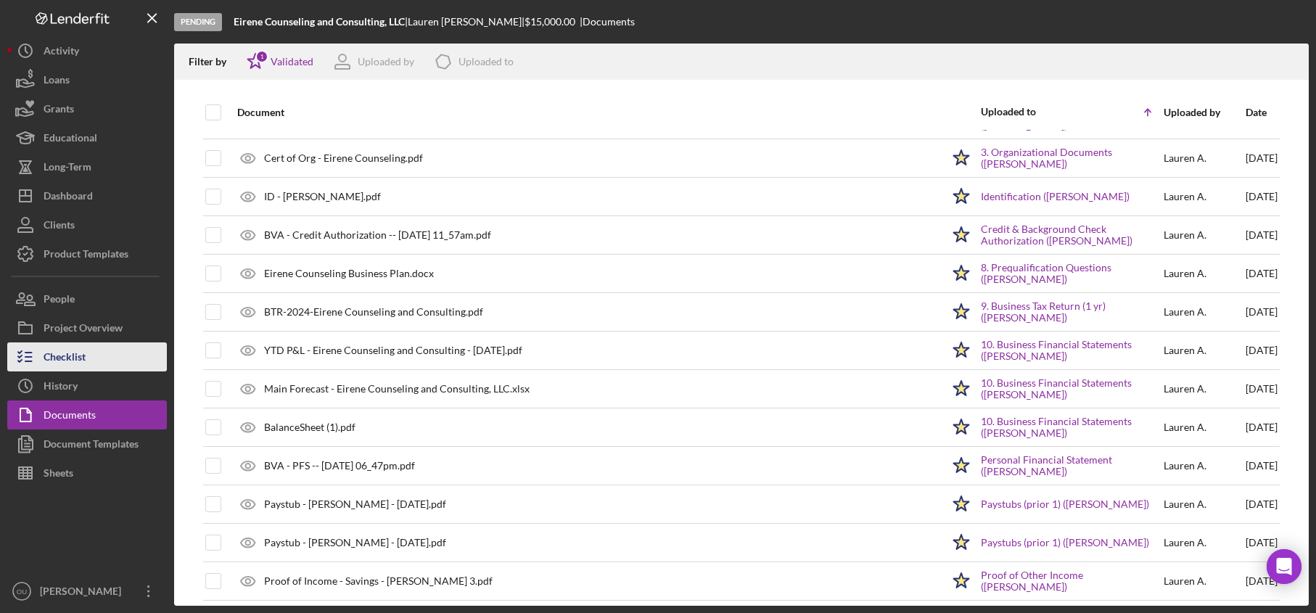
click at [91, 358] on button "Checklist" at bounding box center [87, 356] width 160 height 29
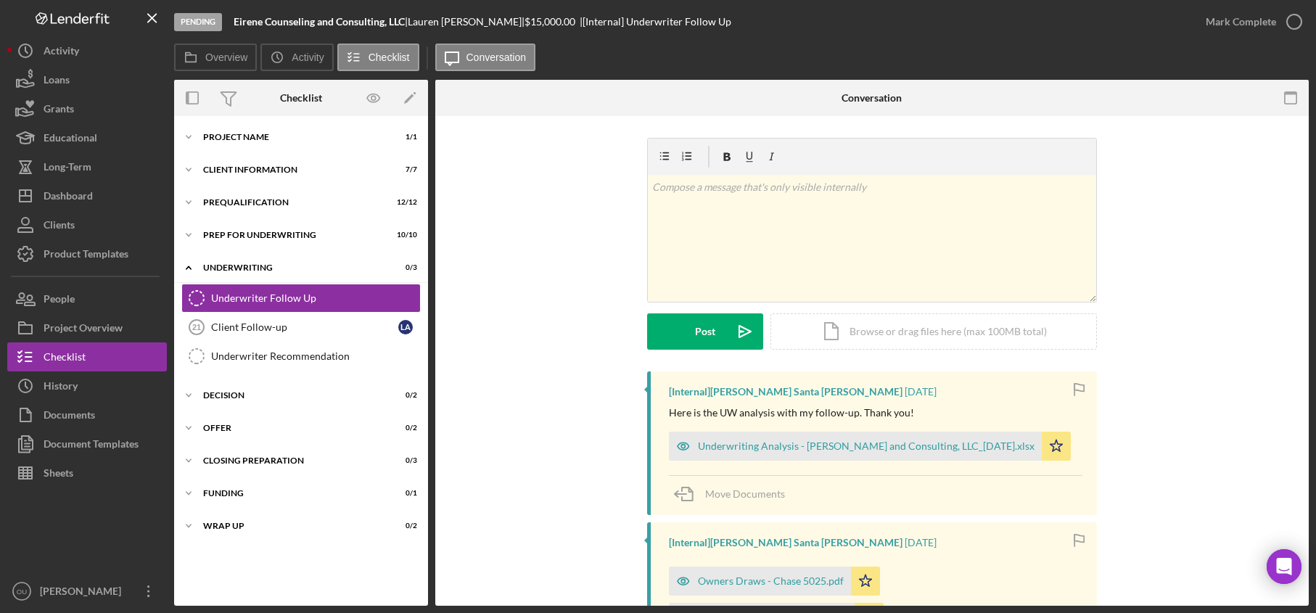
click at [276, 372] on div "Underwriter Follow Up Underwriter Follow Up Client Follow-up 21 Client Follow-u…" at bounding box center [301, 331] width 254 height 94
click at [276, 361] on div "Underwriter Recommendation" at bounding box center [315, 356] width 209 height 12
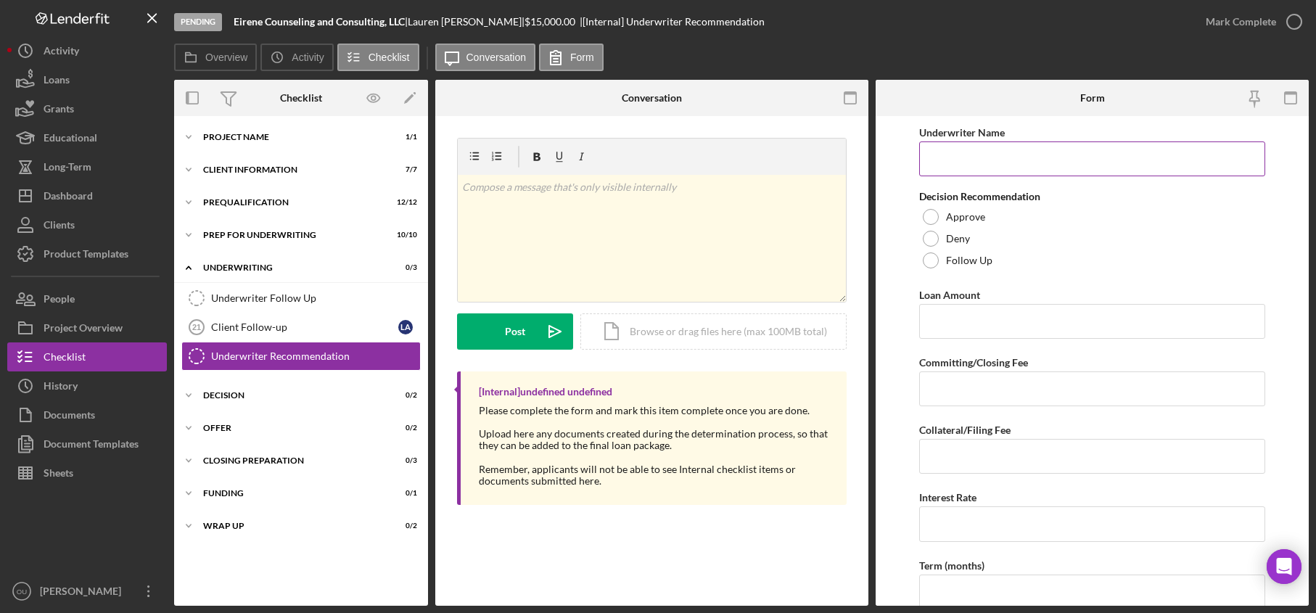
click at [1141, 163] on input "Underwriter Name" at bounding box center [1092, 158] width 347 height 35
type input "Camila Molina"
click at [985, 239] on div "Deny" at bounding box center [1092, 239] width 347 height 22
click at [1018, 315] on input "Loan Amount" at bounding box center [1092, 321] width 347 height 35
type input "$15,000"
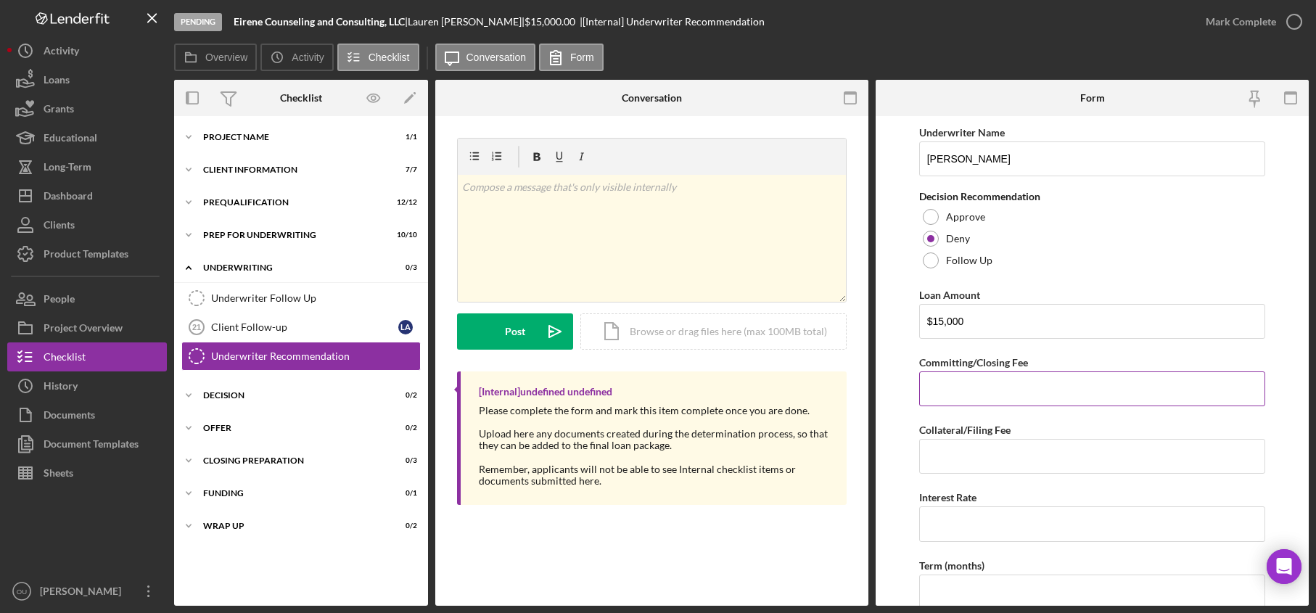
click at [1022, 395] on input "Committing/Closing Fee" at bounding box center [1092, 389] width 347 height 35
type input "$650"
click at [1067, 453] on input "Collateral/Filing Fee" at bounding box center [1092, 456] width 347 height 35
type input "$20"
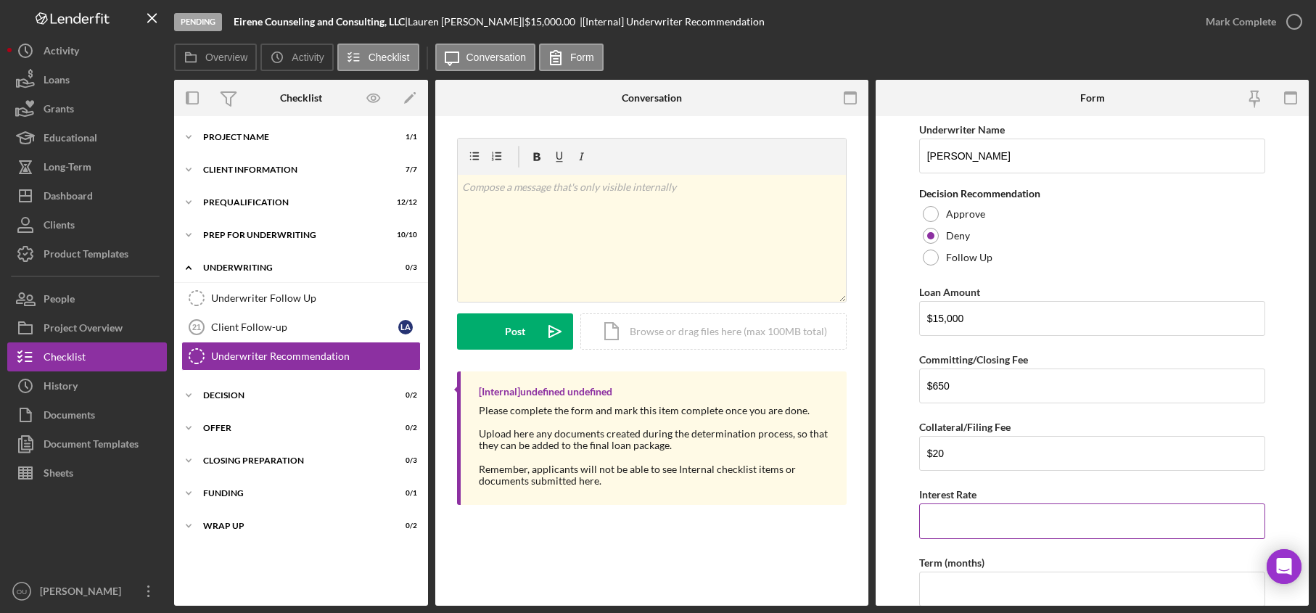
click at [1003, 524] on input "Interest Rate" at bounding box center [1092, 521] width 347 height 35
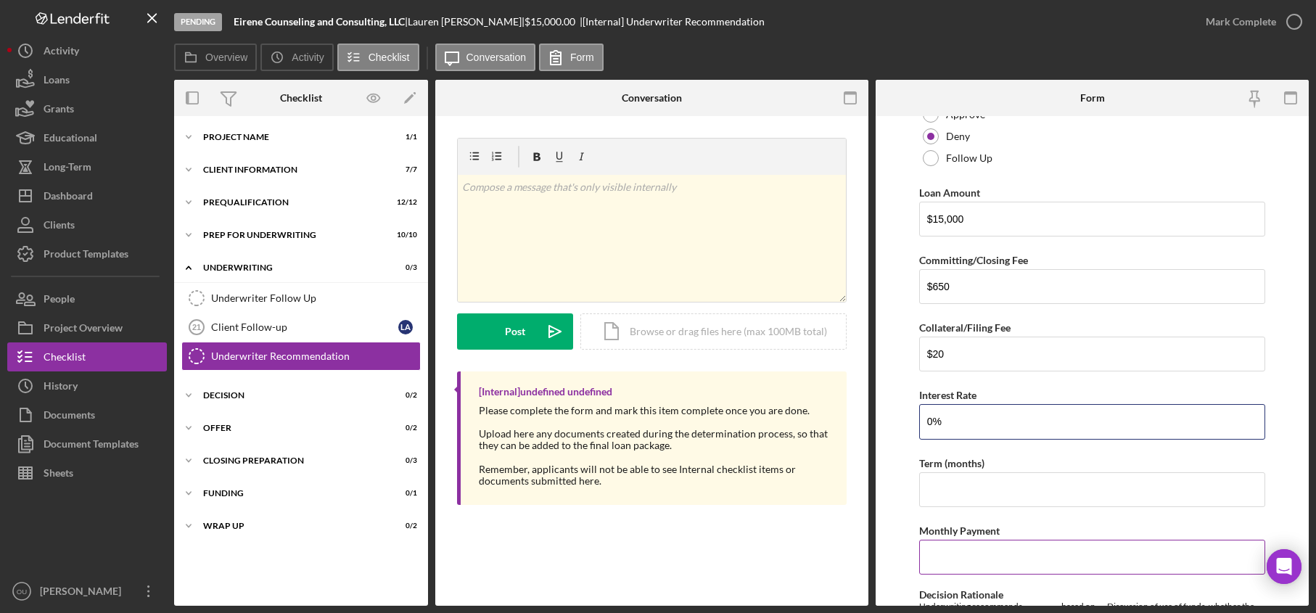
scroll to position [113, 0]
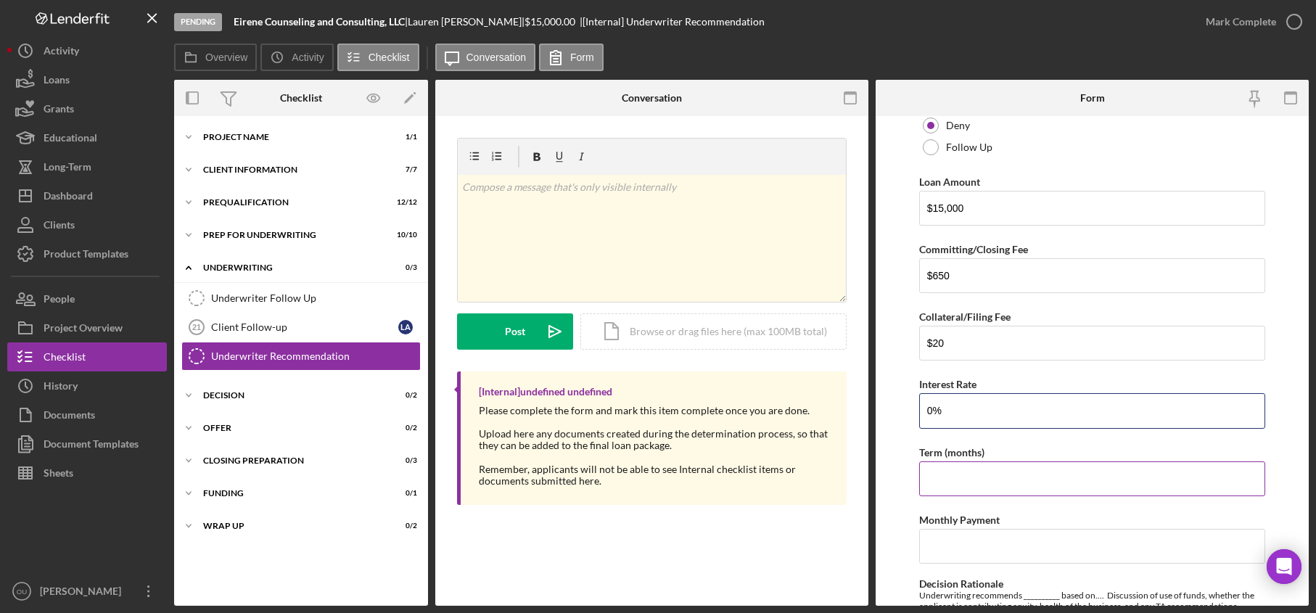
type input "0%"
click at [1009, 482] on input "Term (months)" at bounding box center [1092, 478] width 347 height 35
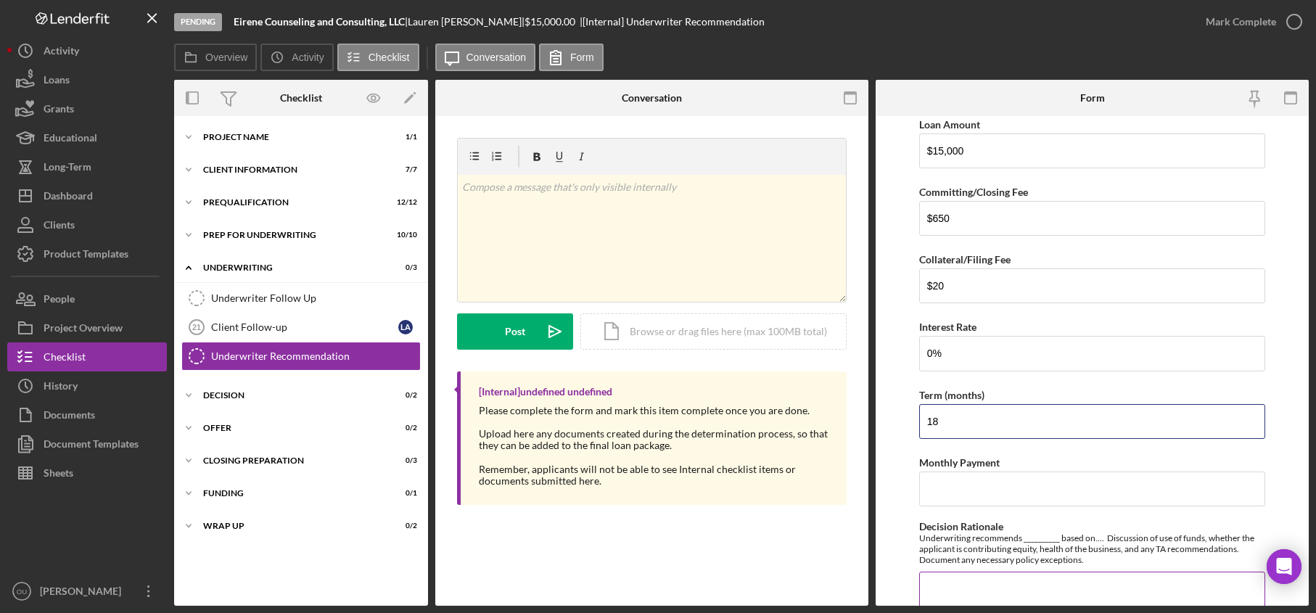
scroll to position [191, 0]
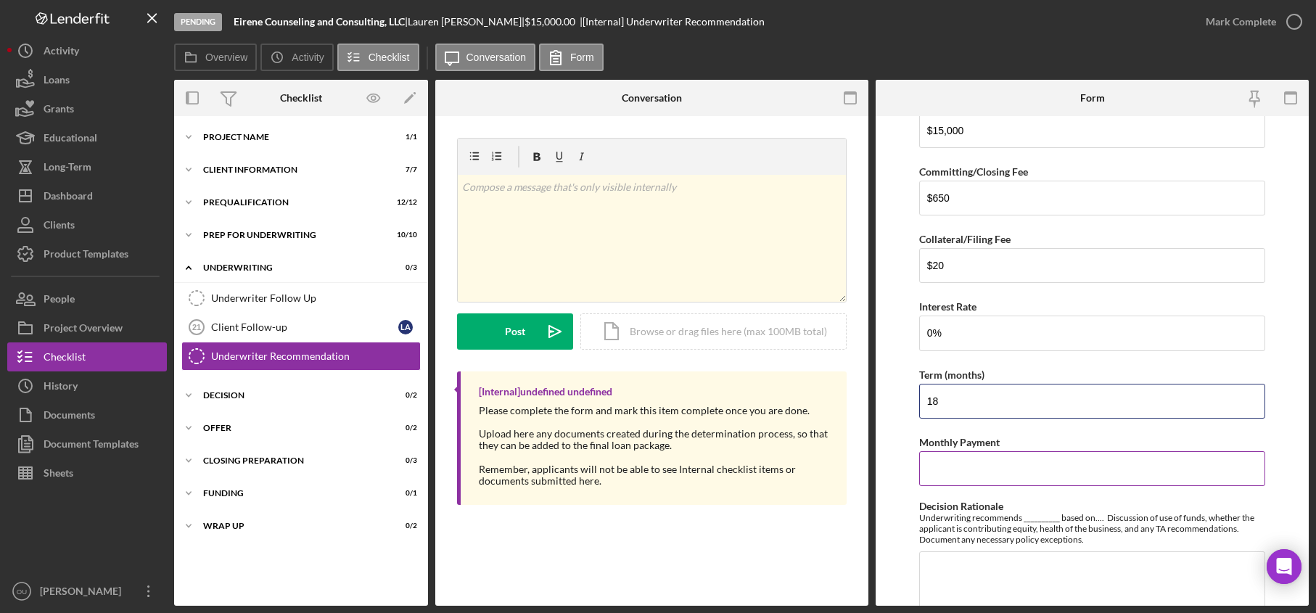
type input "18"
click at [1014, 475] on input "Monthly Payment" at bounding box center [1092, 468] width 347 height 35
type input "$870.56"
click at [1141, 578] on textarea "Decision Rationale" at bounding box center [1092, 586] width 347 height 70
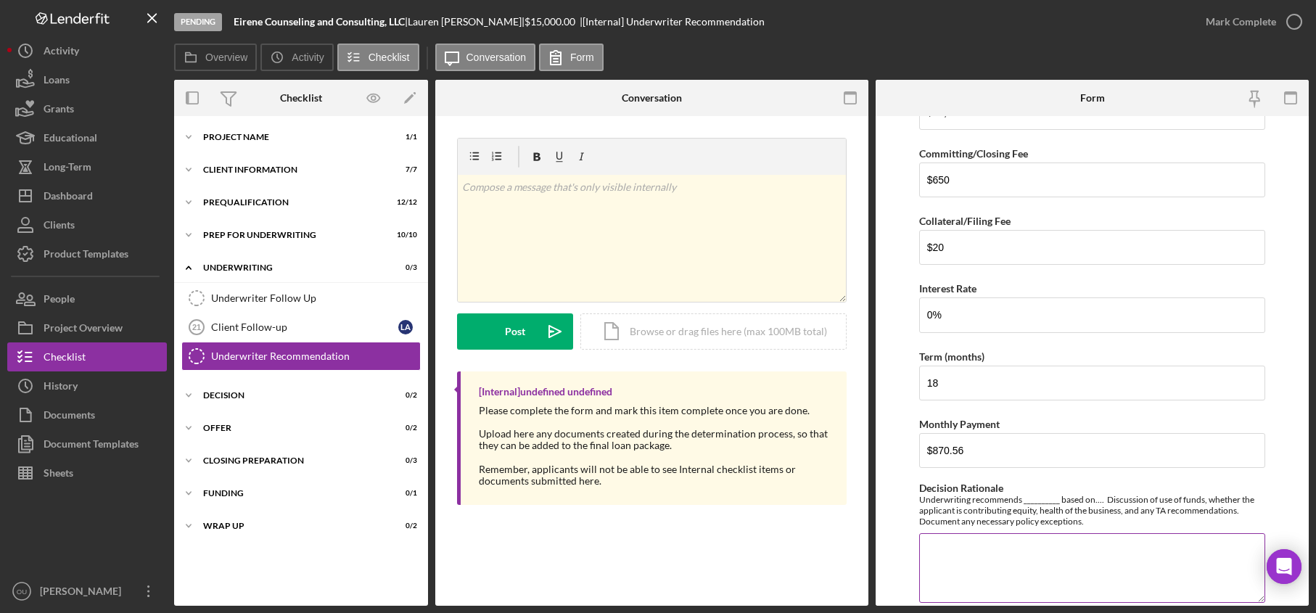
paste textarea "Underwriting recommends denial based a GDSCR of 0.39:1 using the YTD Profit & L…"
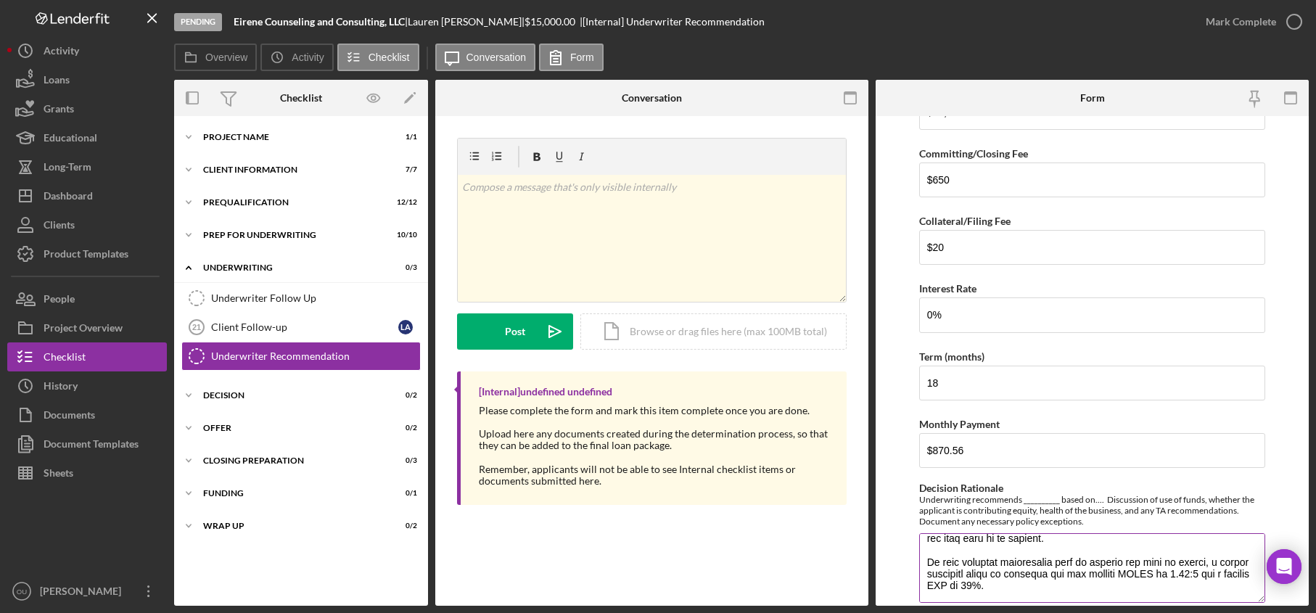
scroll to position [342, 0]
type textarea "Underwriting recommends denial based a GDSCR of 0.39:1 using the YTD Profit & L…"
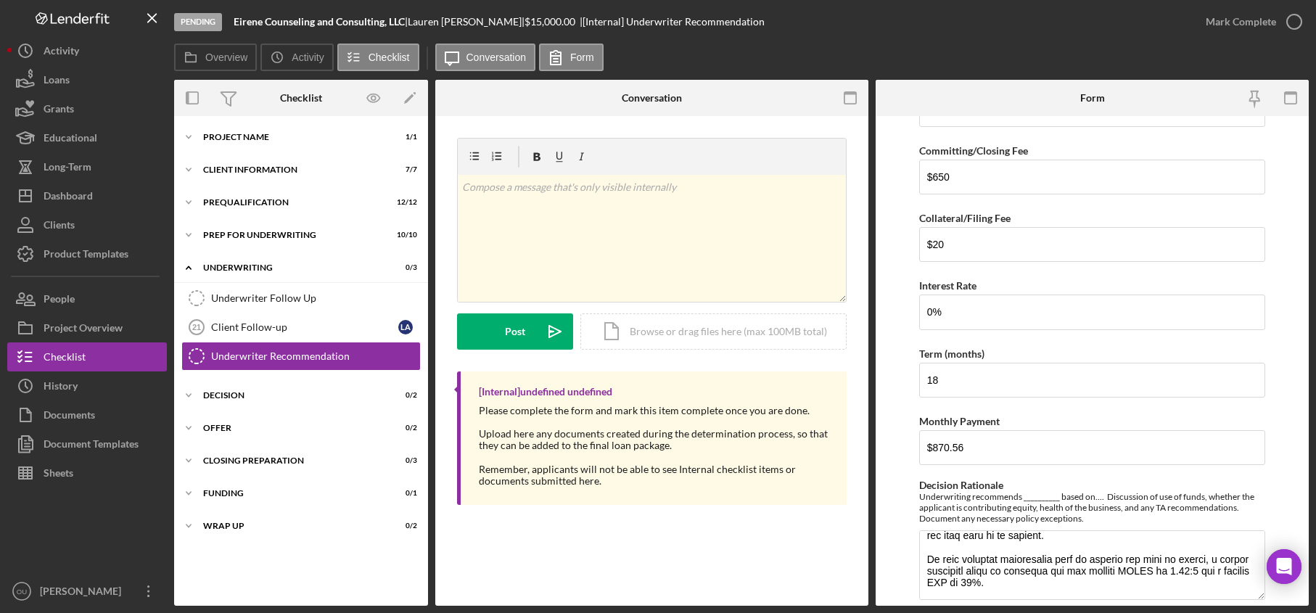
click at [1284, 469] on form "Underwriter Name Camila Molina Decision Recommendation Approve Deny Follow Up L…" at bounding box center [1092, 361] width 433 height 490
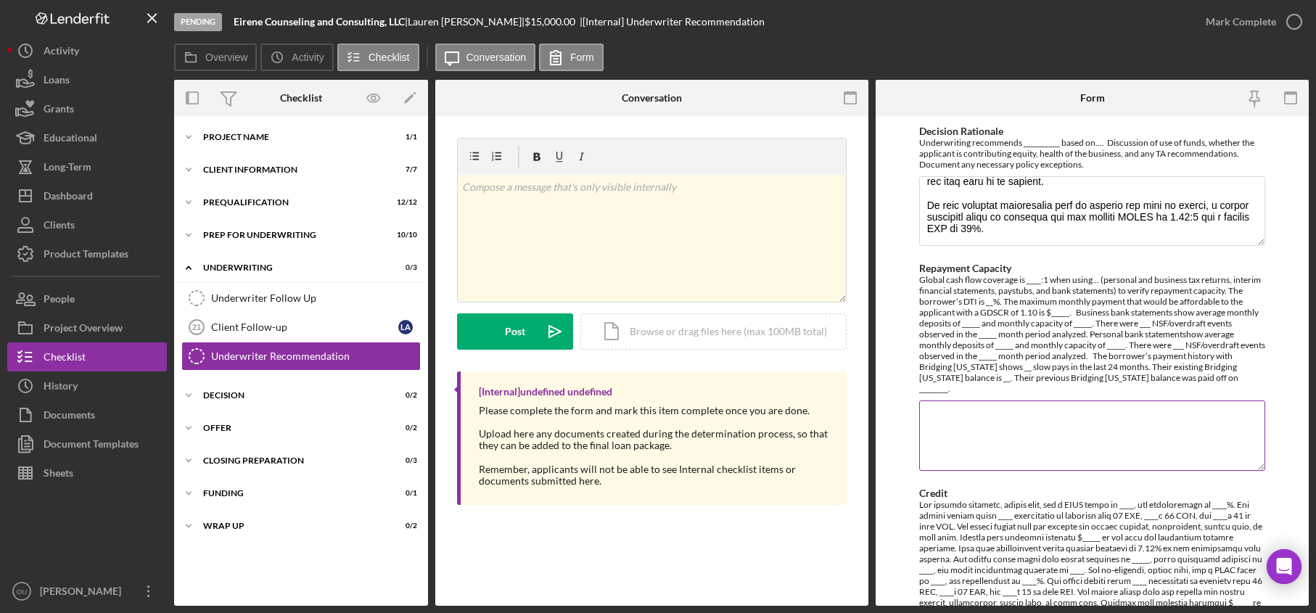
scroll to position [613, 0]
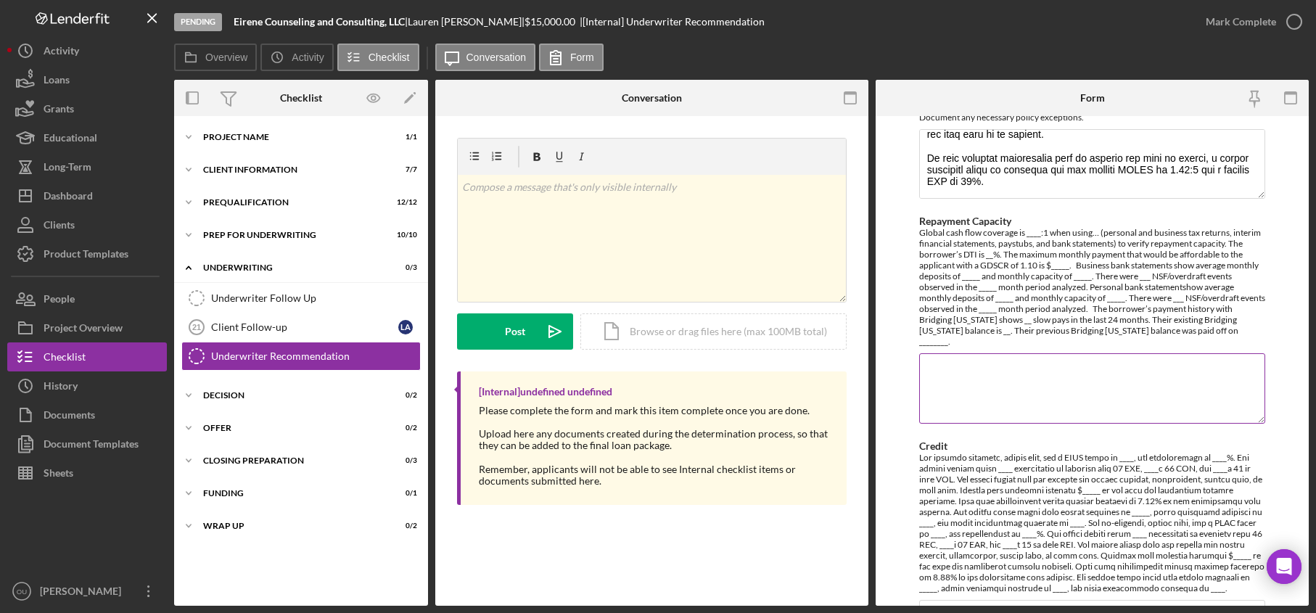
click at [1074, 409] on textarea "Repayment Capacity" at bounding box center [1092, 388] width 347 height 70
click at [965, 372] on textarea "Repayment Capacity" at bounding box center [1092, 388] width 347 height 70
paste textarea "Global cash flow coverage is 0.39:1 when using the YTD Profit & Loss and owner'…"
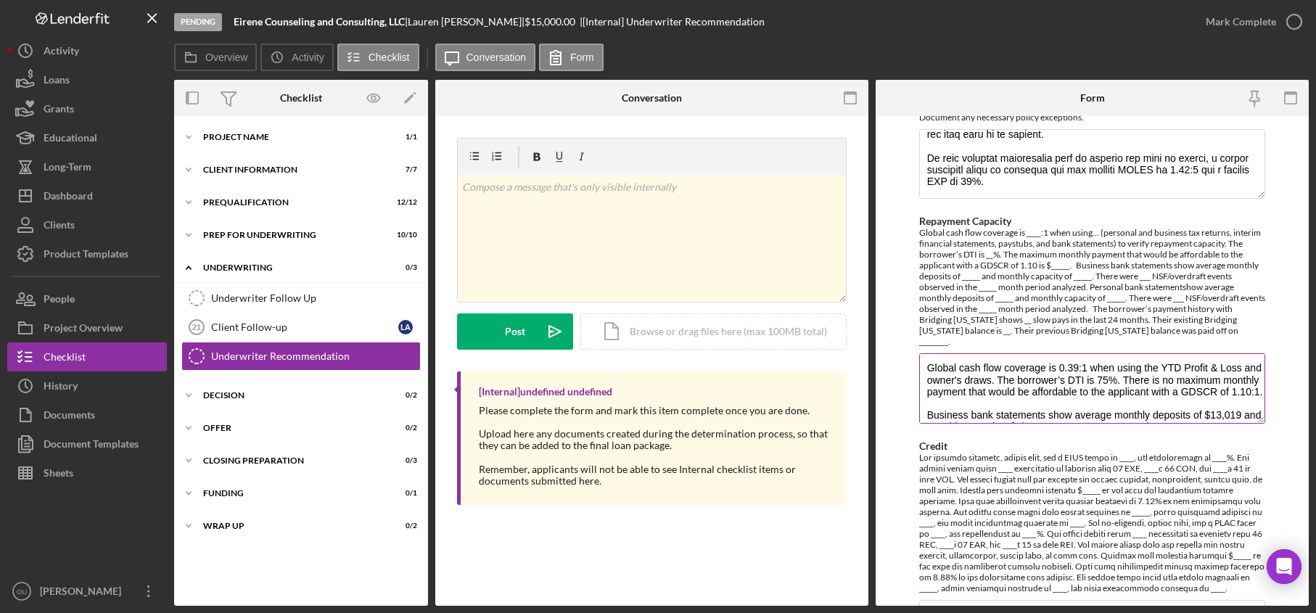
scroll to position [0, 0]
type textarea "Global cash flow coverage is 0.39:1 when using the YTD Profit & Loss and owner'…"
click at [1265, 464] on form "Underwriter Name Camila Molina Decision Recommendation Approve Deny Follow Up L…" at bounding box center [1092, 361] width 433 height 490
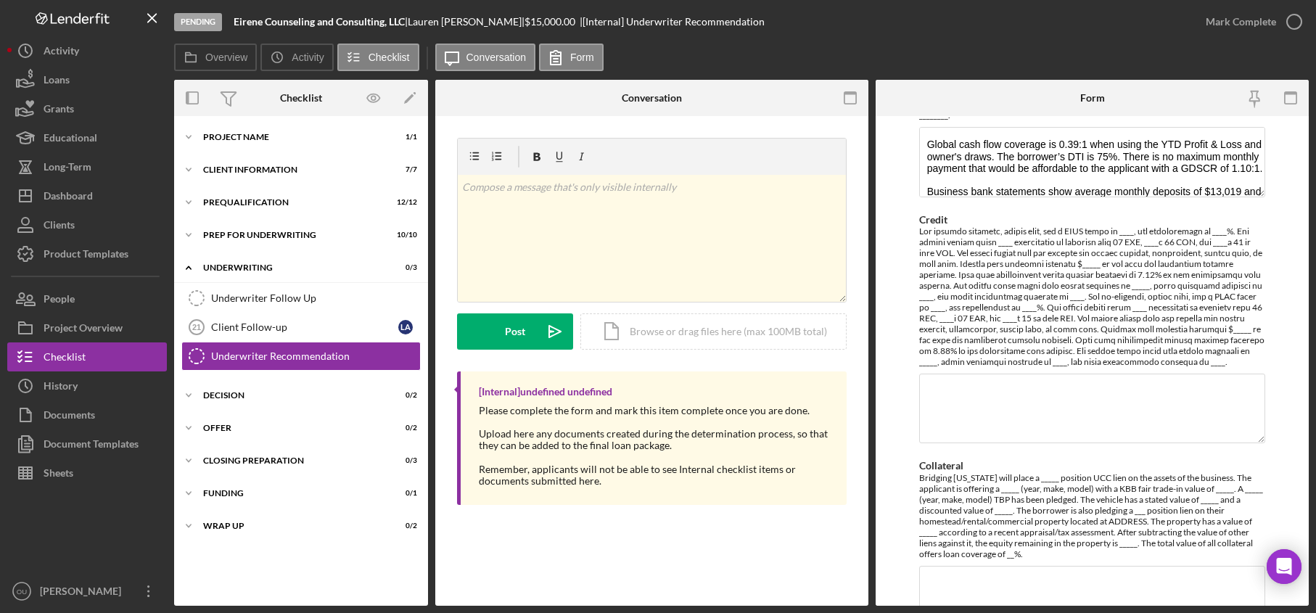
scroll to position [895, 0]
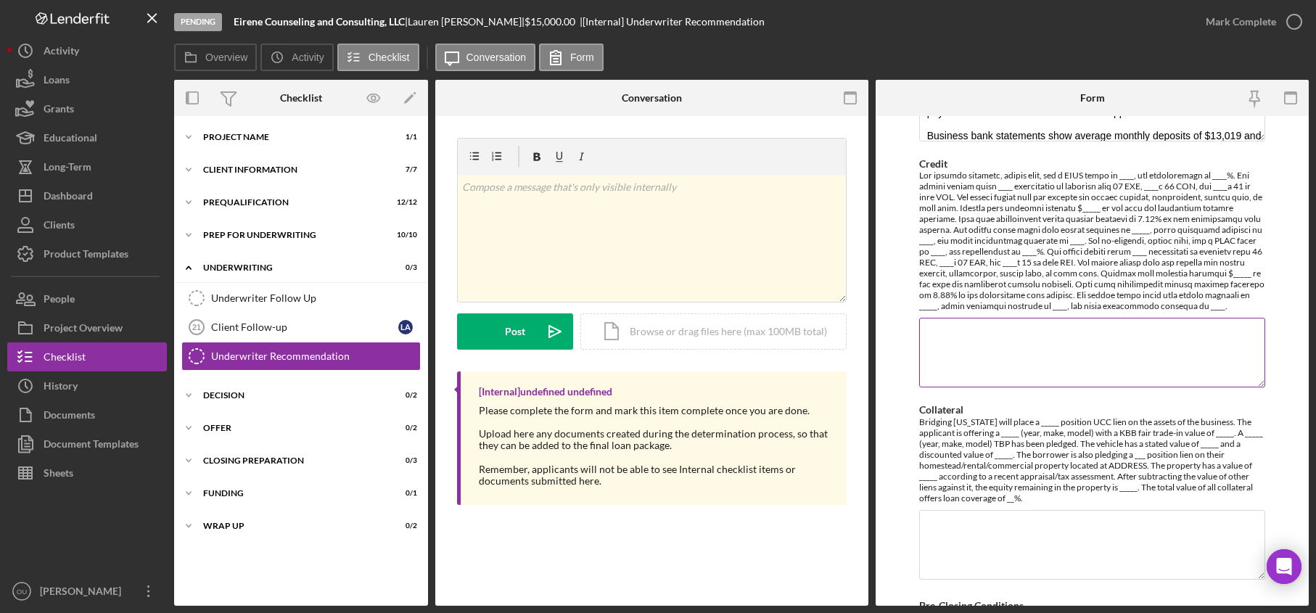
click at [996, 322] on textarea "Credit" at bounding box center [1092, 353] width 347 height 70
paste textarea "Lauren Anderson has a FICO score of 757, Vantage score of 757, and availability…"
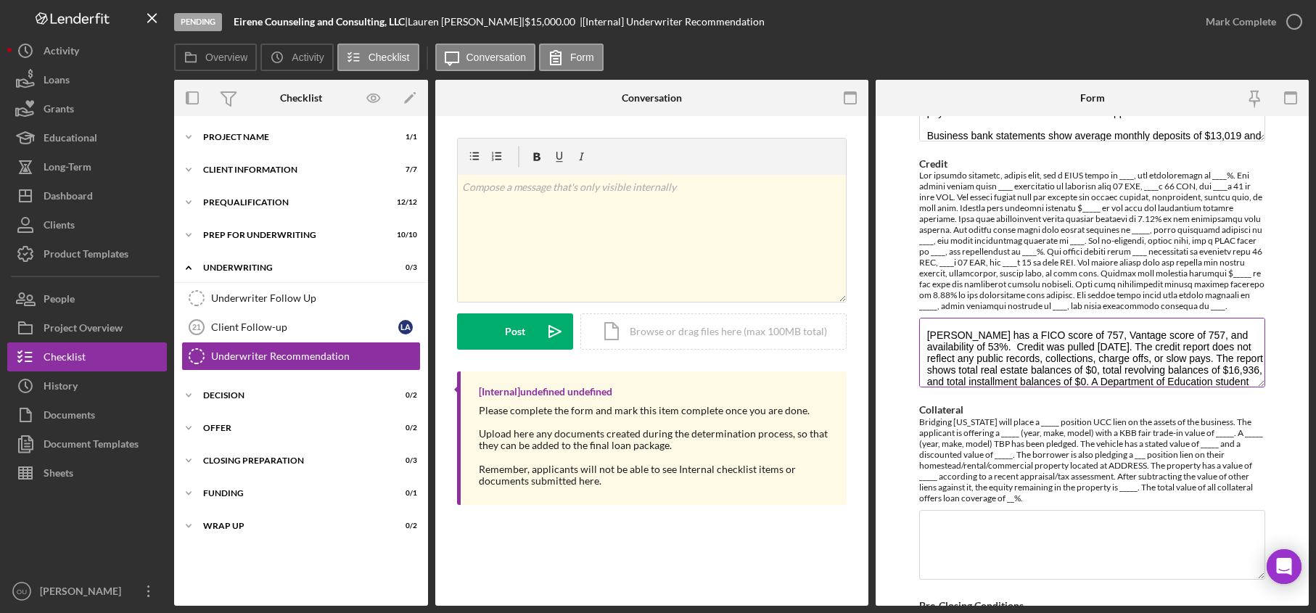
scroll to position [59, 0]
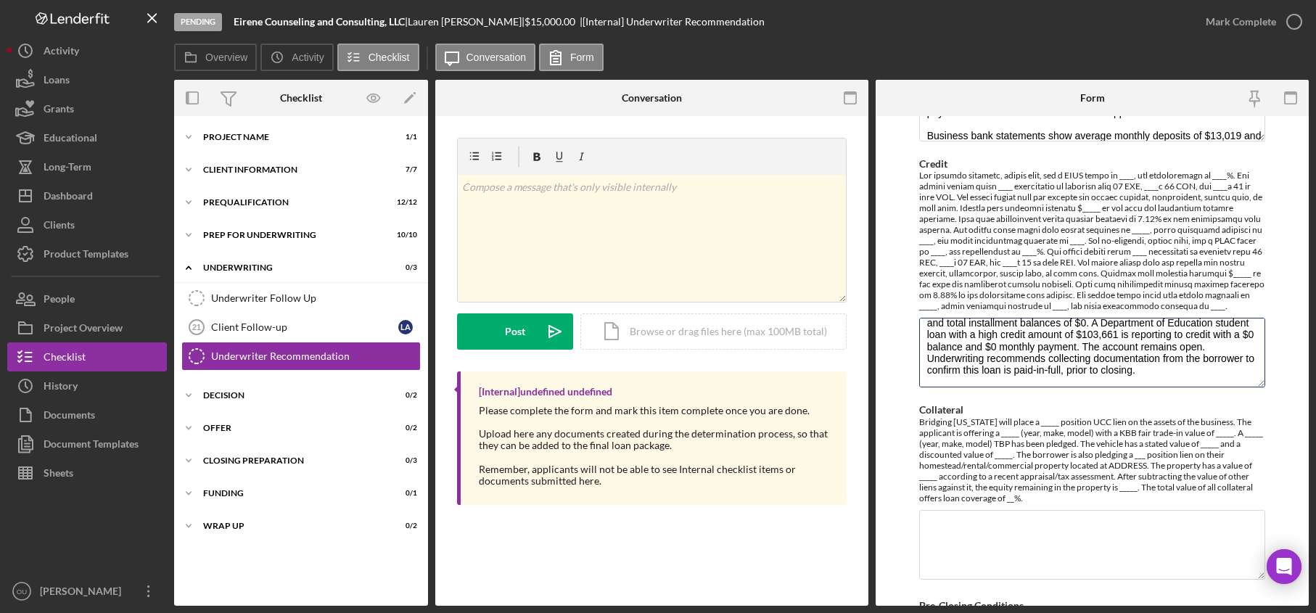
type textarea "Lauren Anderson has a FICO score of 757, Vantage score of 757, and availability…"
click at [1019, 543] on textarea "Collateral" at bounding box center [1092, 545] width 347 height 70
paste textarea "Bridging Virginia will place a 2nd position UCC lien on the assets of the busin…"
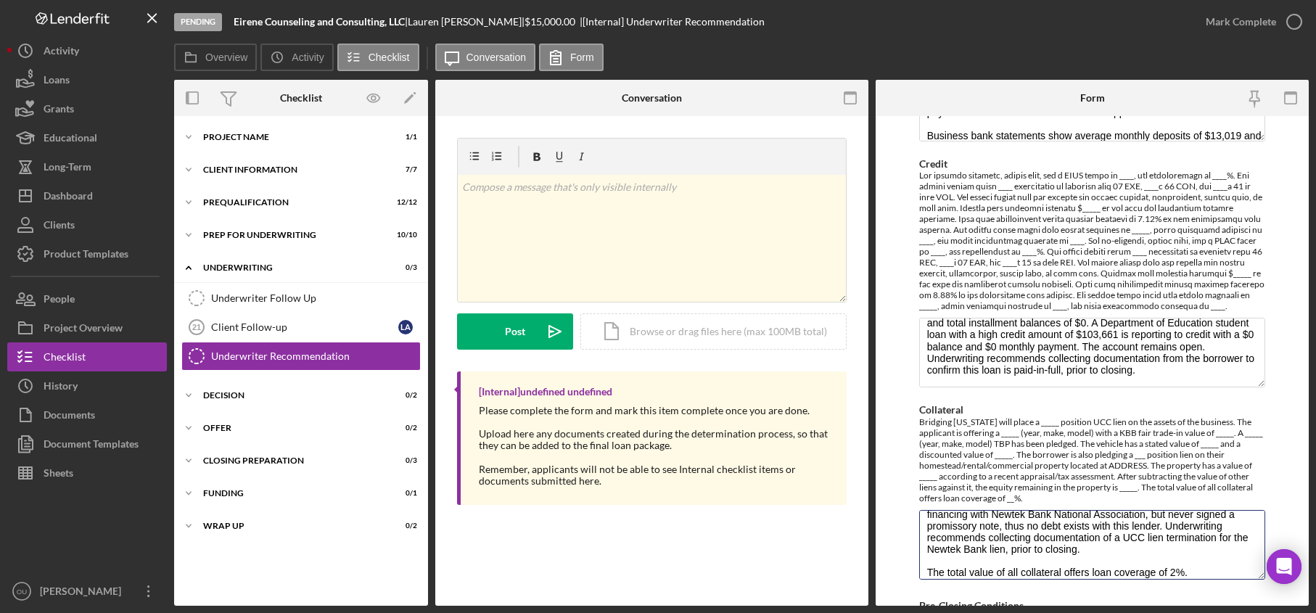
type textarea "Bridging Virginia will place a 2nd position UCC lien on the assets of the busin…"
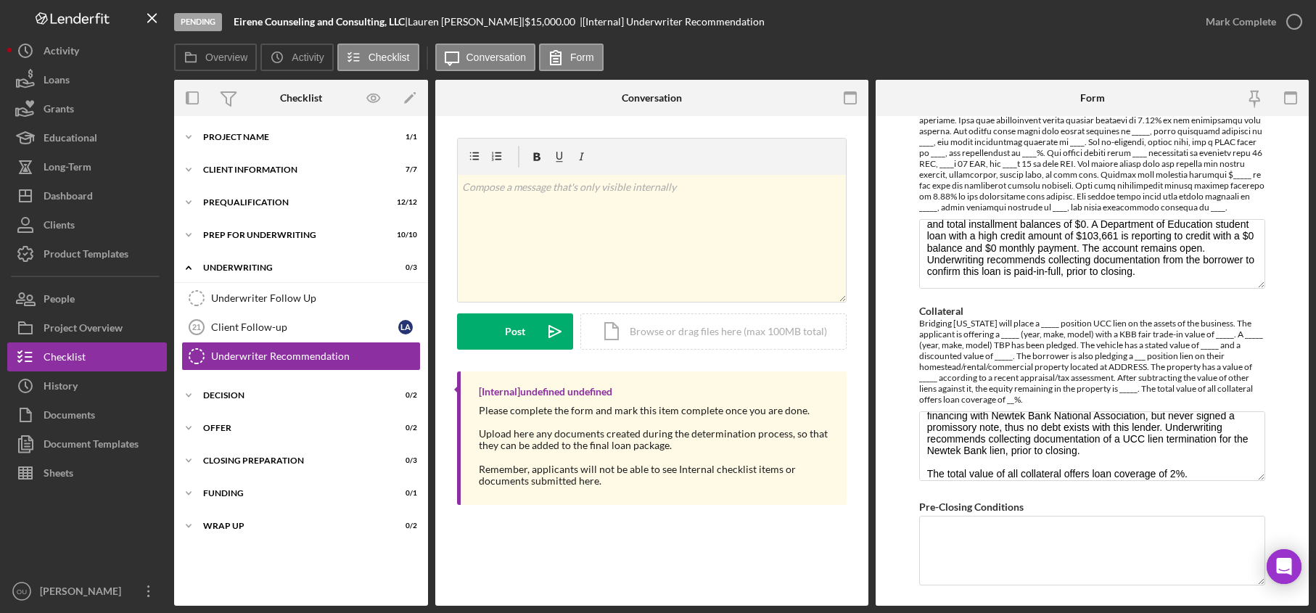
scroll to position [1021, 0]
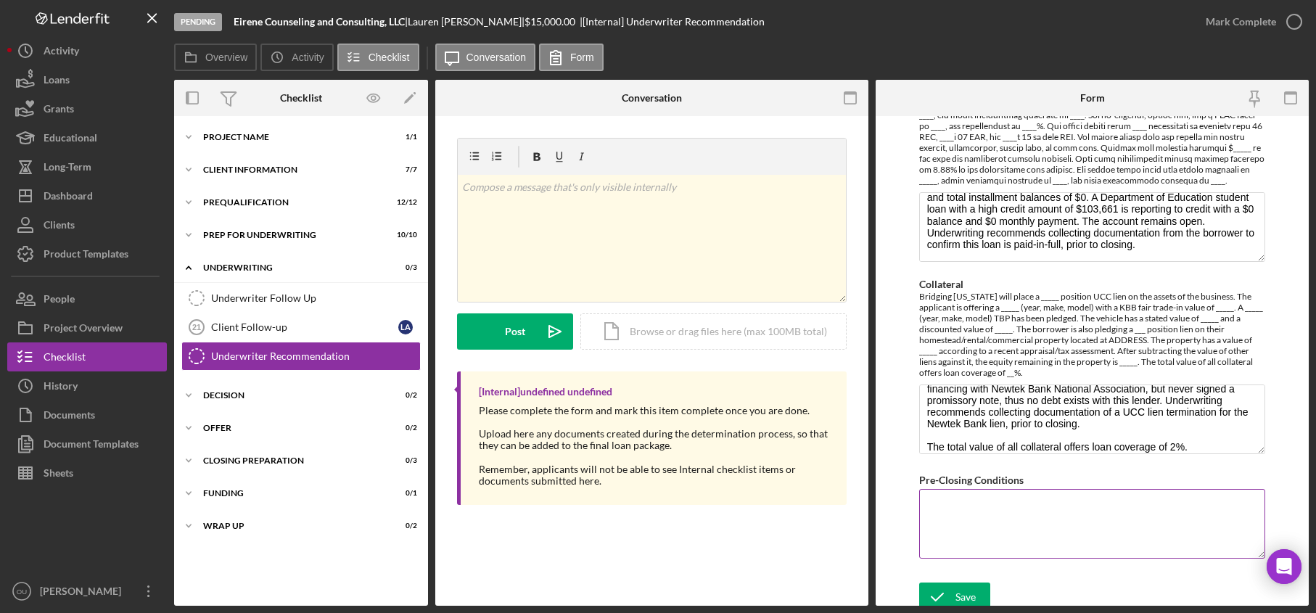
click at [1011, 509] on textarea "Pre-Closing Conditions" at bounding box center [1092, 524] width 347 height 70
paste textarea "1/5 June and July bank statements for the Live Oak Bank savings account ending …"
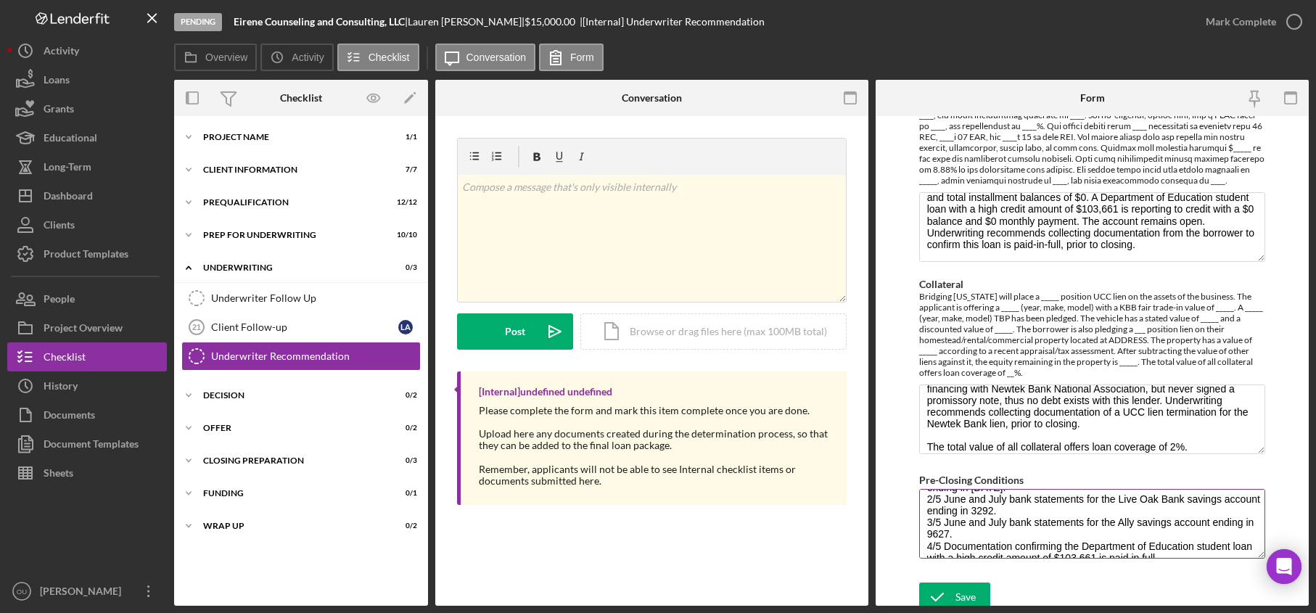
scroll to position [0, 0]
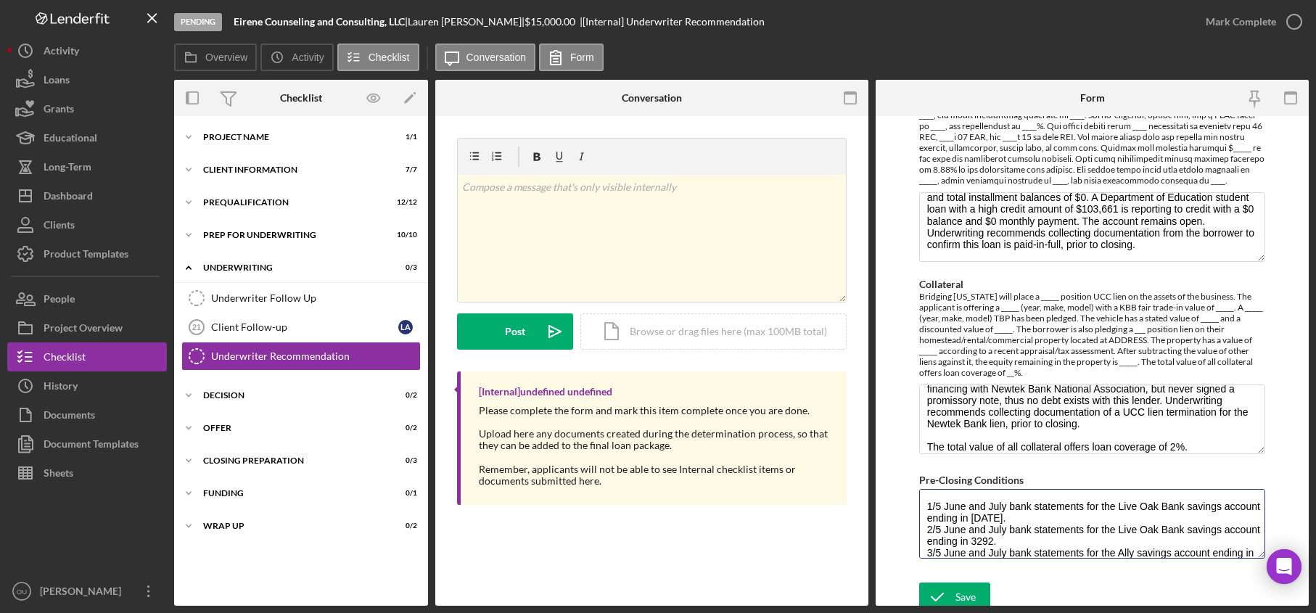
type textarea "1/5 June and July bank statements for the Live Oak Bank savings account ending …"
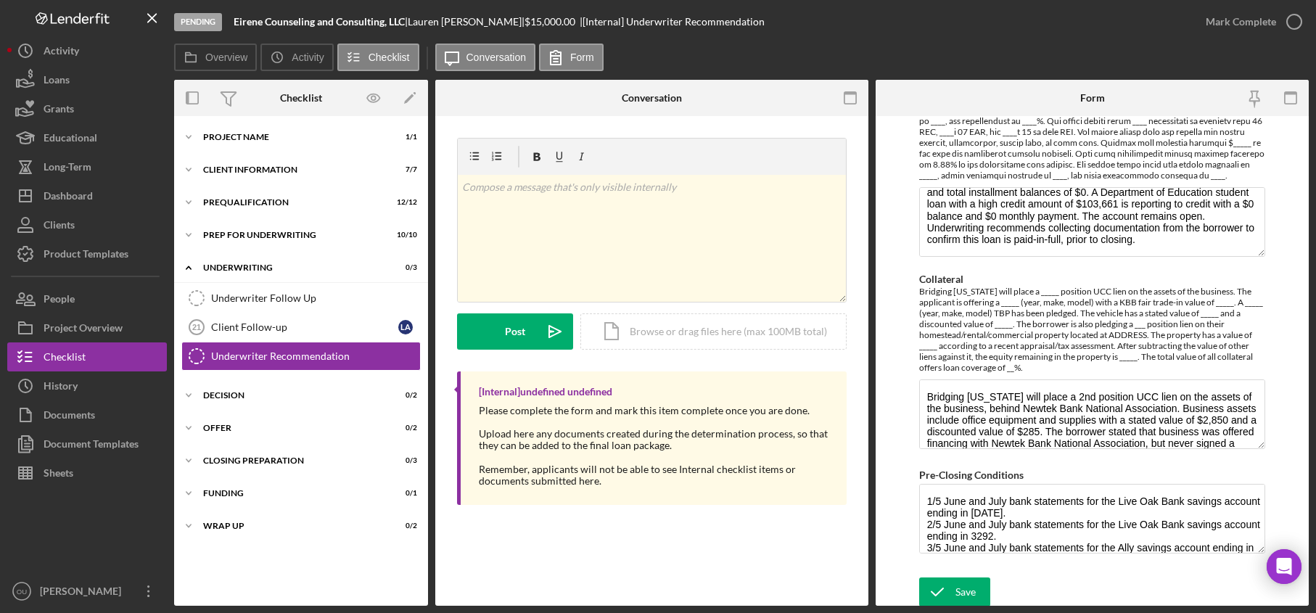
scroll to position [1030, 0]
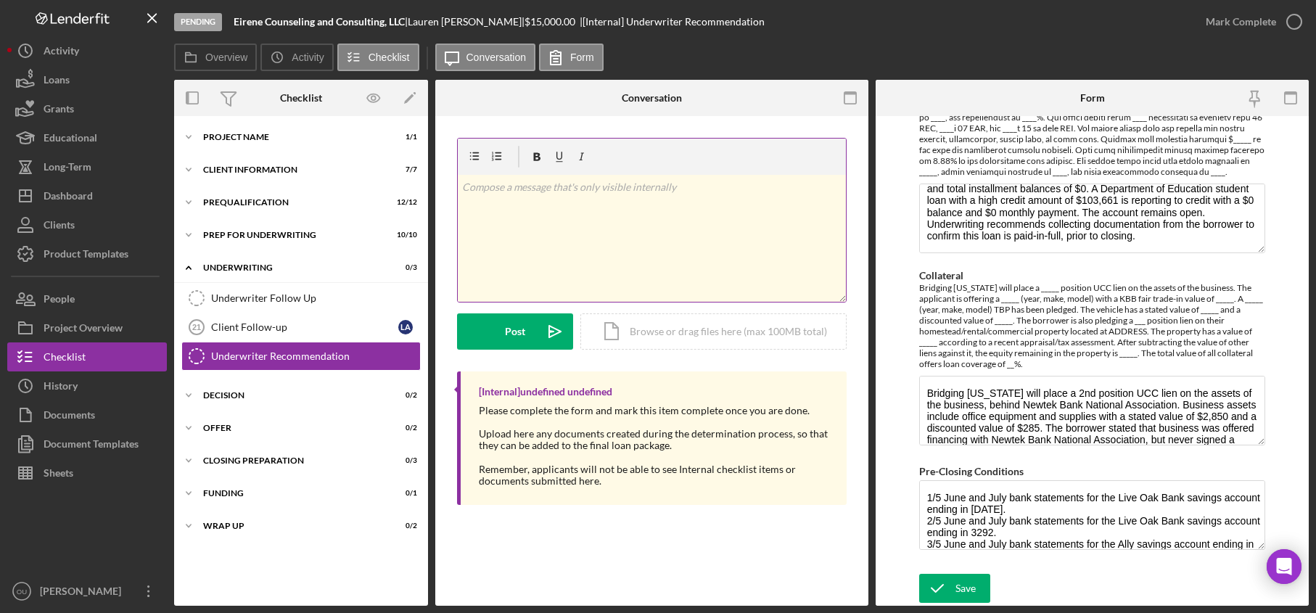
click at [601, 208] on div "v Color teal Color pink Remove color Add row above Add row below Add column bef…" at bounding box center [652, 238] width 388 height 127
click at [612, 337] on div "Icon/Document Browse or drag files here (max 100MB total) Tap to choose files o…" at bounding box center [713, 331] width 266 height 36
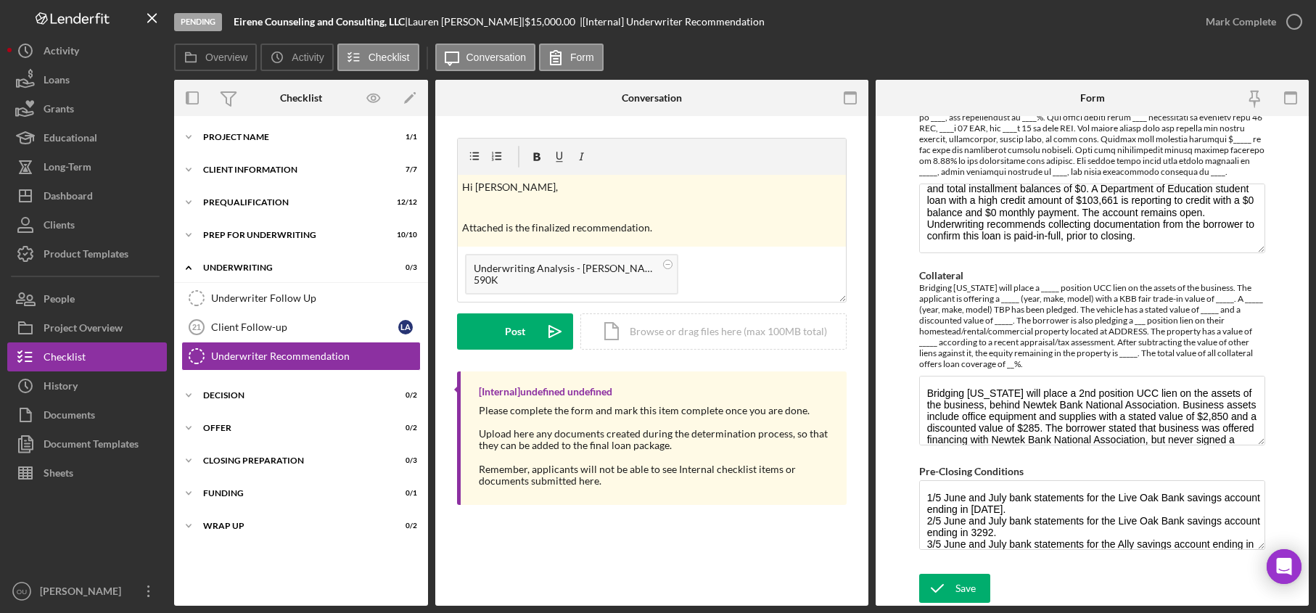
click at [1282, 494] on form "Underwriter Name Camila Molina Decision Recommendation Approve Deny Follow Up L…" at bounding box center [1092, 361] width 433 height 490
click at [956, 595] on div "Save" at bounding box center [966, 588] width 20 height 29
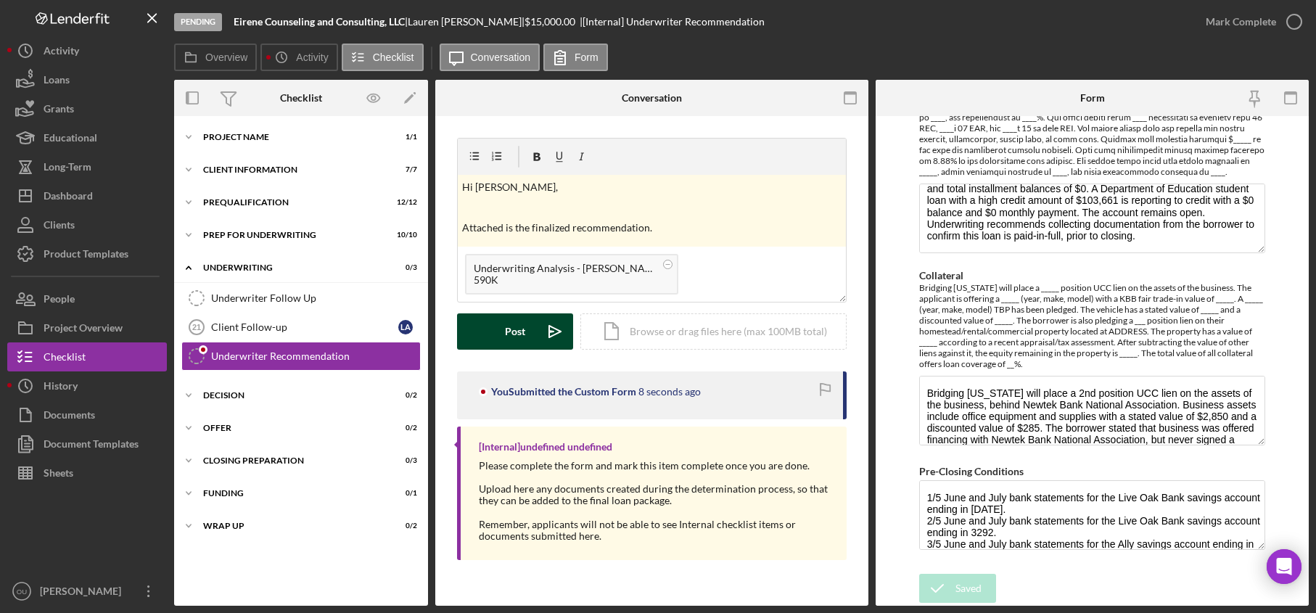
click at [493, 337] on button "Post Icon/icon-invite-send" at bounding box center [515, 331] width 116 height 36
